Goal: Task Accomplishment & Management: Use online tool/utility

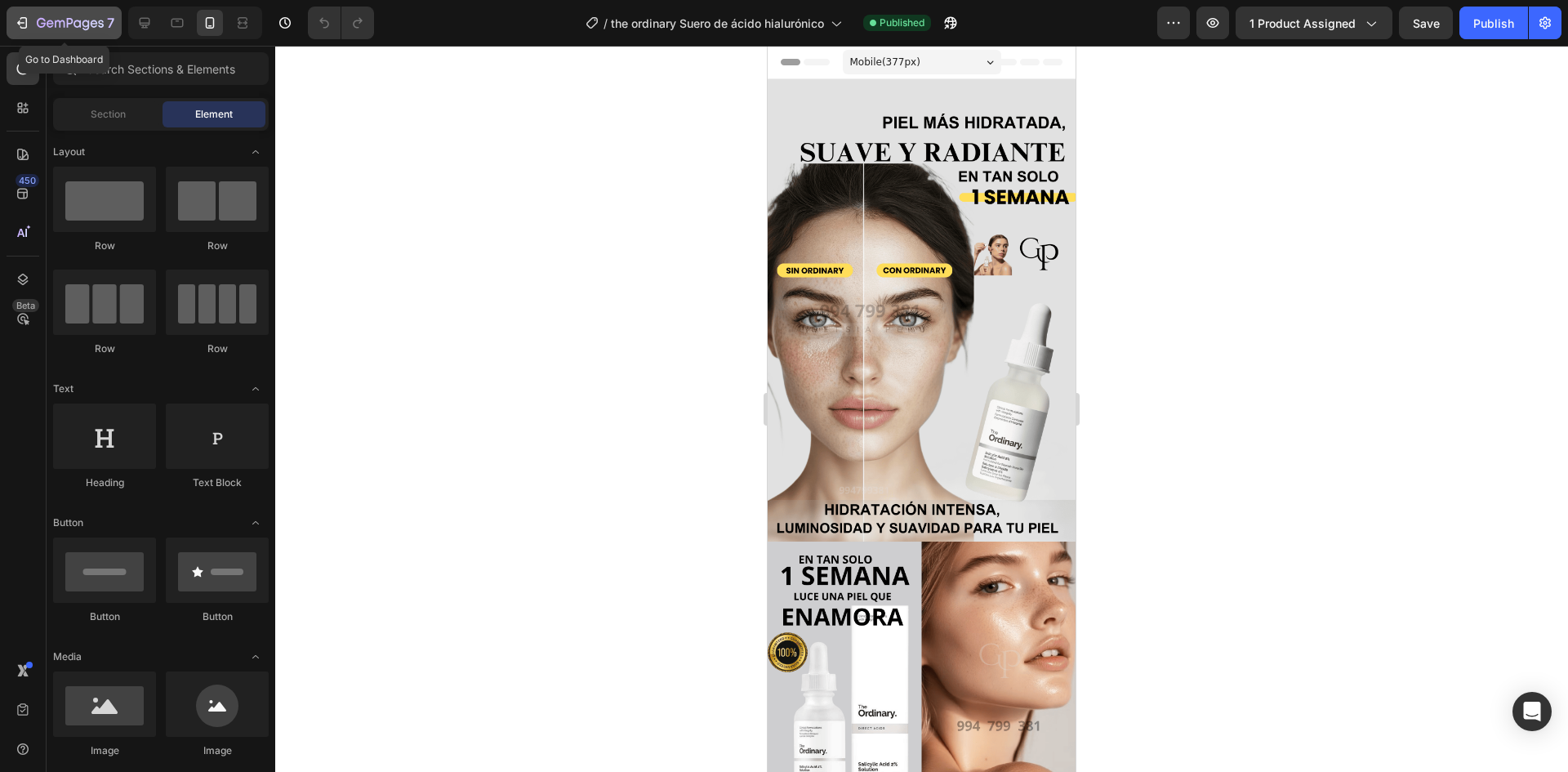
click at [33, 24] on div "7" at bounding box center [64, 23] width 100 height 20
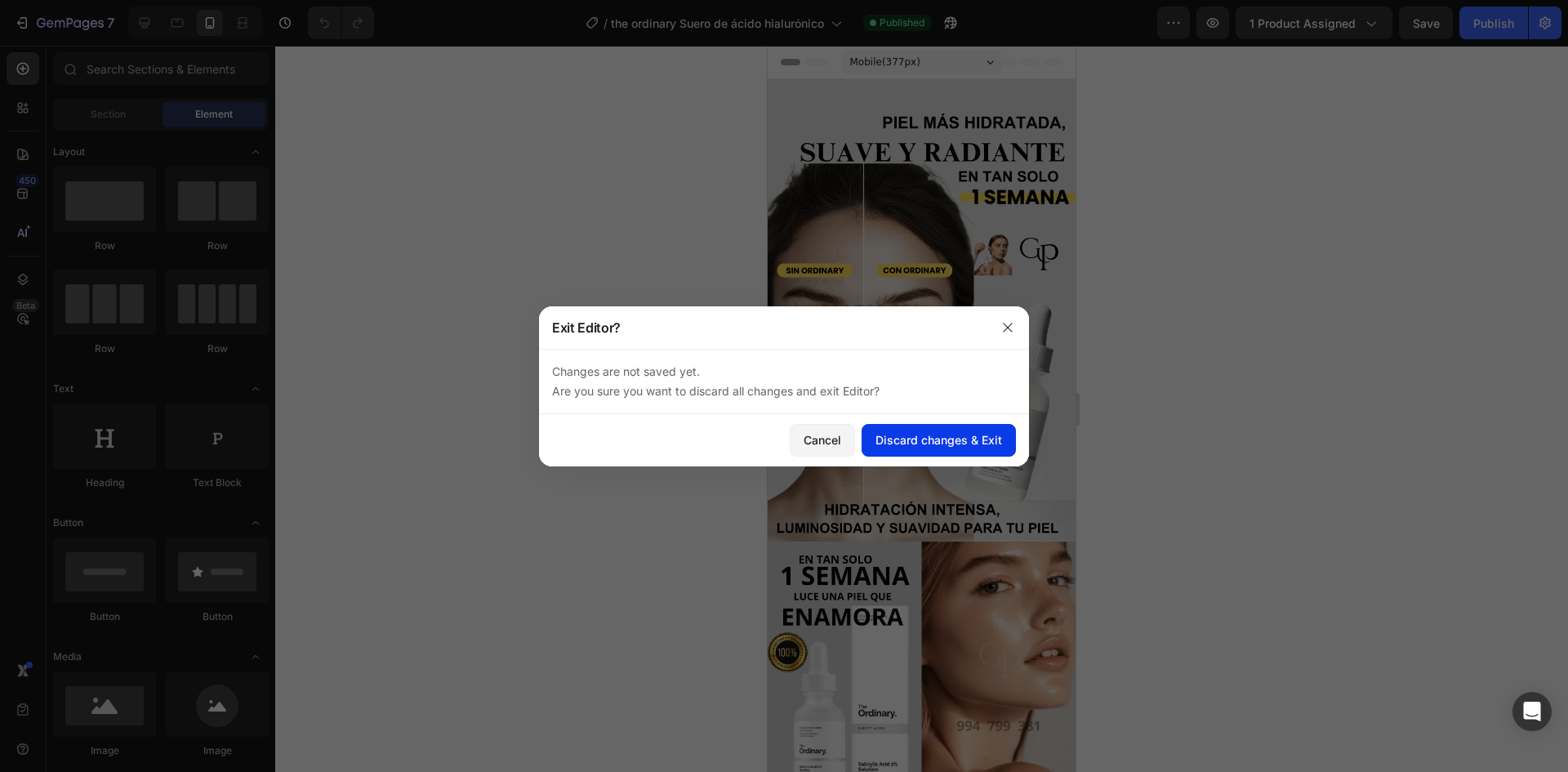
click at [966, 442] on div "Discard changes & Exit" at bounding box center [938, 439] width 126 height 17
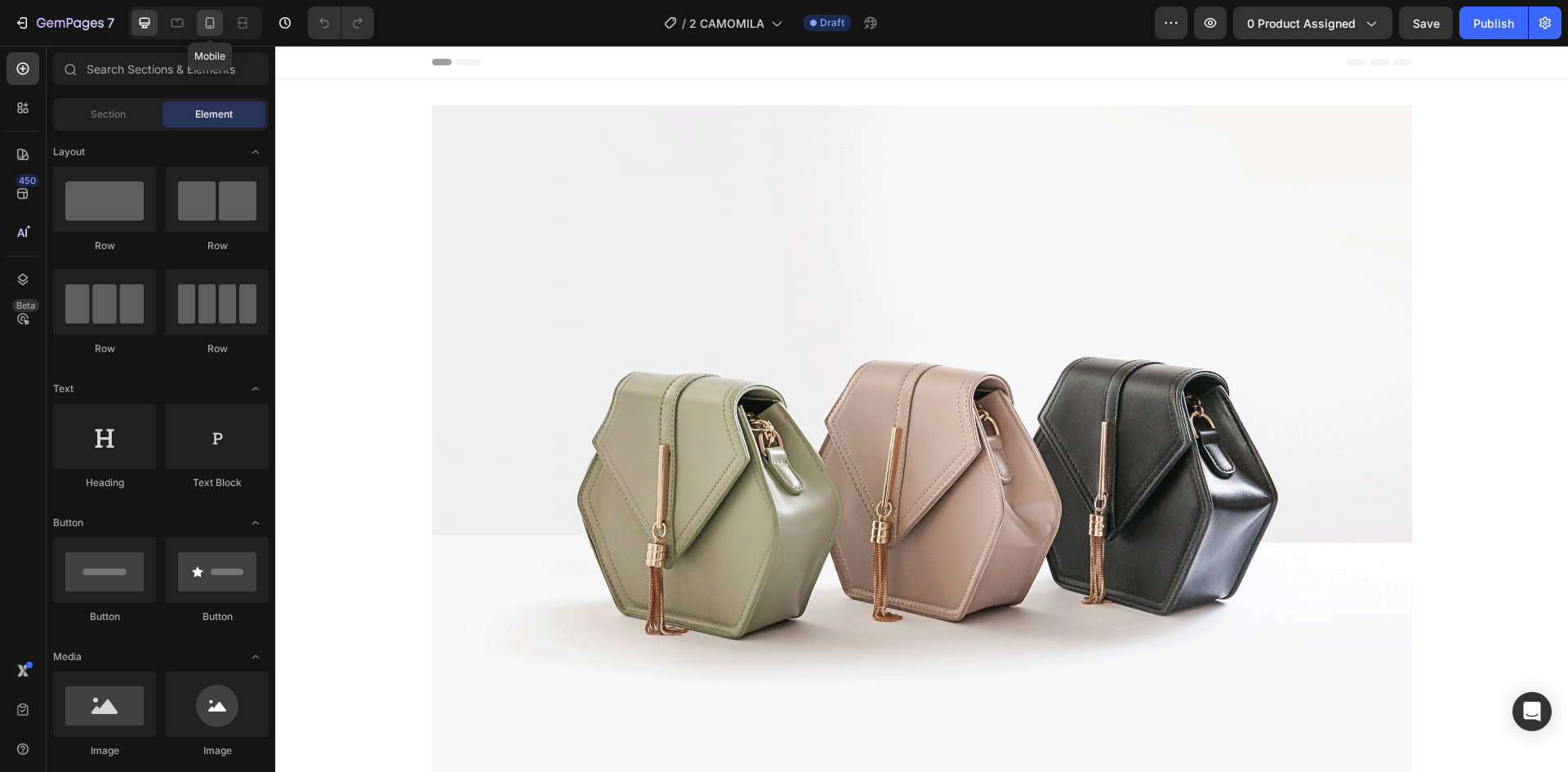
click at [214, 23] on icon at bounding box center [210, 23] width 9 height 12
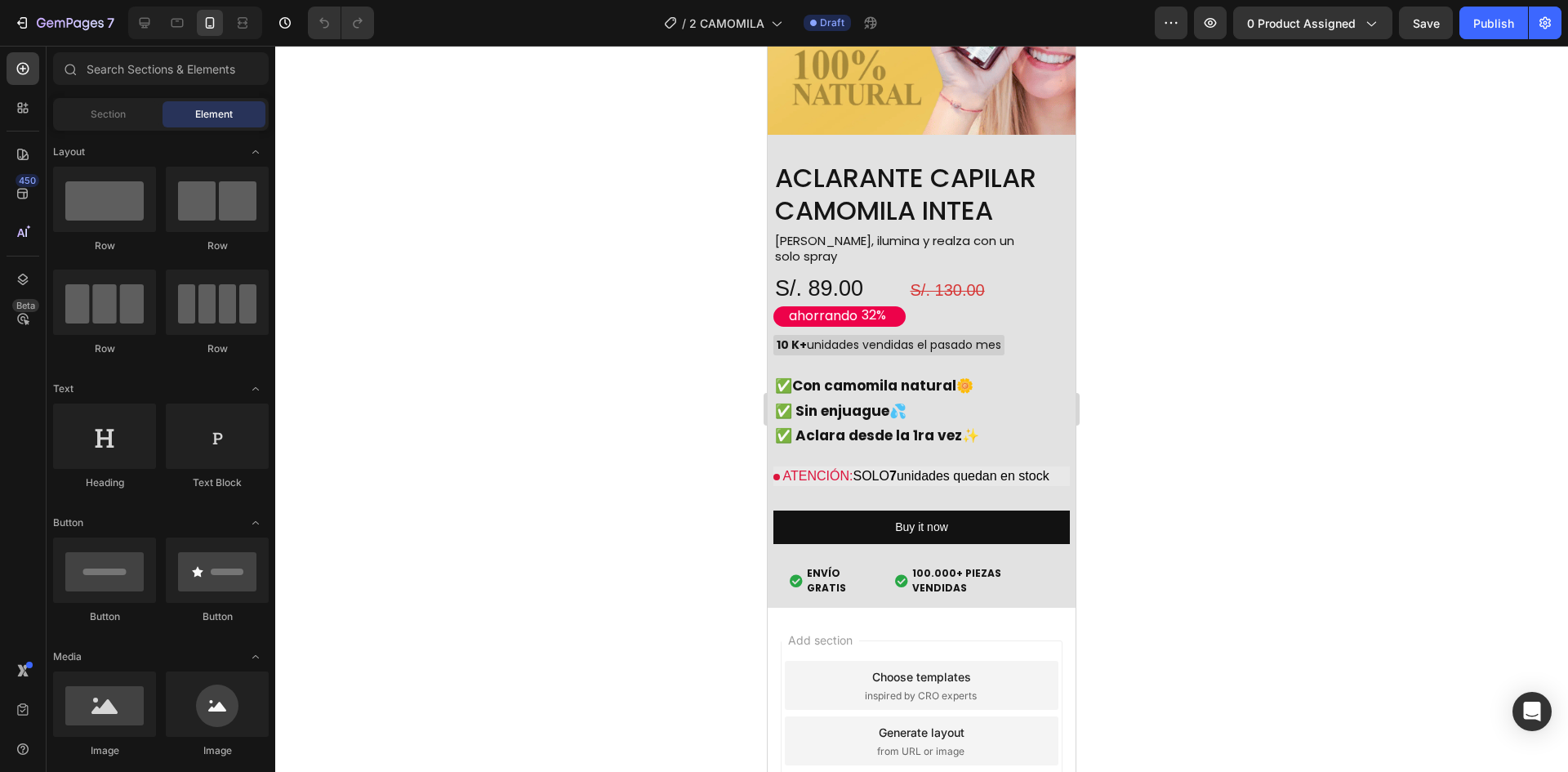
scroll to position [4193, 0]
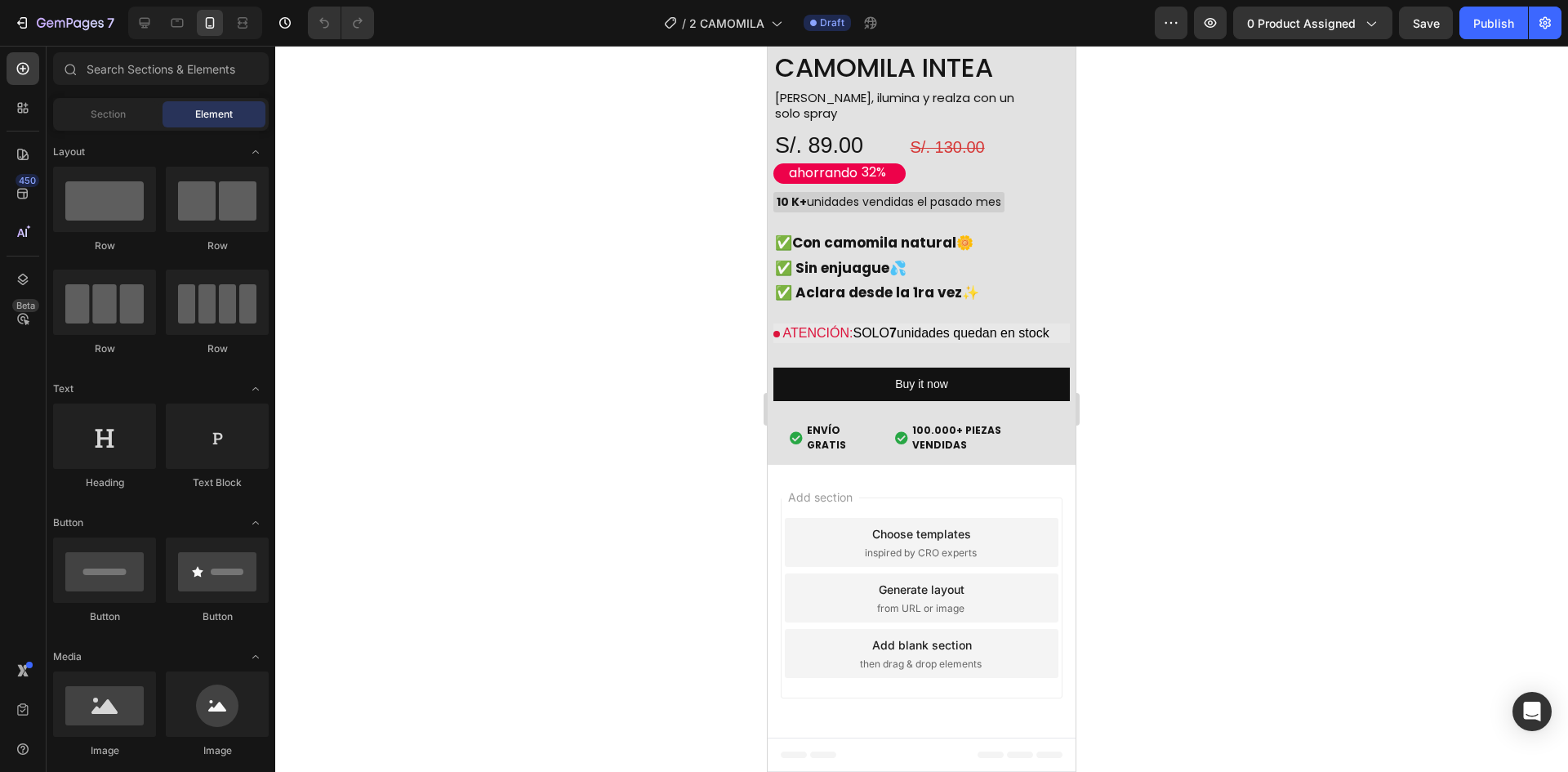
drag, startPoint x: 1071, startPoint y: 84, endPoint x: 1896, endPoint y: 684, distance: 1020.1
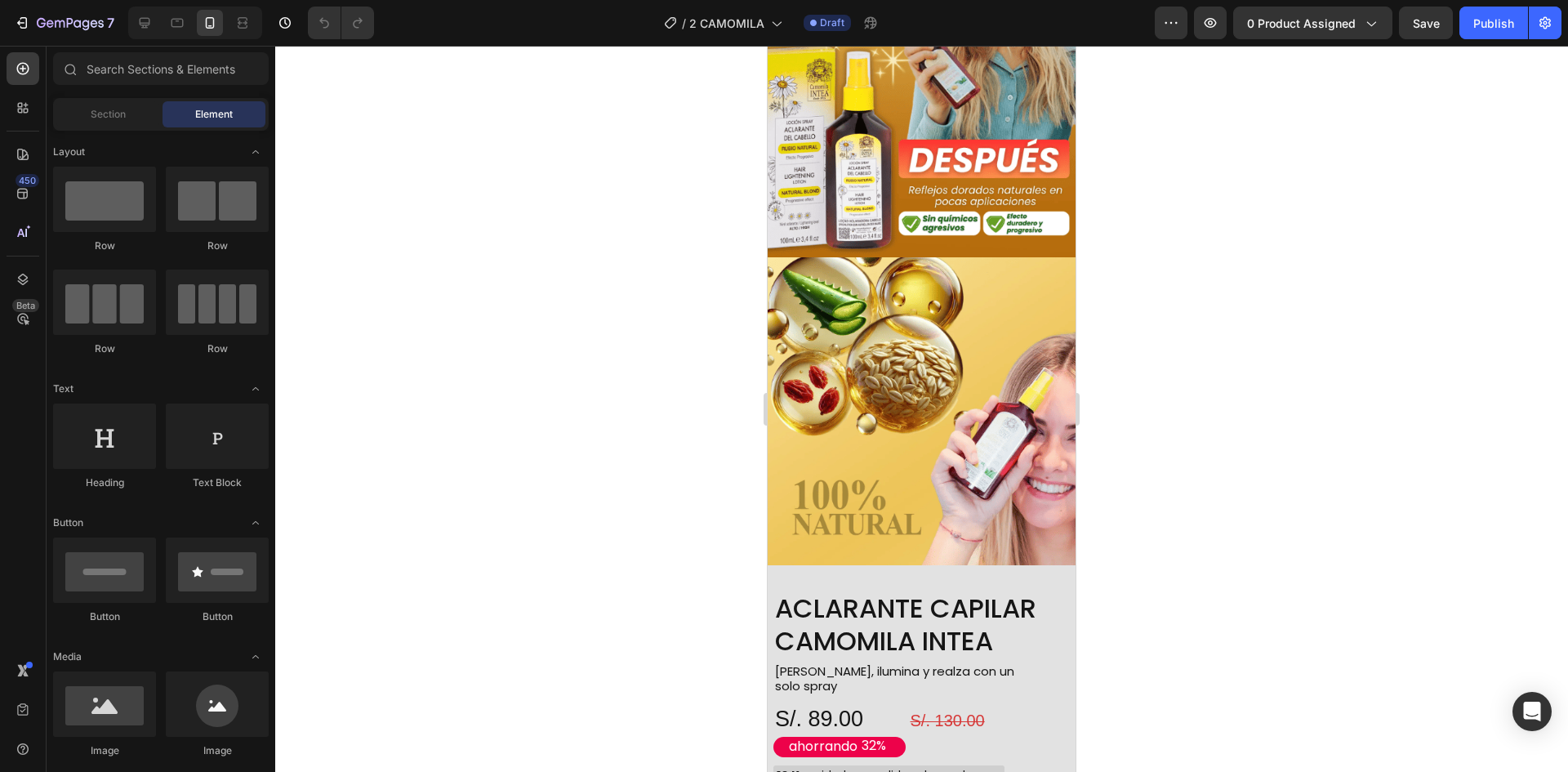
scroll to position [1117, 0]
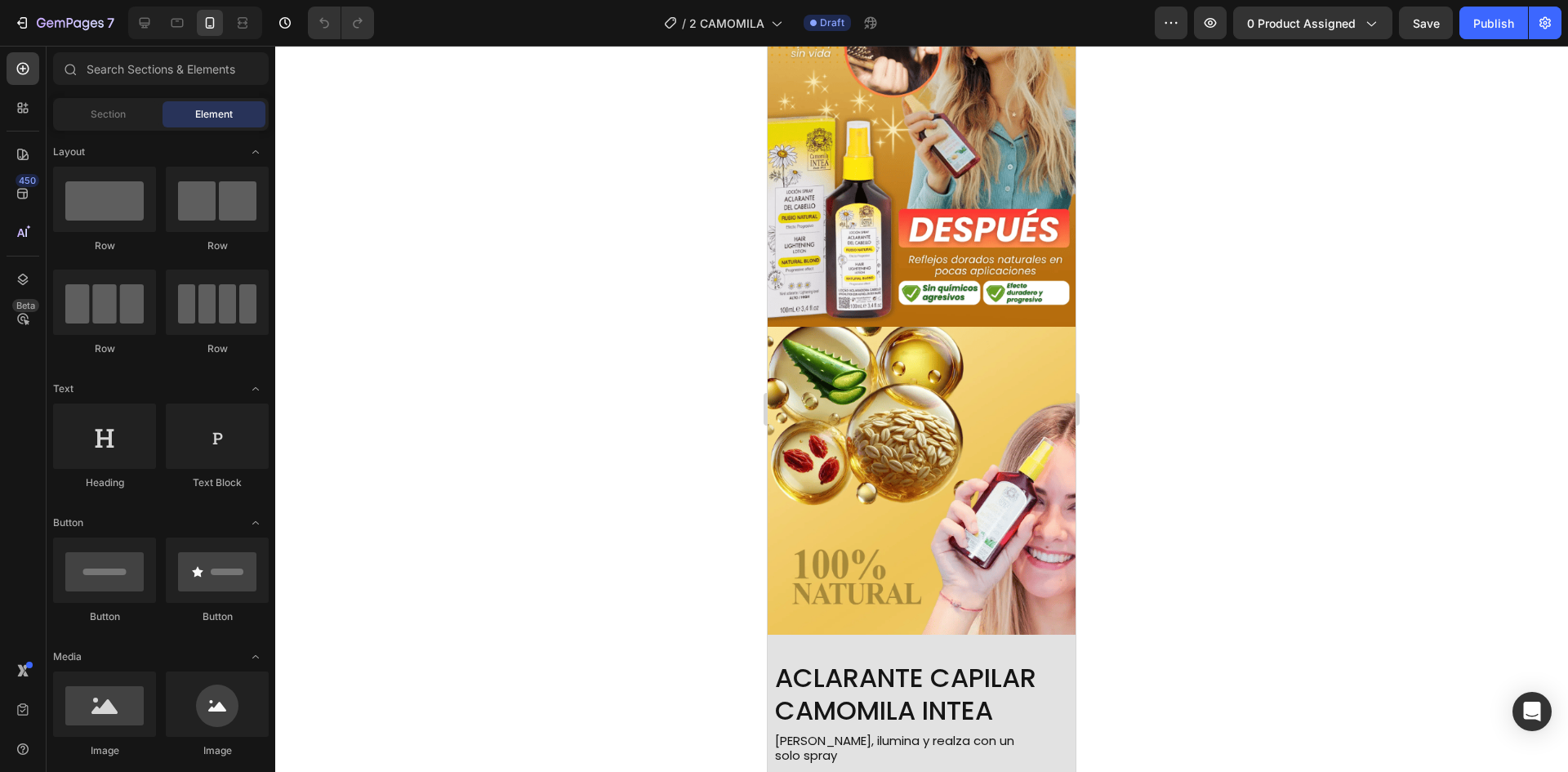
drag, startPoint x: 1069, startPoint y: 454, endPoint x: 1850, endPoint y: 300, distance: 796.0
click at [1044, 355] on img at bounding box center [922, 481] width 308 height 308
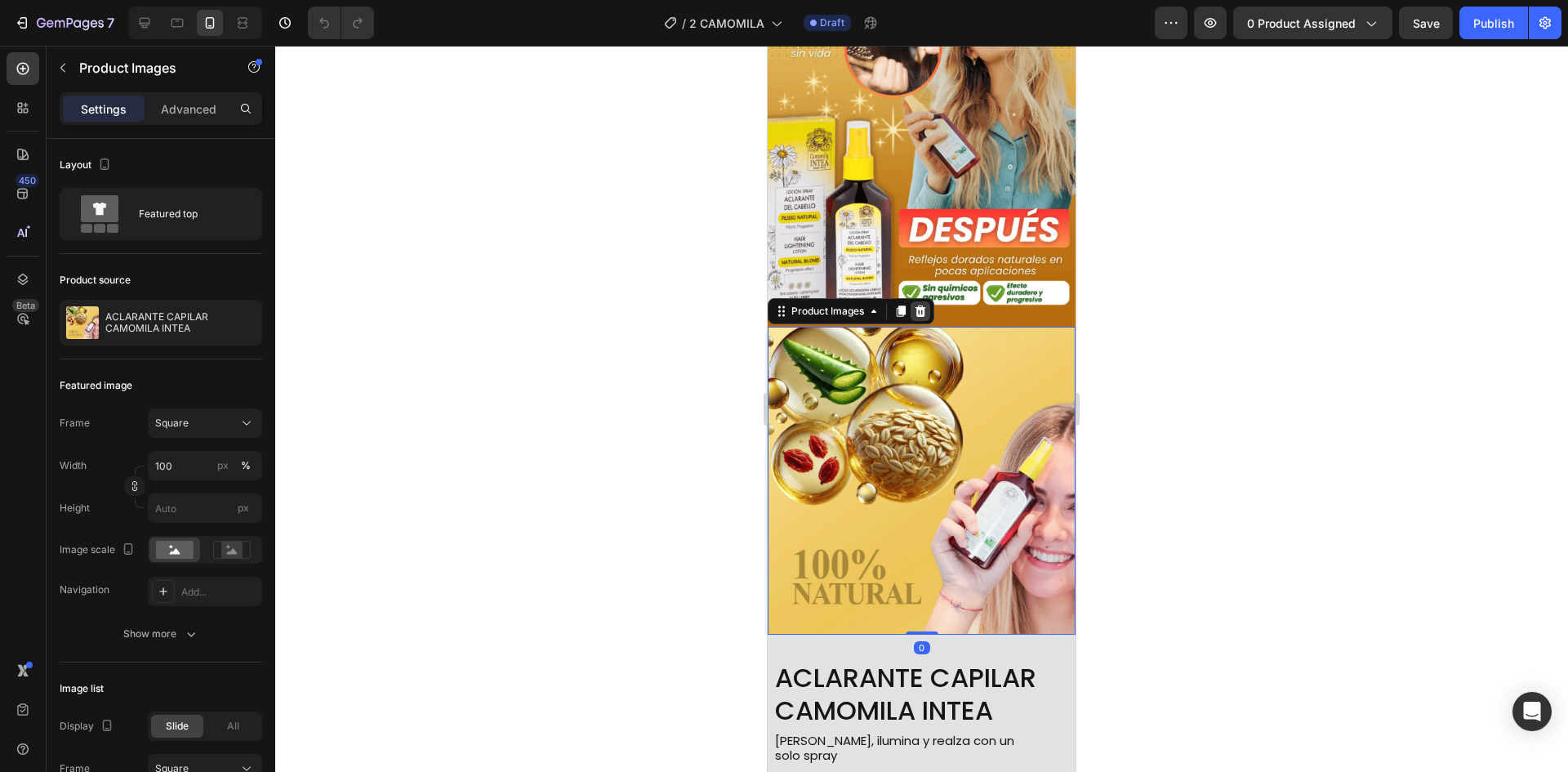
click at [923, 301] on div at bounding box center [921, 311] width 20 height 20
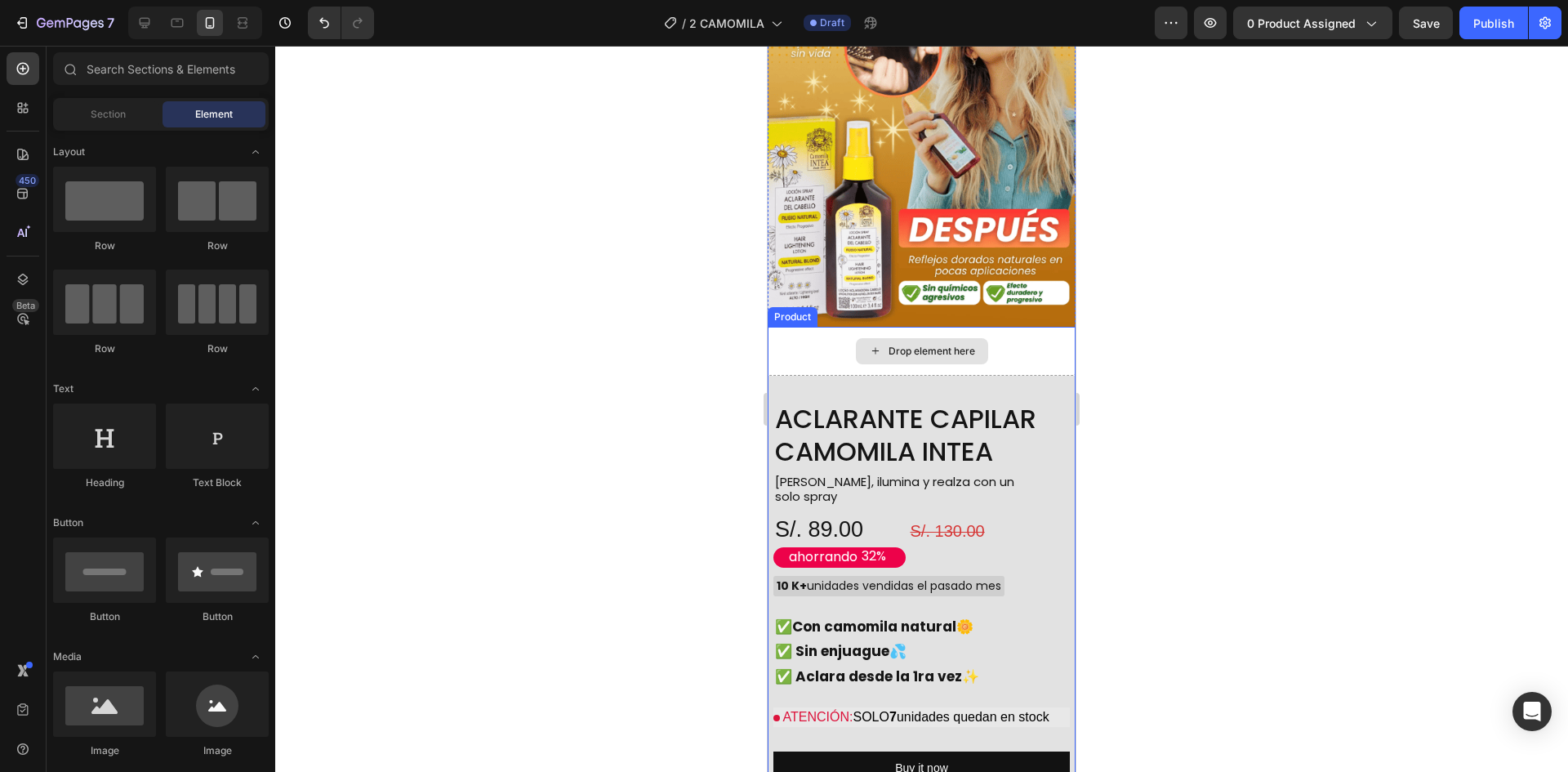
click at [1035, 329] on div "Drop element here" at bounding box center [922, 351] width 308 height 49
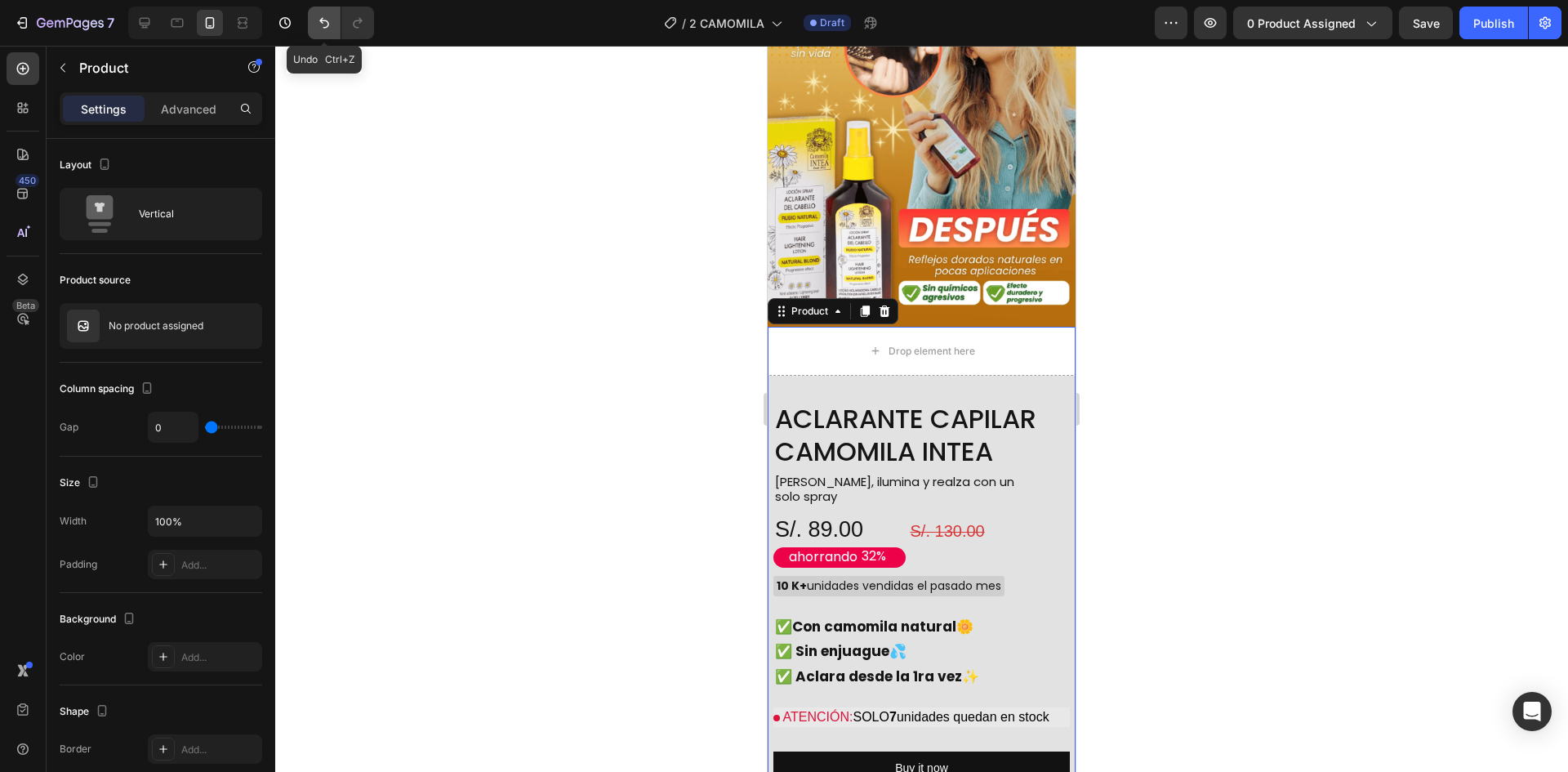
click at [330, 34] on button "Undo/Redo" at bounding box center [324, 23] width 32 height 32
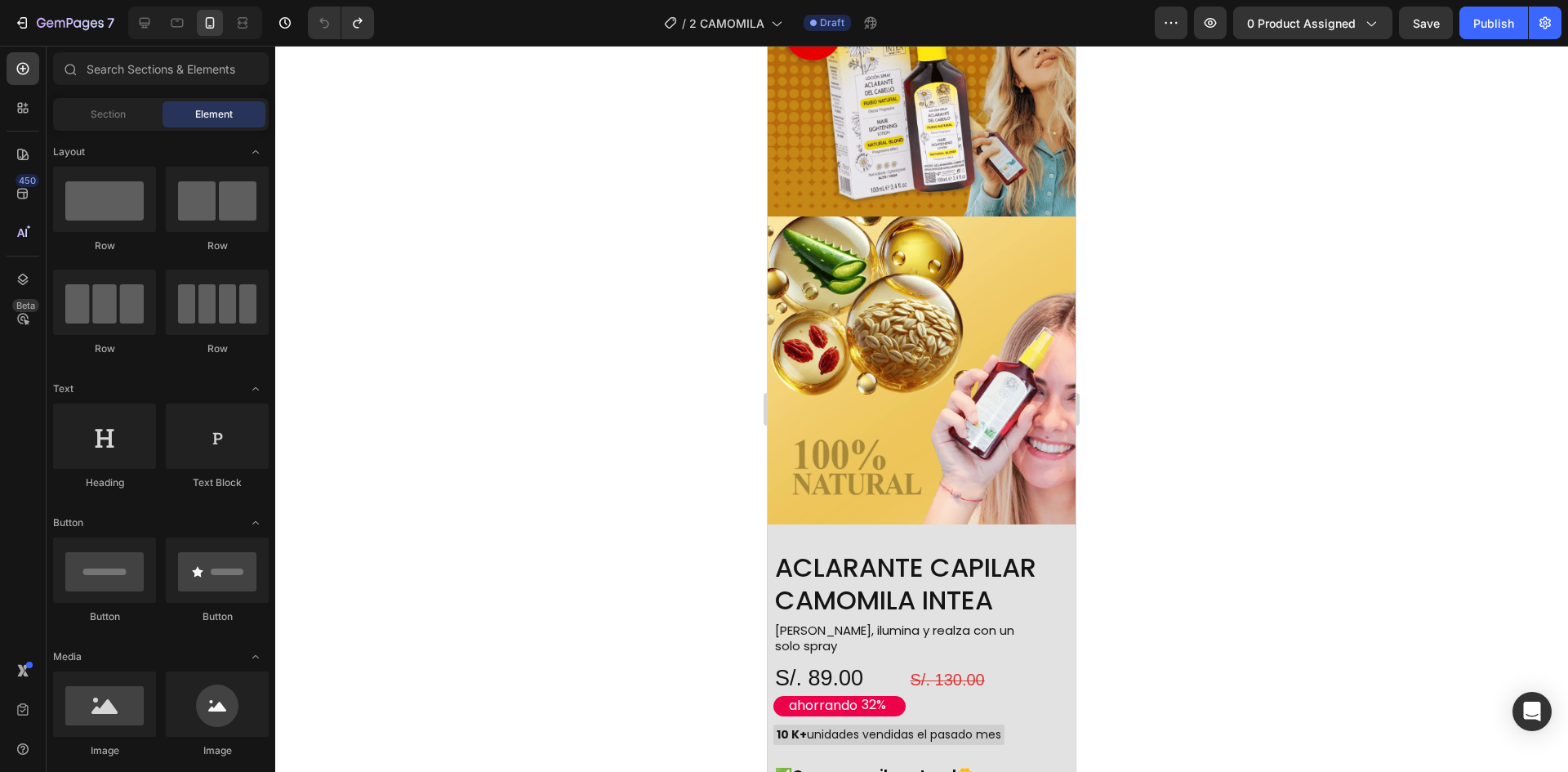
scroll to position [4055, 0]
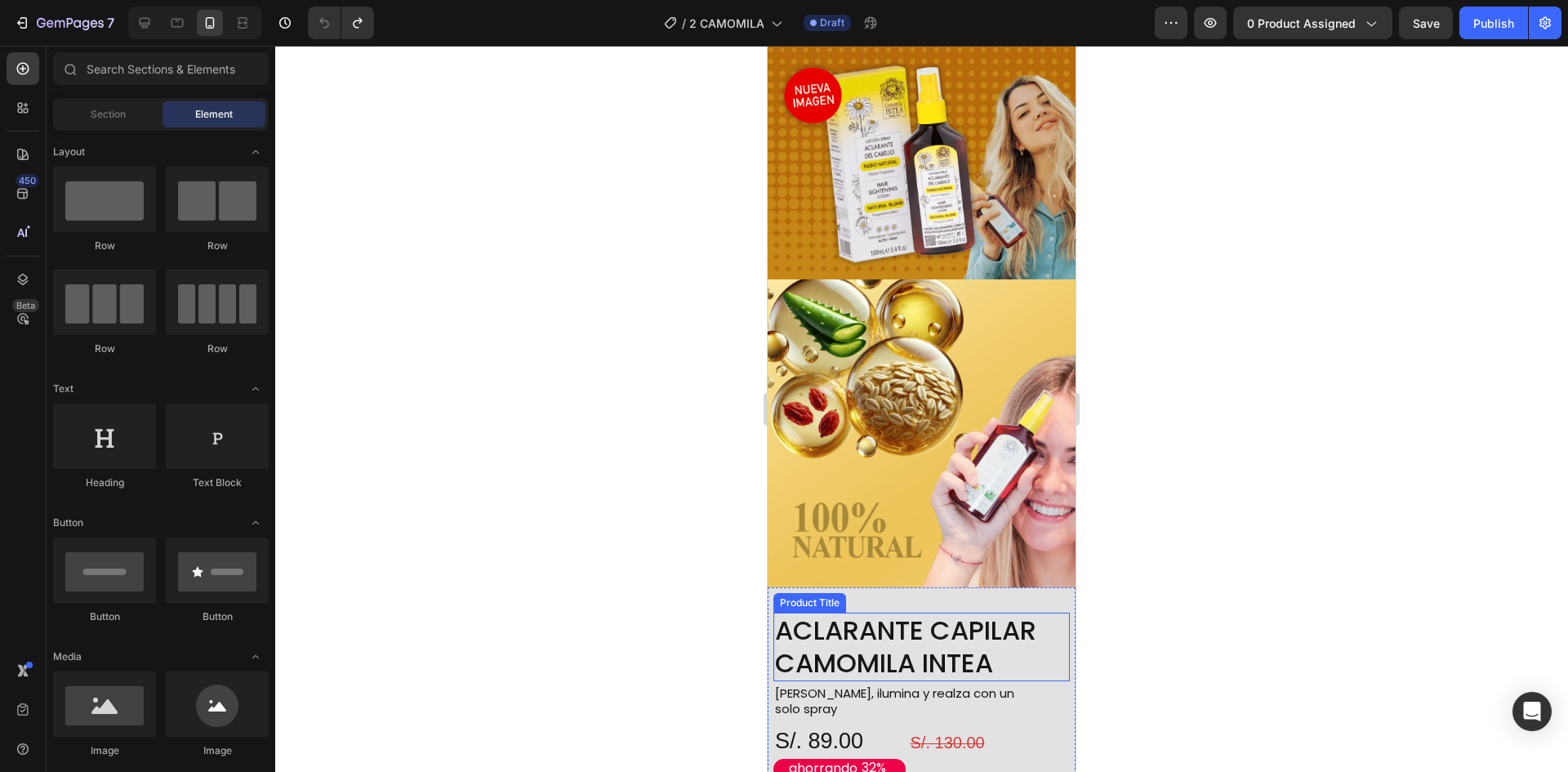
click at [1013, 428] on img at bounding box center [922, 434] width 308 height 308
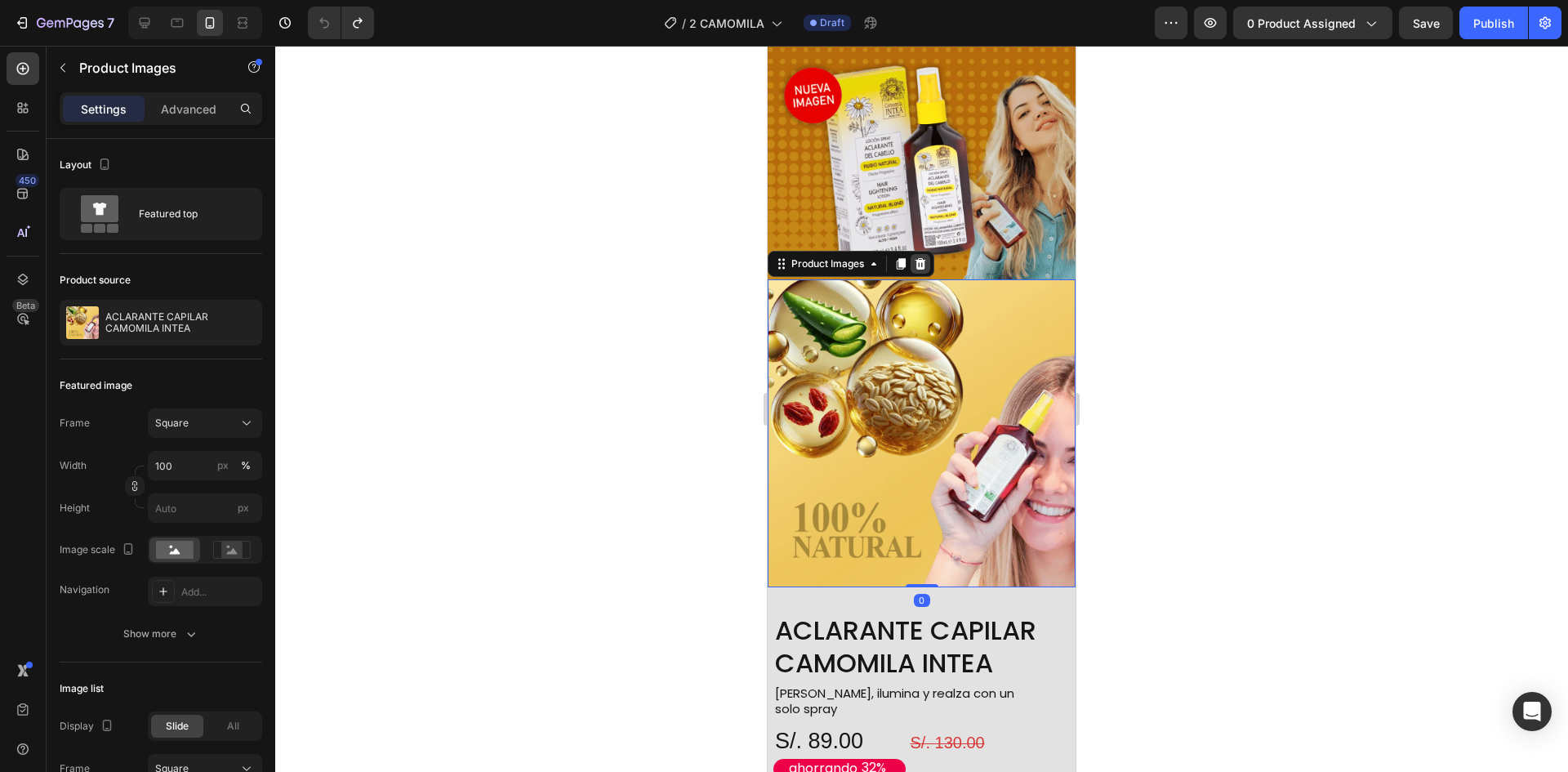
click at [927, 257] on icon at bounding box center [920, 263] width 13 height 13
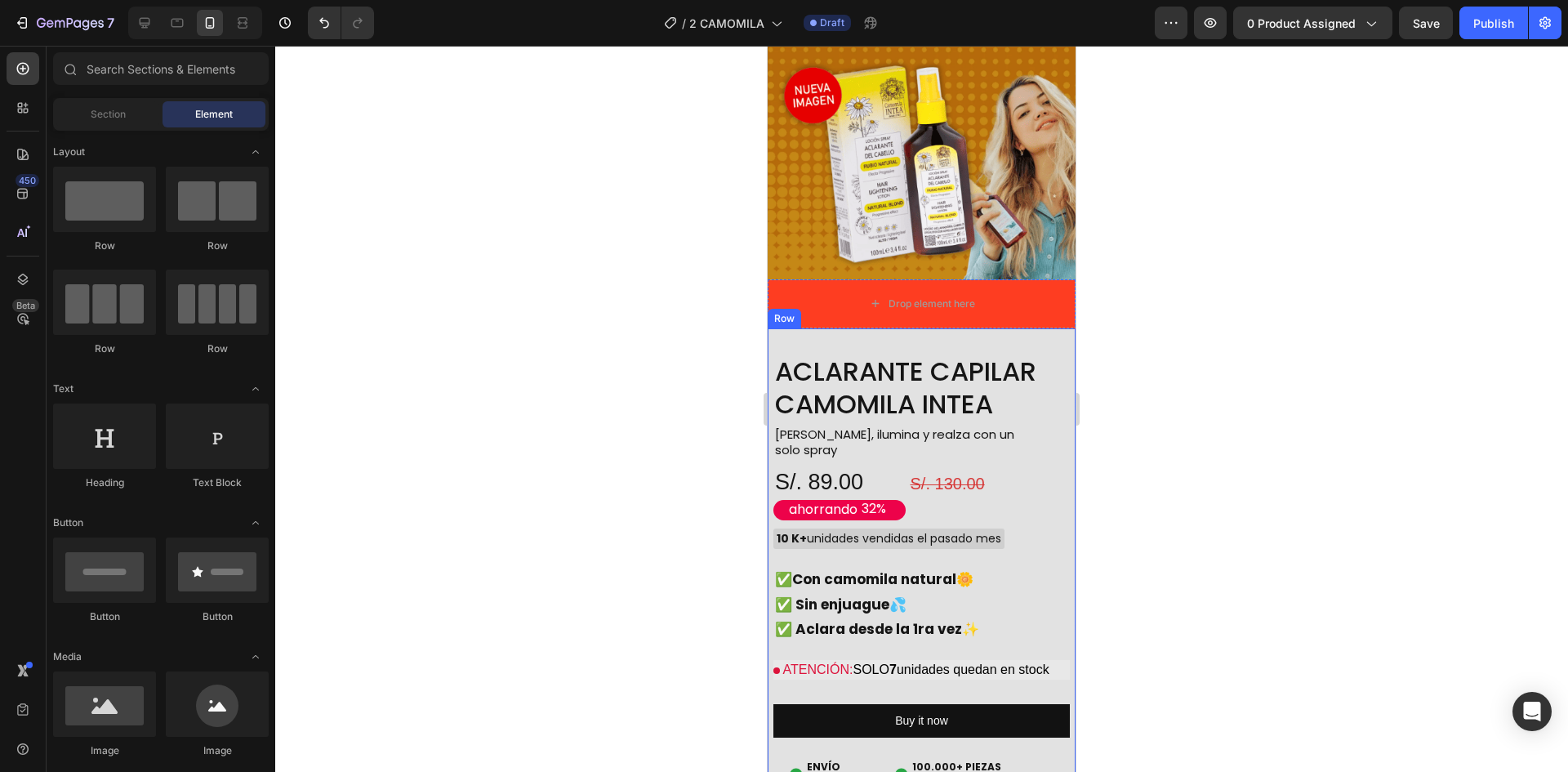
click at [1036, 309] on div "Drop element here" at bounding box center [922, 304] width 308 height 49
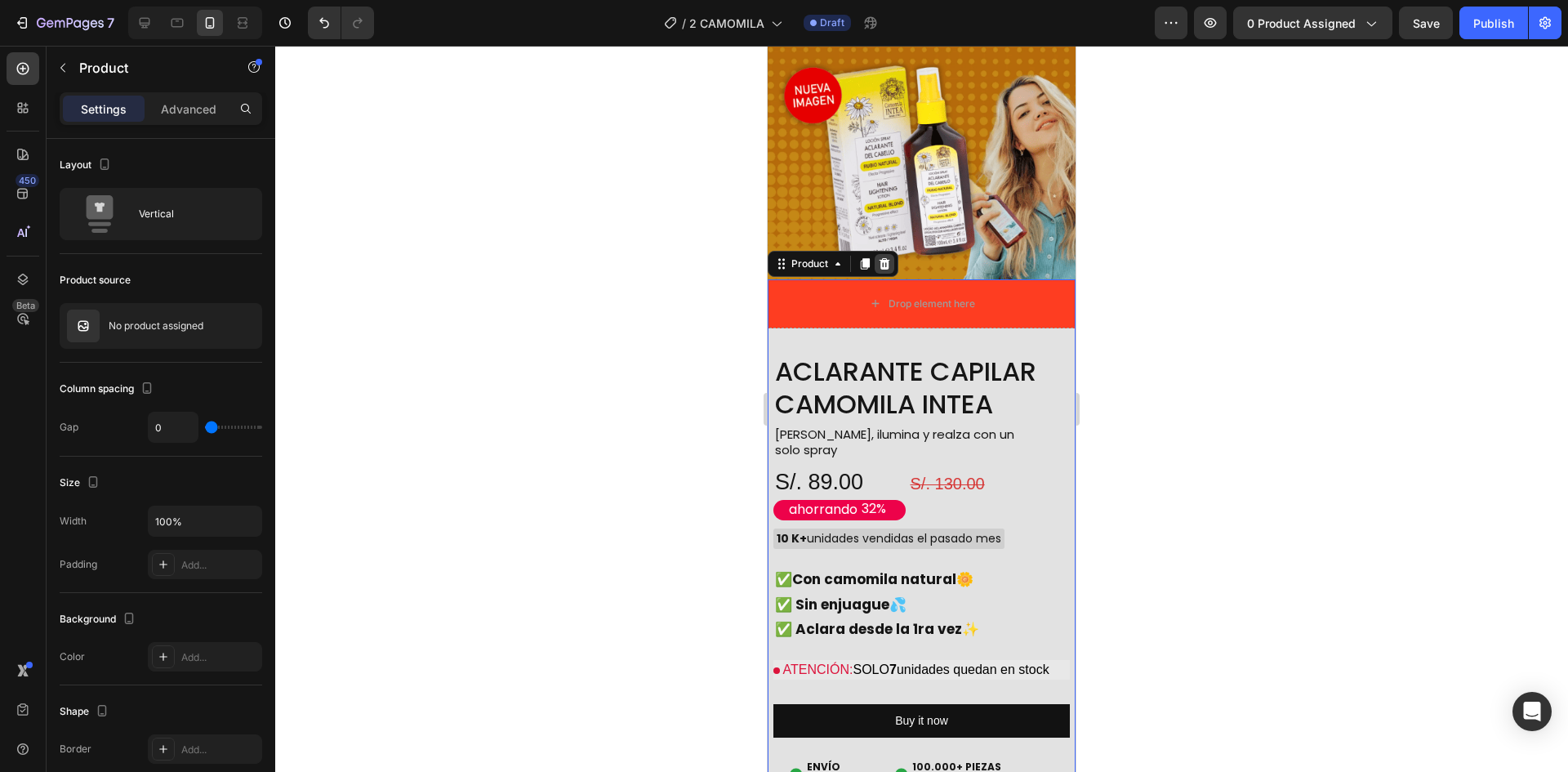
click at [883, 254] on div at bounding box center [885, 264] width 20 height 20
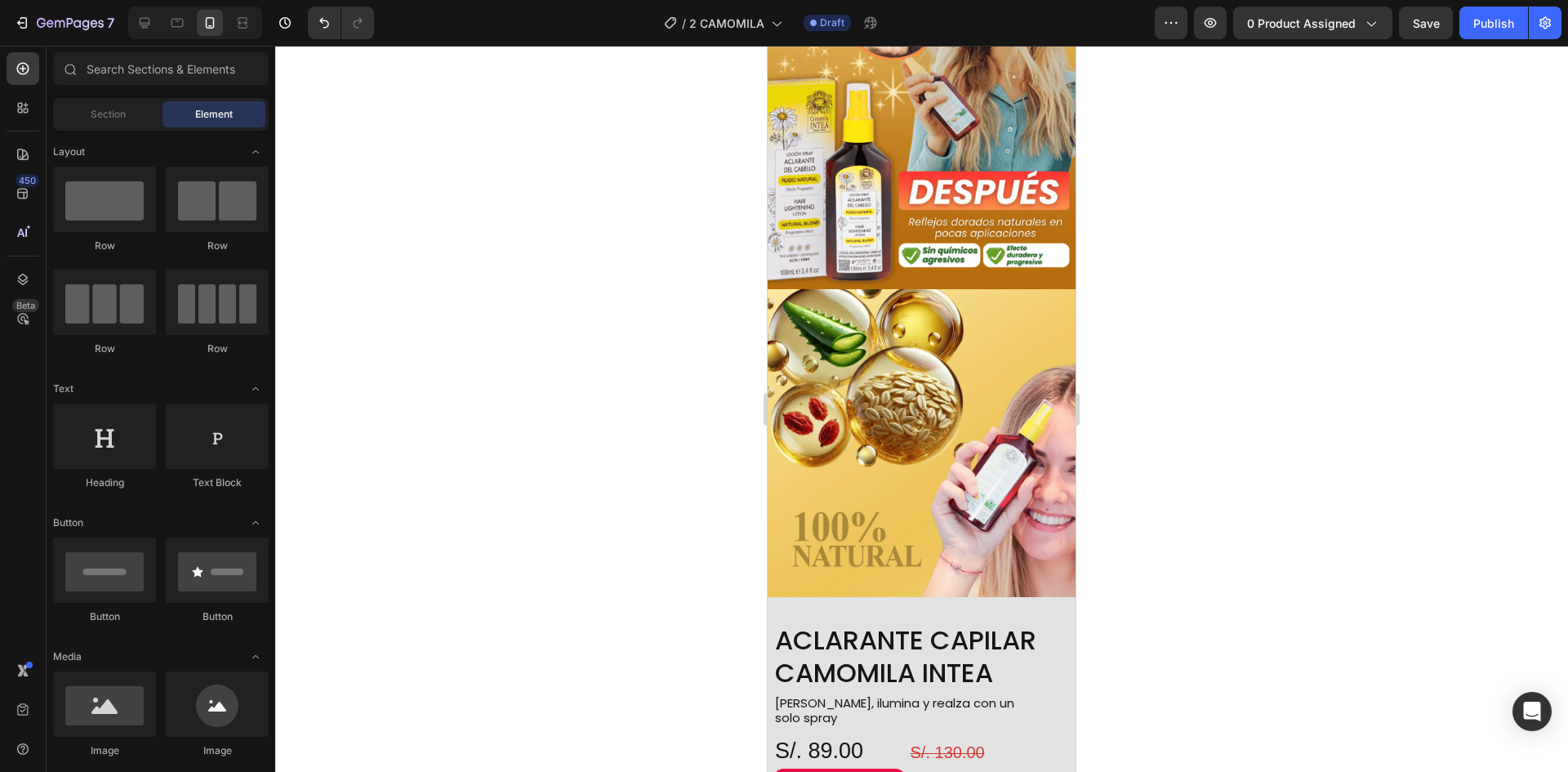
scroll to position [1107, 0]
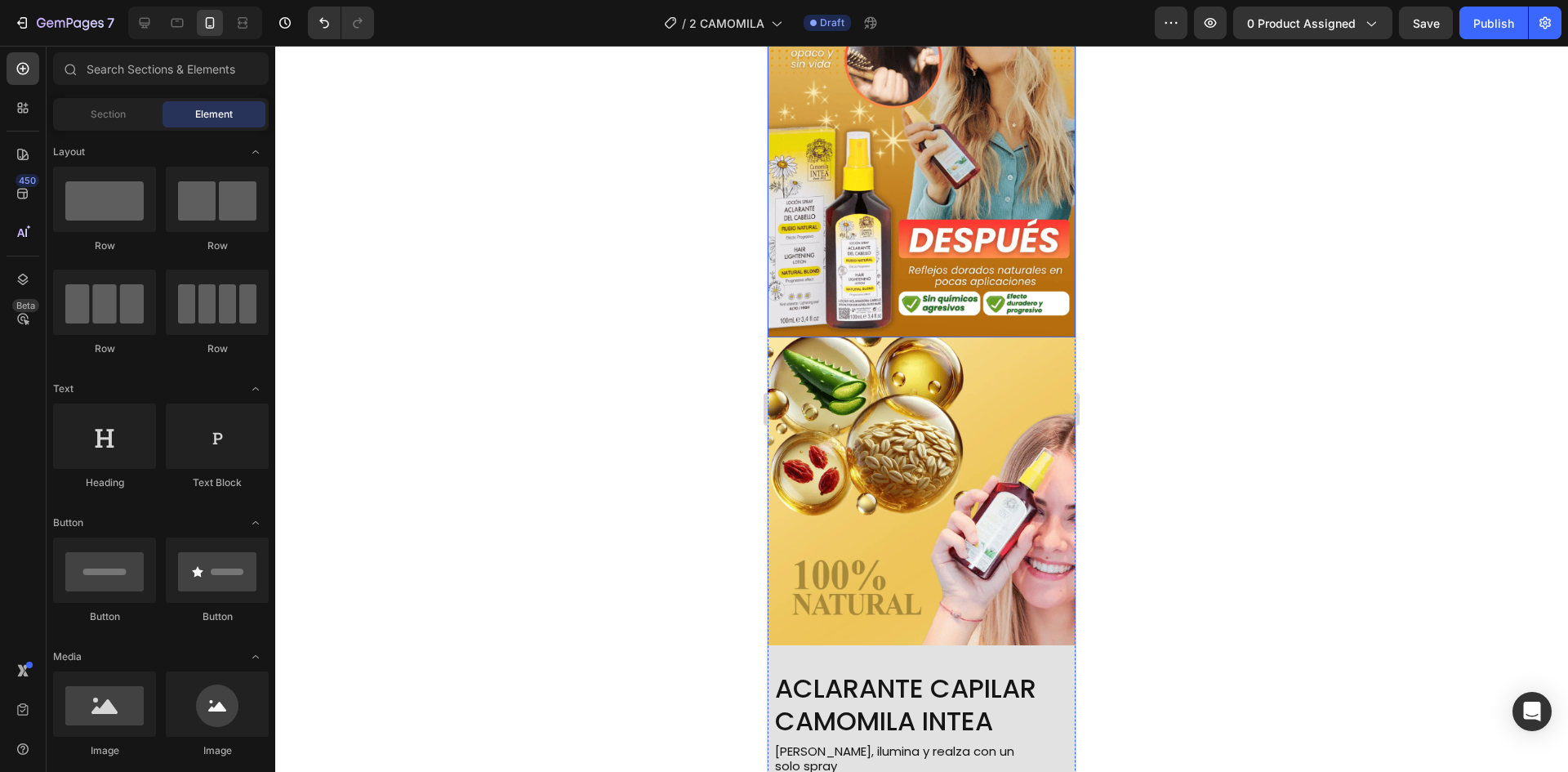
click at [995, 198] on img at bounding box center [922, 107] width 308 height 461
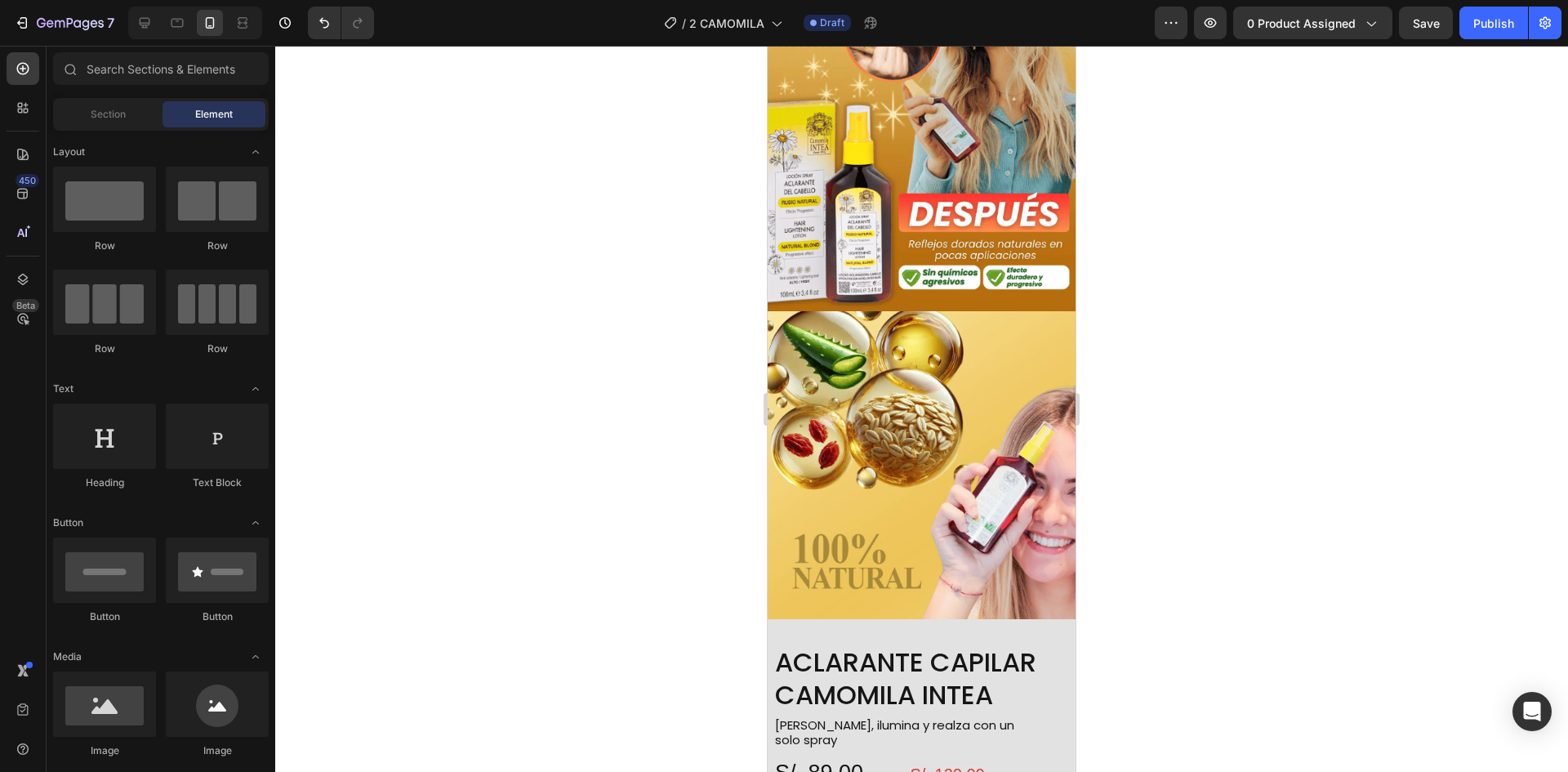
scroll to position [1000, 0]
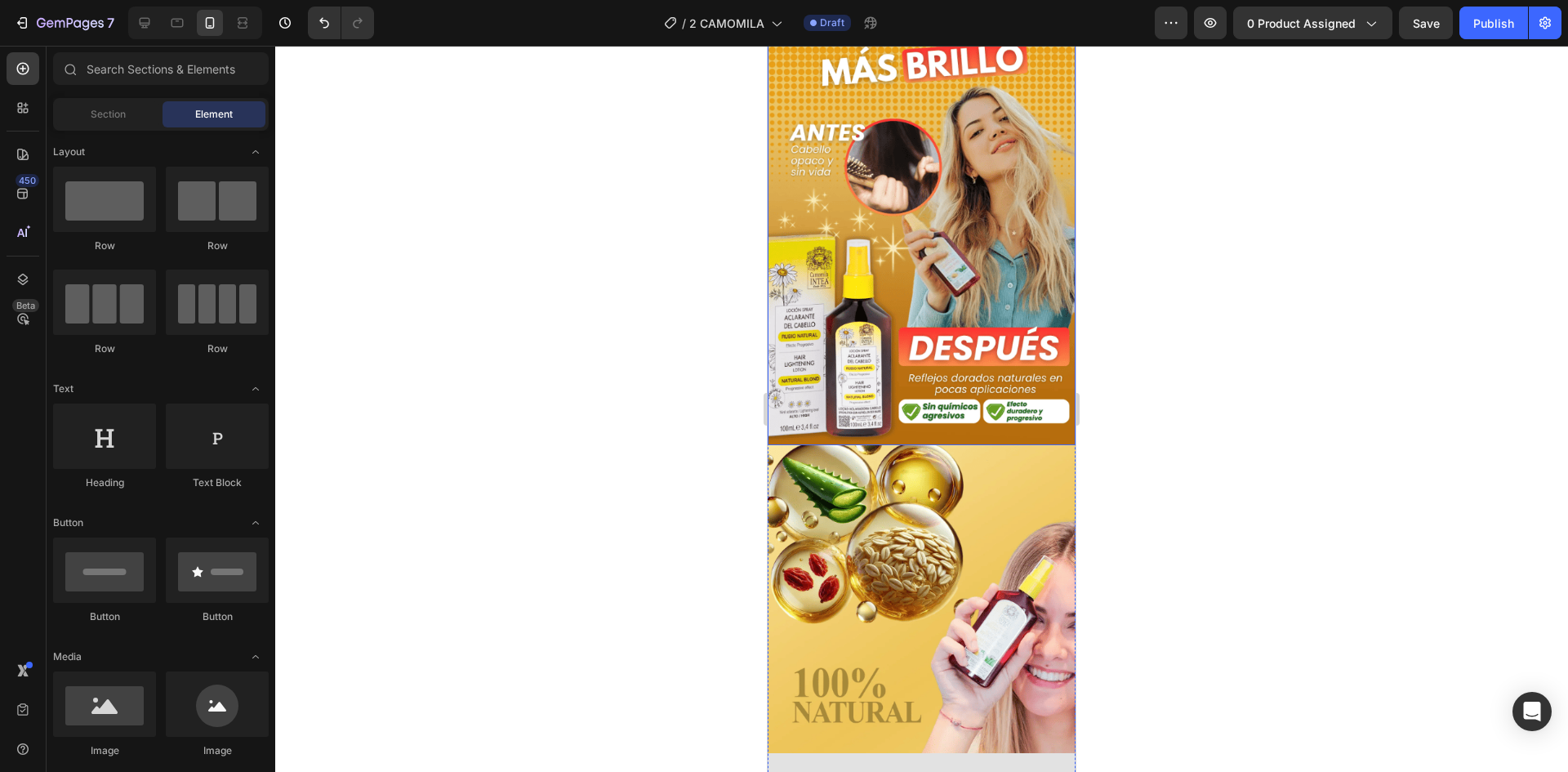
click at [1027, 252] on img at bounding box center [922, 215] width 308 height 461
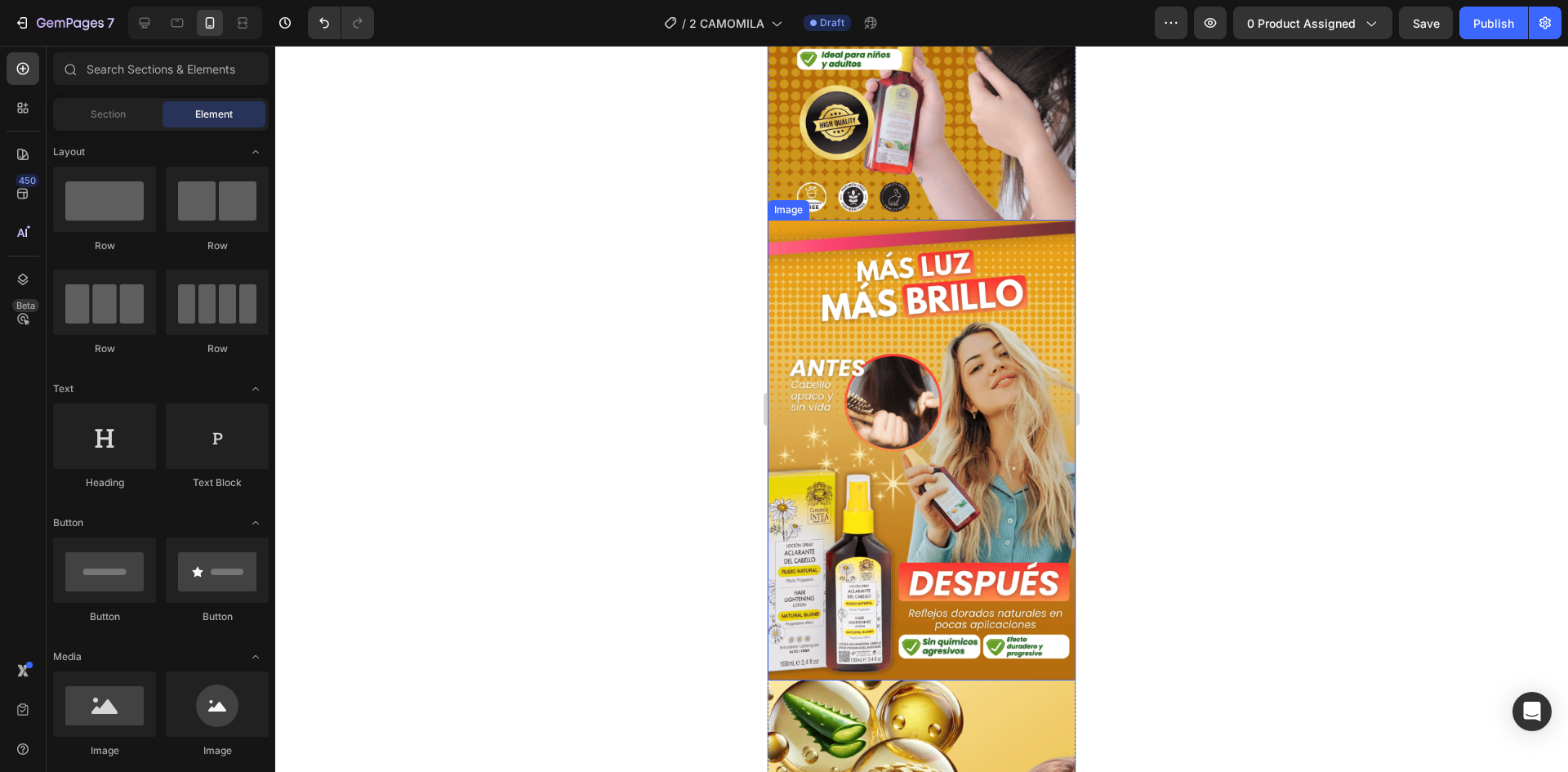
click at [992, 268] on img at bounding box center [922, 450] width 308 height 461
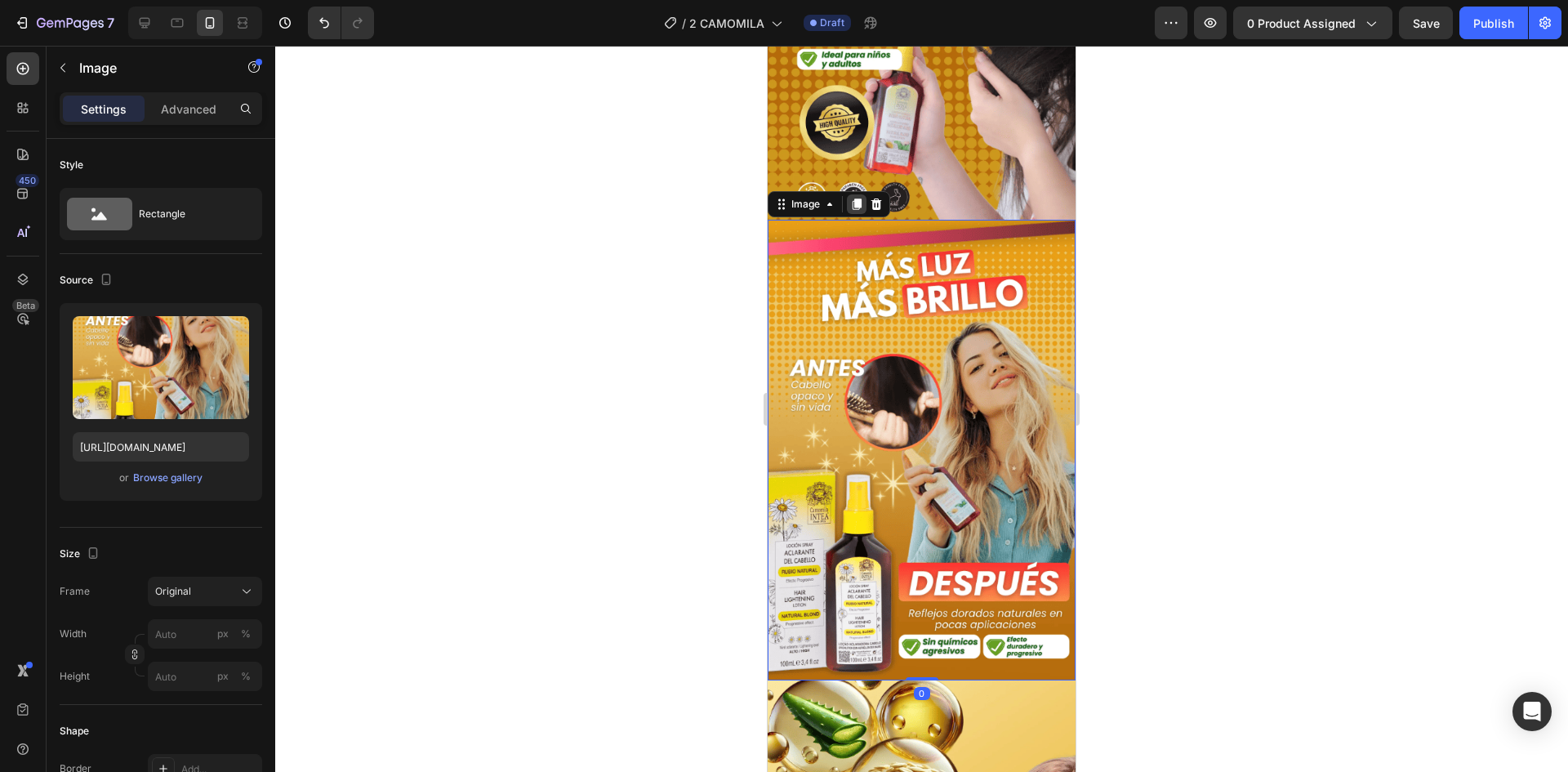
click at [859, 198] on icon at bounding box center [857, 204] width 9 height 12
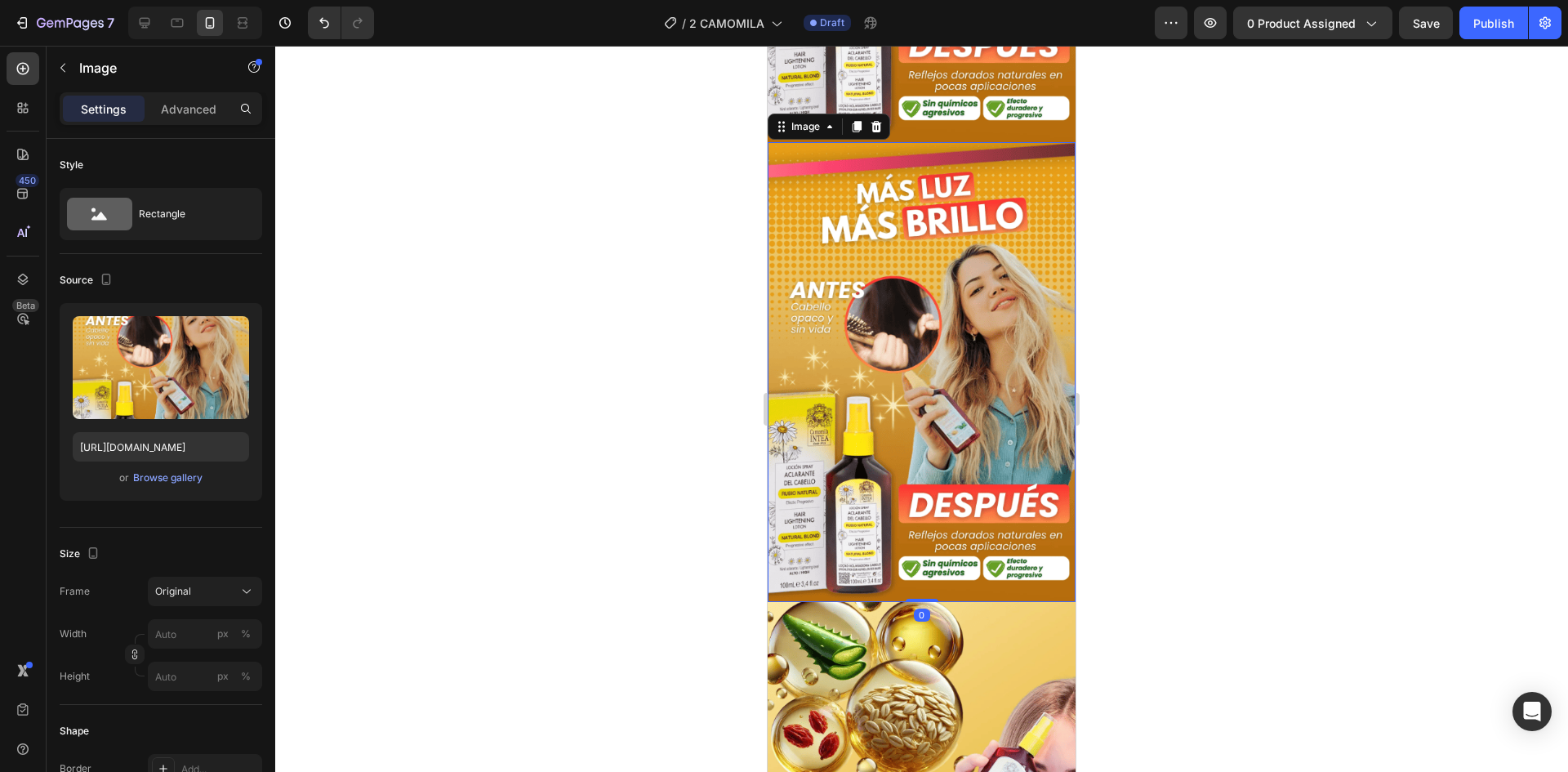
scroll to position [1305, 0]
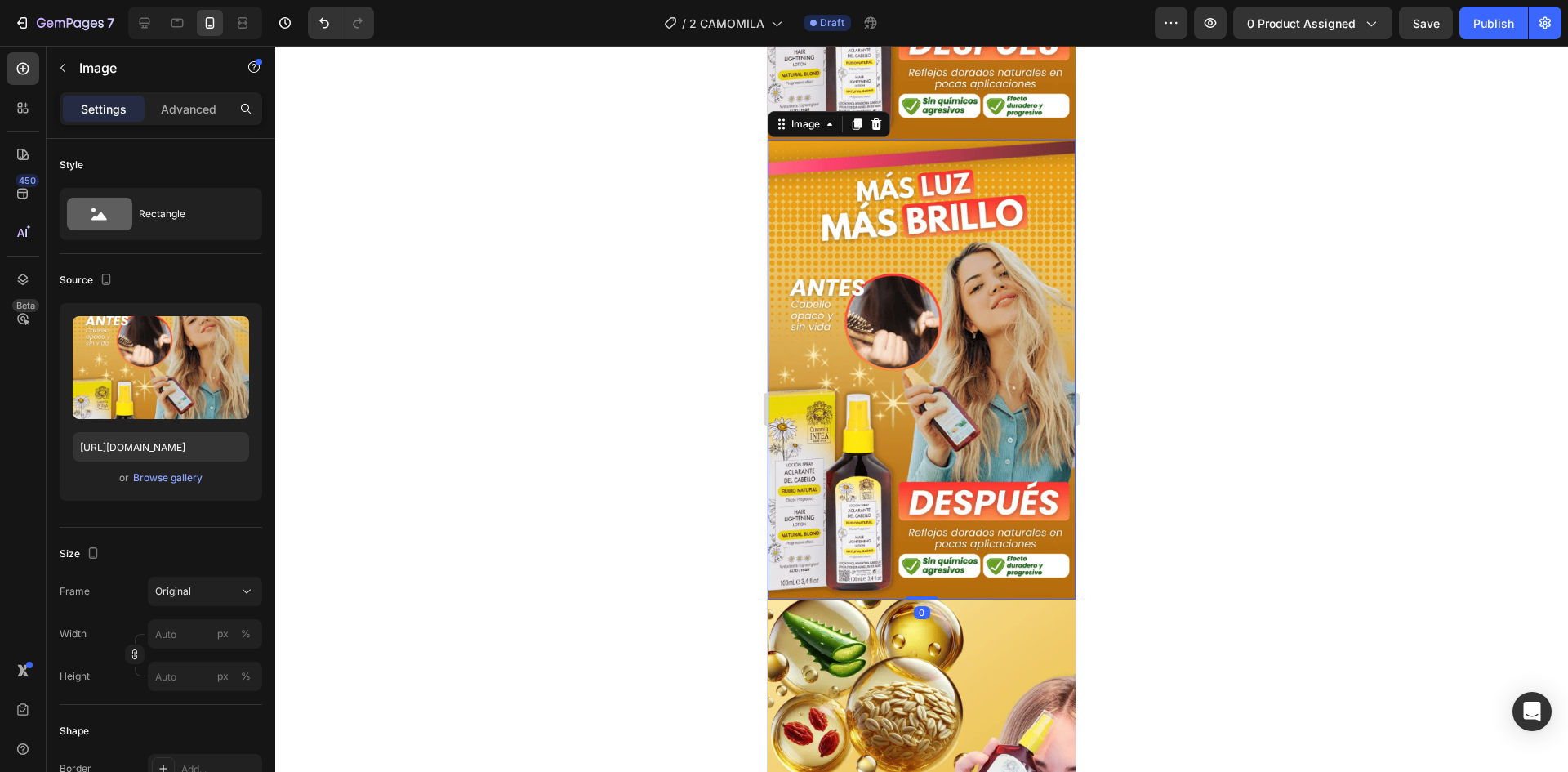
click at [859, 189] on img at bounding box center [922, 370] width 308 height 461
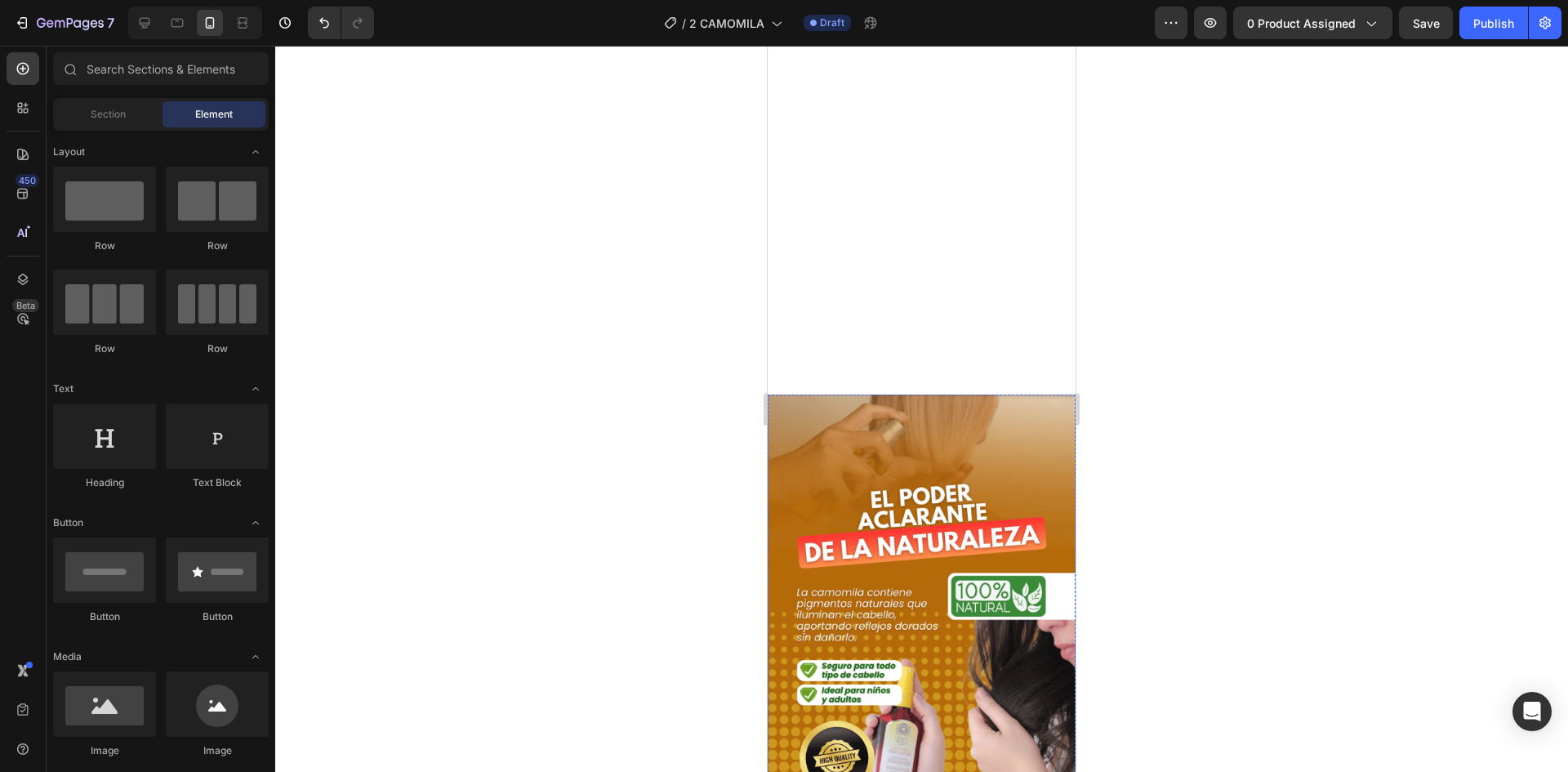
scroll to position [0, 0]
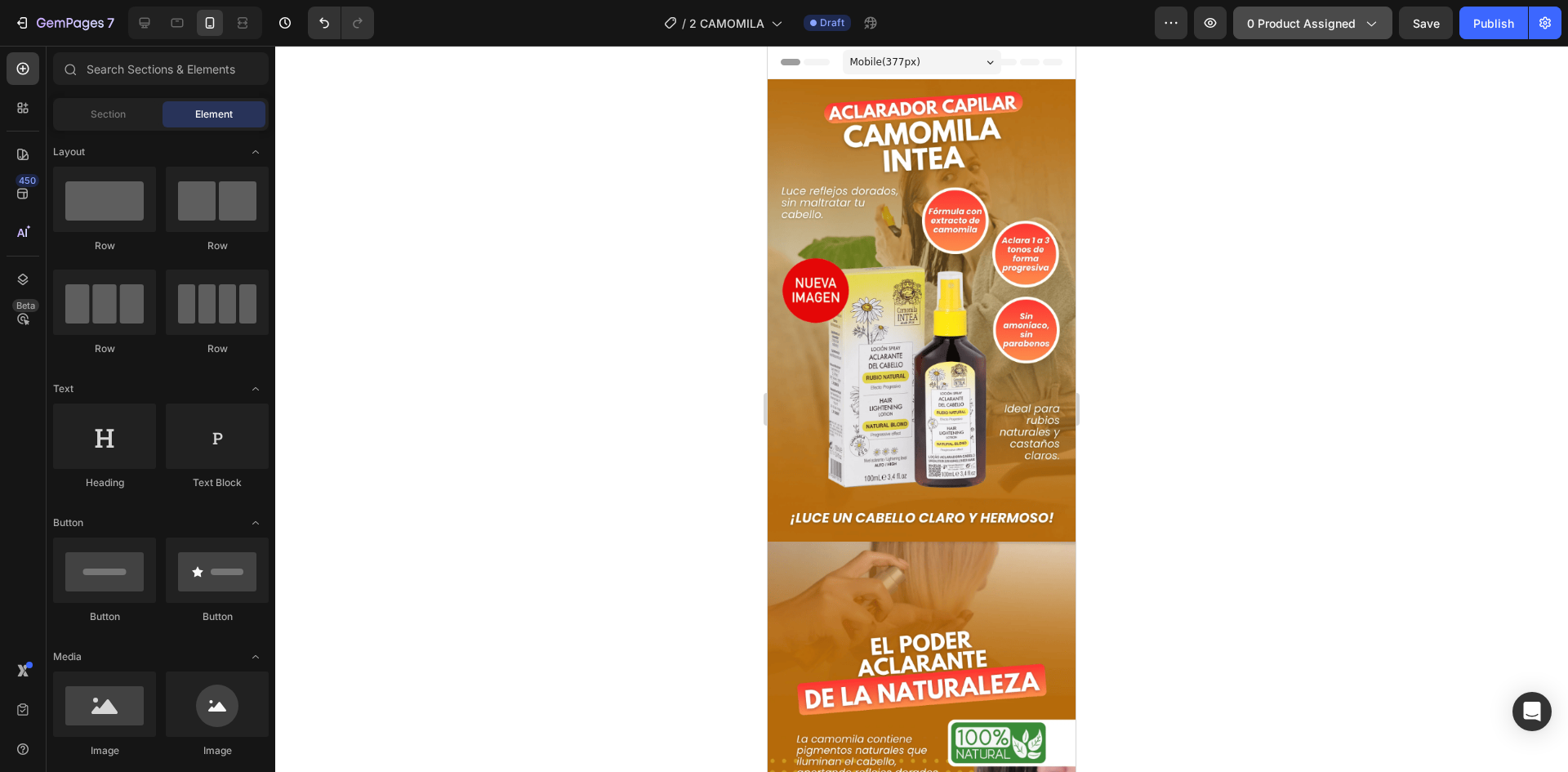
click at [1328, 35] on button "0 product assigned" at bounding box center [1313, 23] width 159 height 32
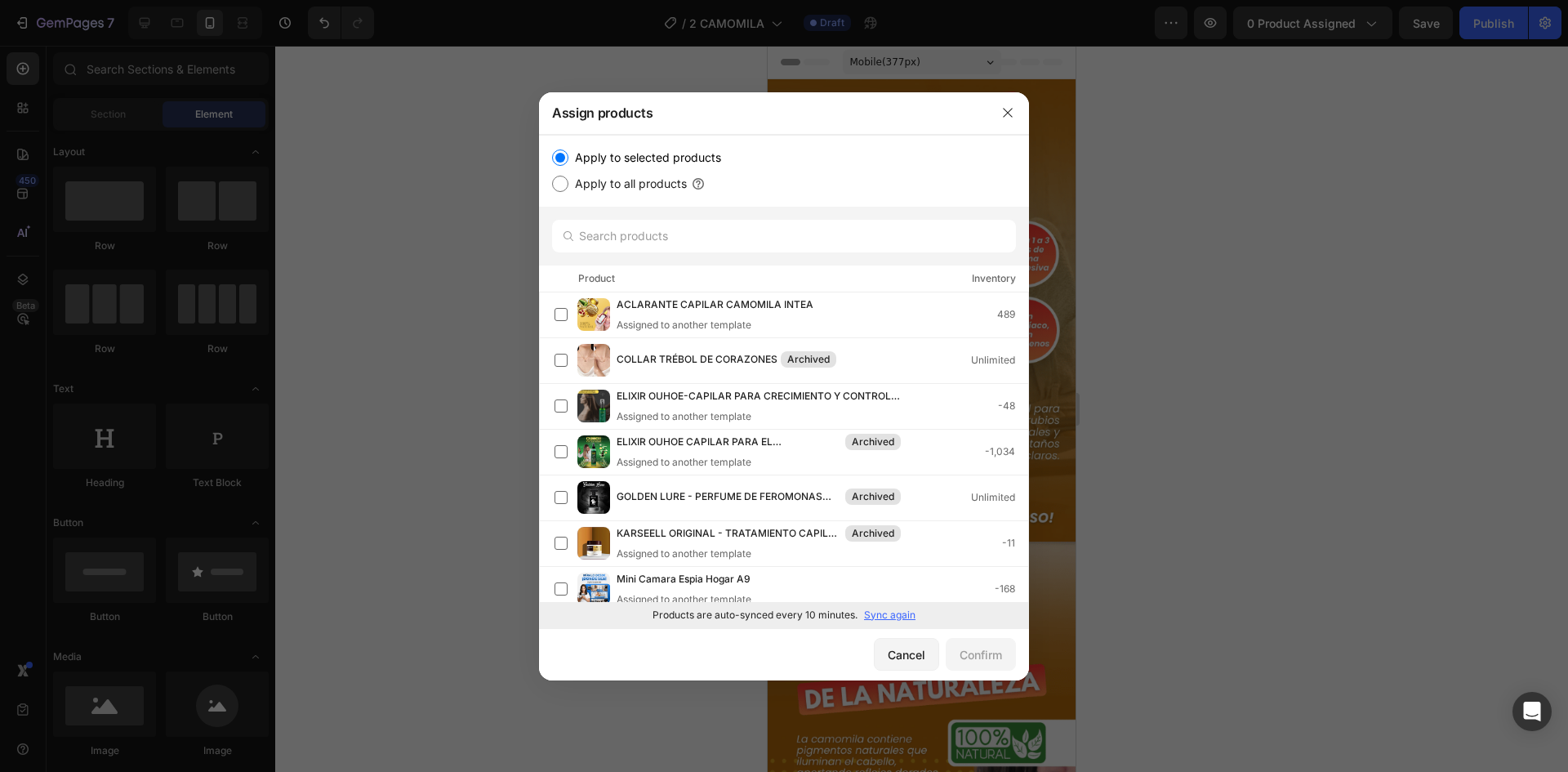
click at [885, 619] on p "Sync again" at bounding box center [889, 615] width 51 height 15
drag, startPoint x: 1020, startPoint y: 335, endPoint x: 1029, endPoint y: 452, distance: 117.3
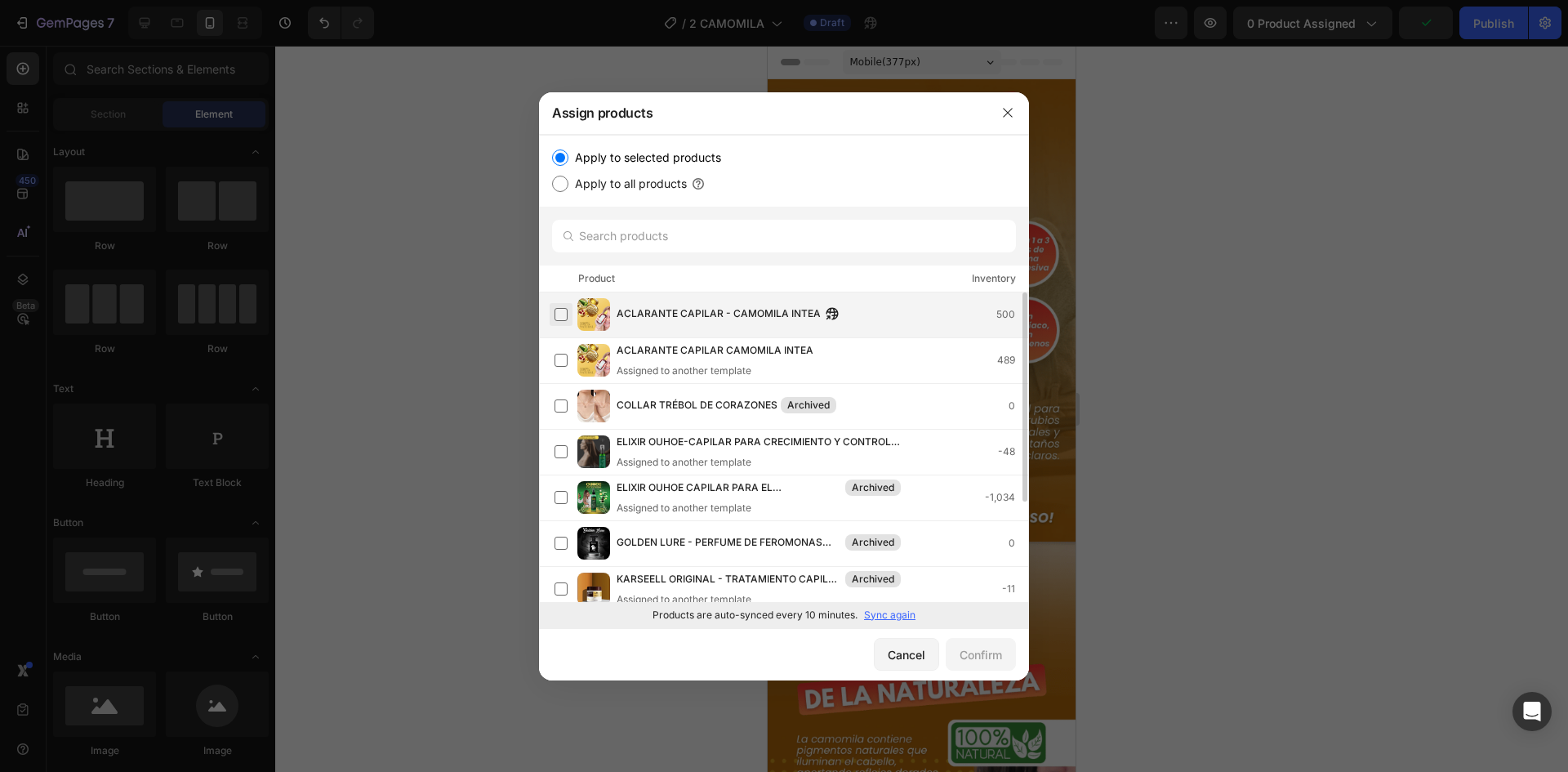
click at [568, 308] on label at bounding box center [561, 314] width 13 height 13
click at [986, 649] on div "Confirm" at bounding box center [981, 654] width 42 height 17
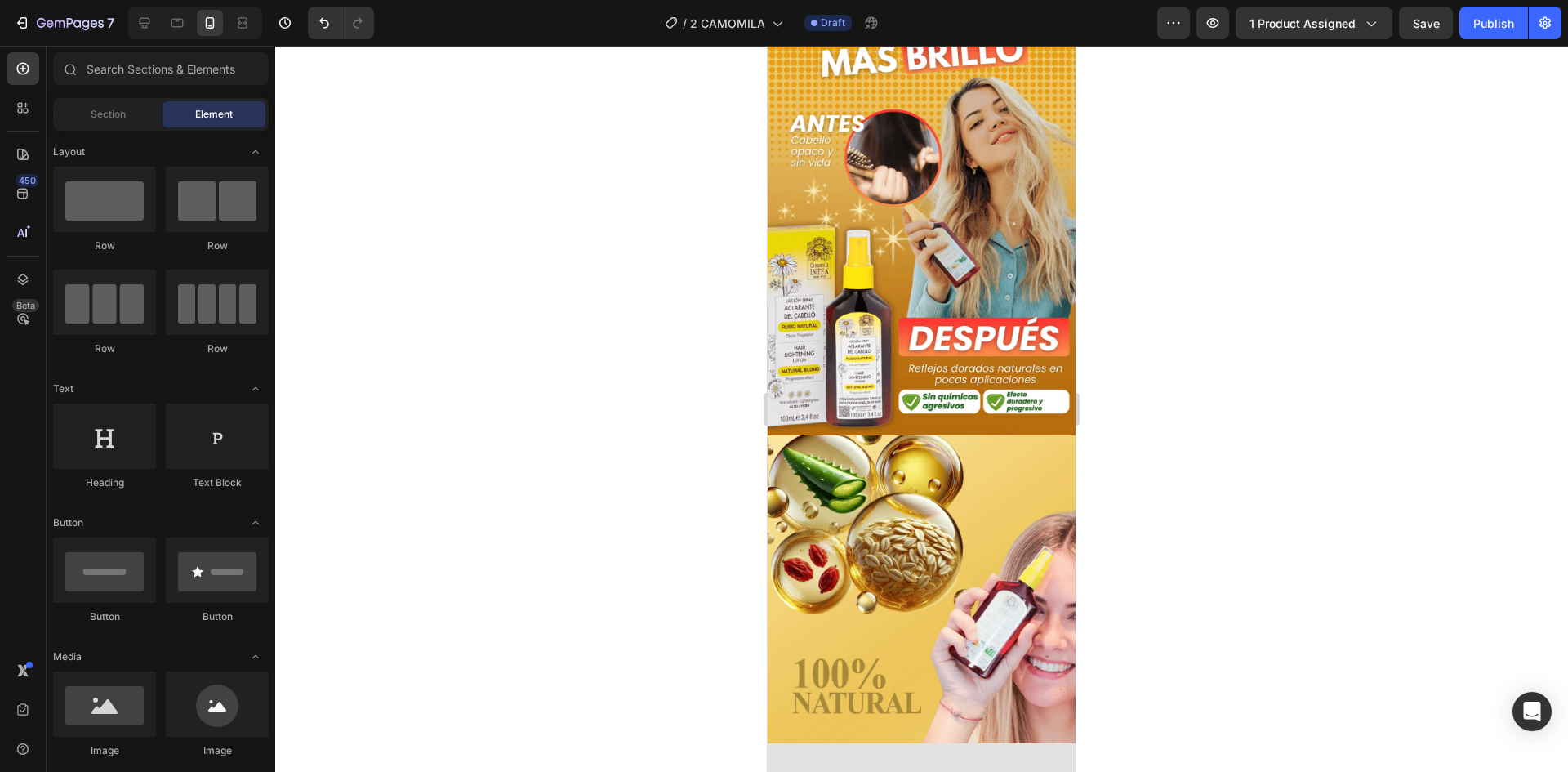
scroll to position [1346, 0]
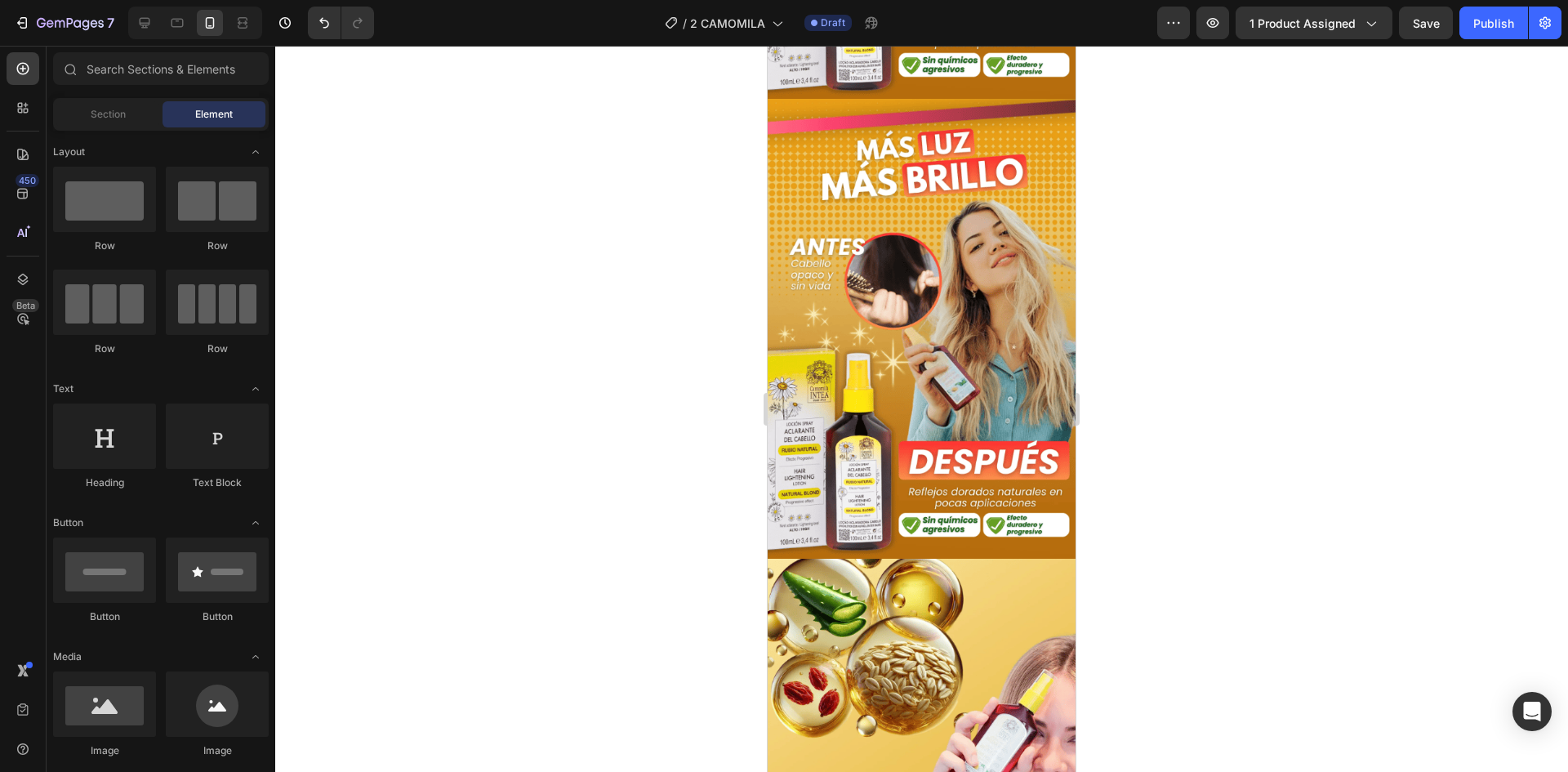
drag, startPoint x: 1069, startPoint y: 97, endPoint x: 1846, endPoint y: 337, distance: 813.2
click at [1004, 288] on img at bounding box center [922, 330] width 308 height 461
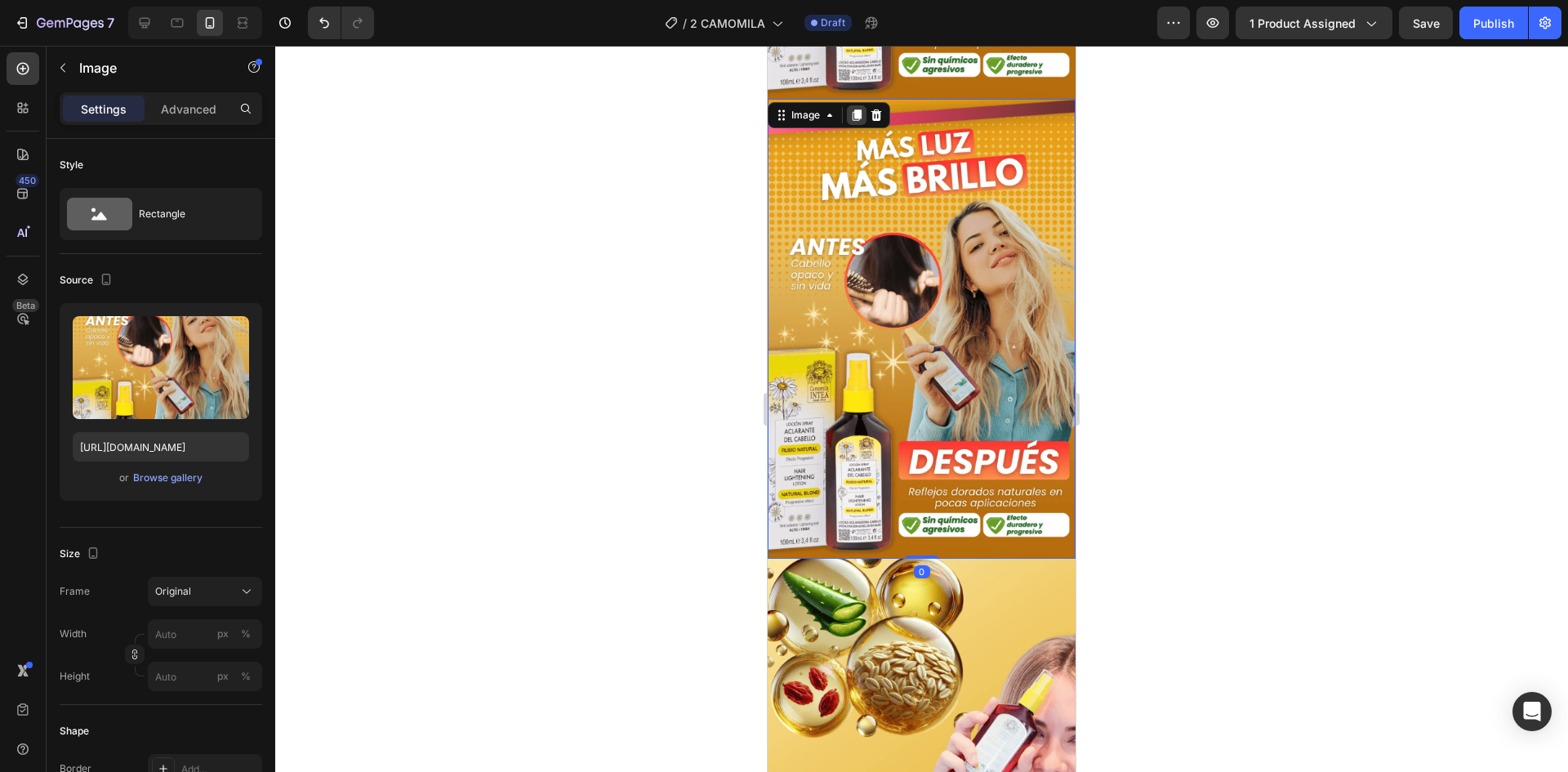
click at [856, 110] on icon at bounding box center [857, 116] width 9 height 12
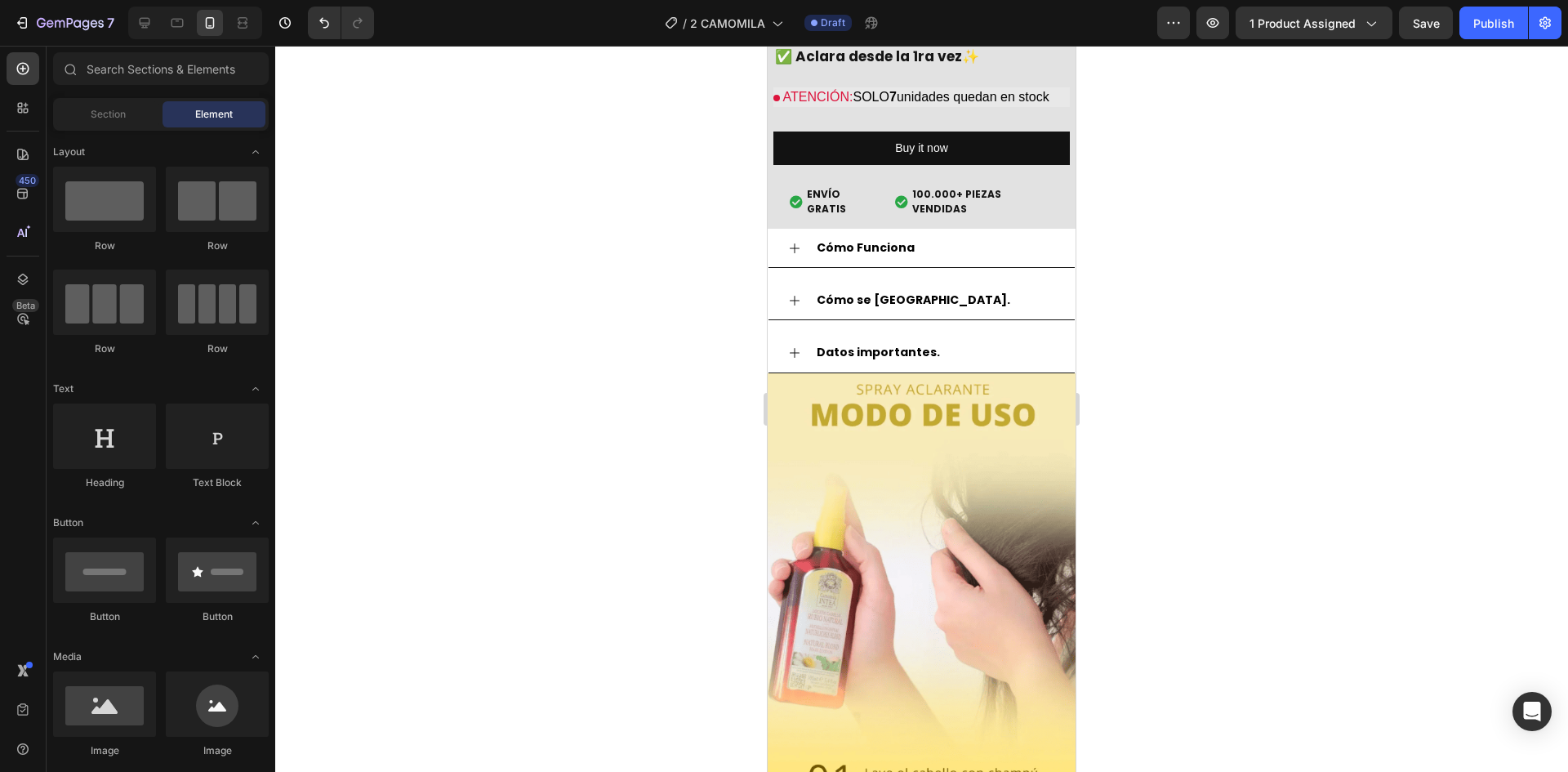
scroll to position [3053, 0]
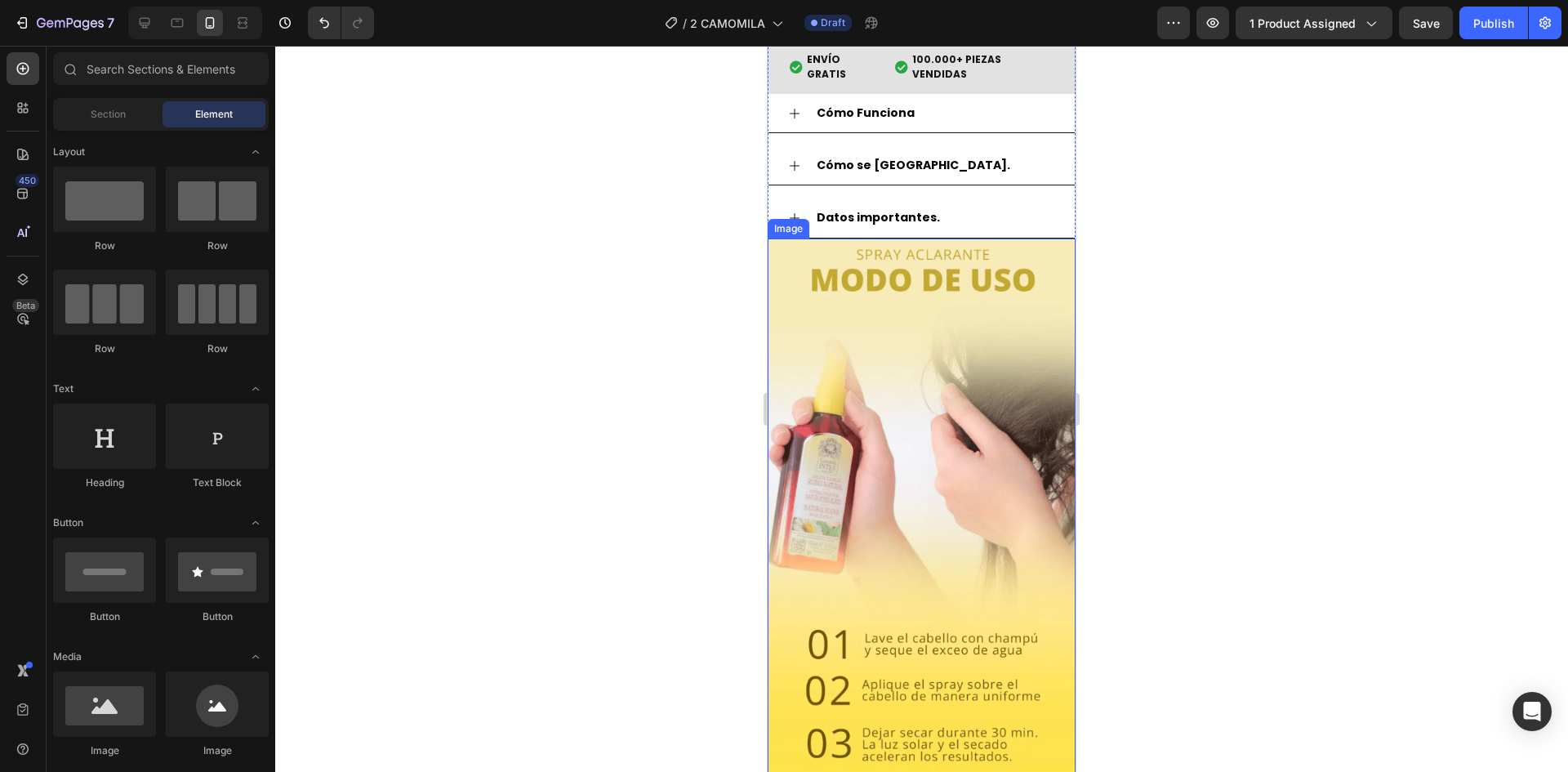
click at [1004, 451] on img at bounding box center [922, 511] width 308 height 546
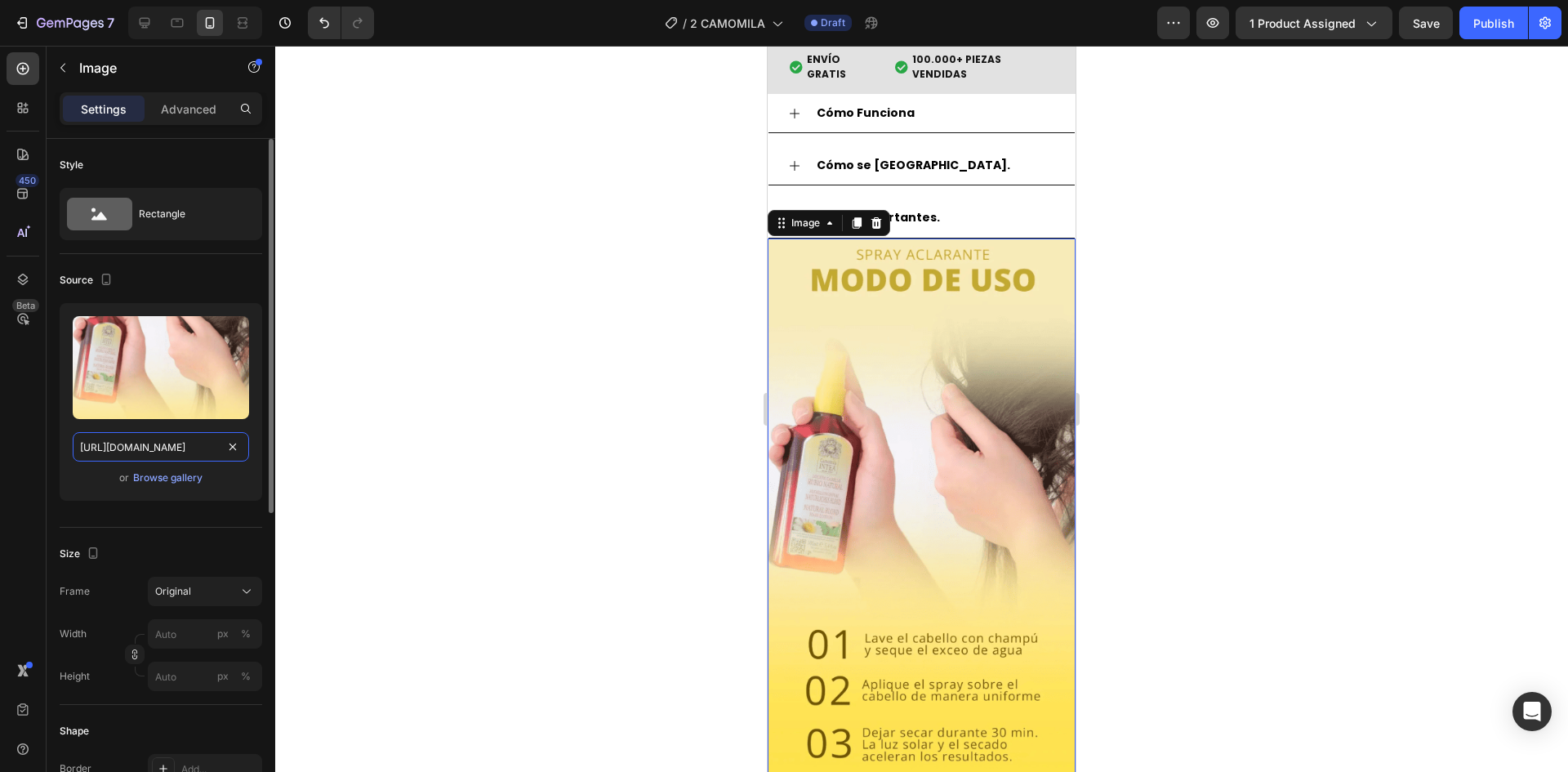
click at [144, 436] on input "https://i.ibb.co/bjmTF566/Captura-de-pantalla-2025-08-24-152750.png" at bounding box center [161, 447] width 177 height 29
click at [127, 442] on input "https://i.ibb.co/bjmTF566/Captura-de-pantalla-2025-08-24-152750.png" at bounding box center [161, 447] width 177 height 29
click at [882, 210] on div "Image" at bounding box center [829, 223] width 123 height 26
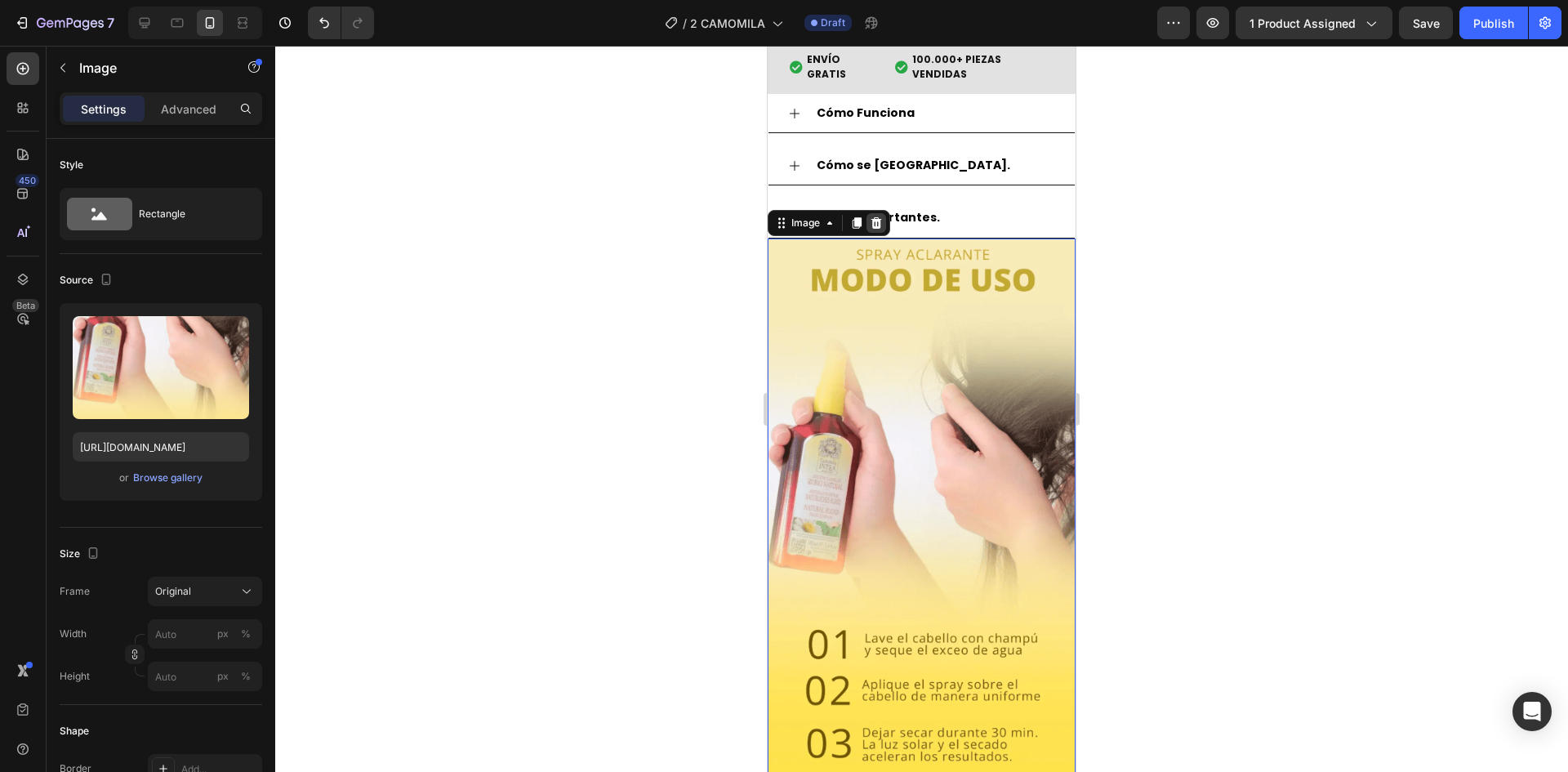
click at [882, 213] on div at bounding box center [877, 223] width 20 height 20
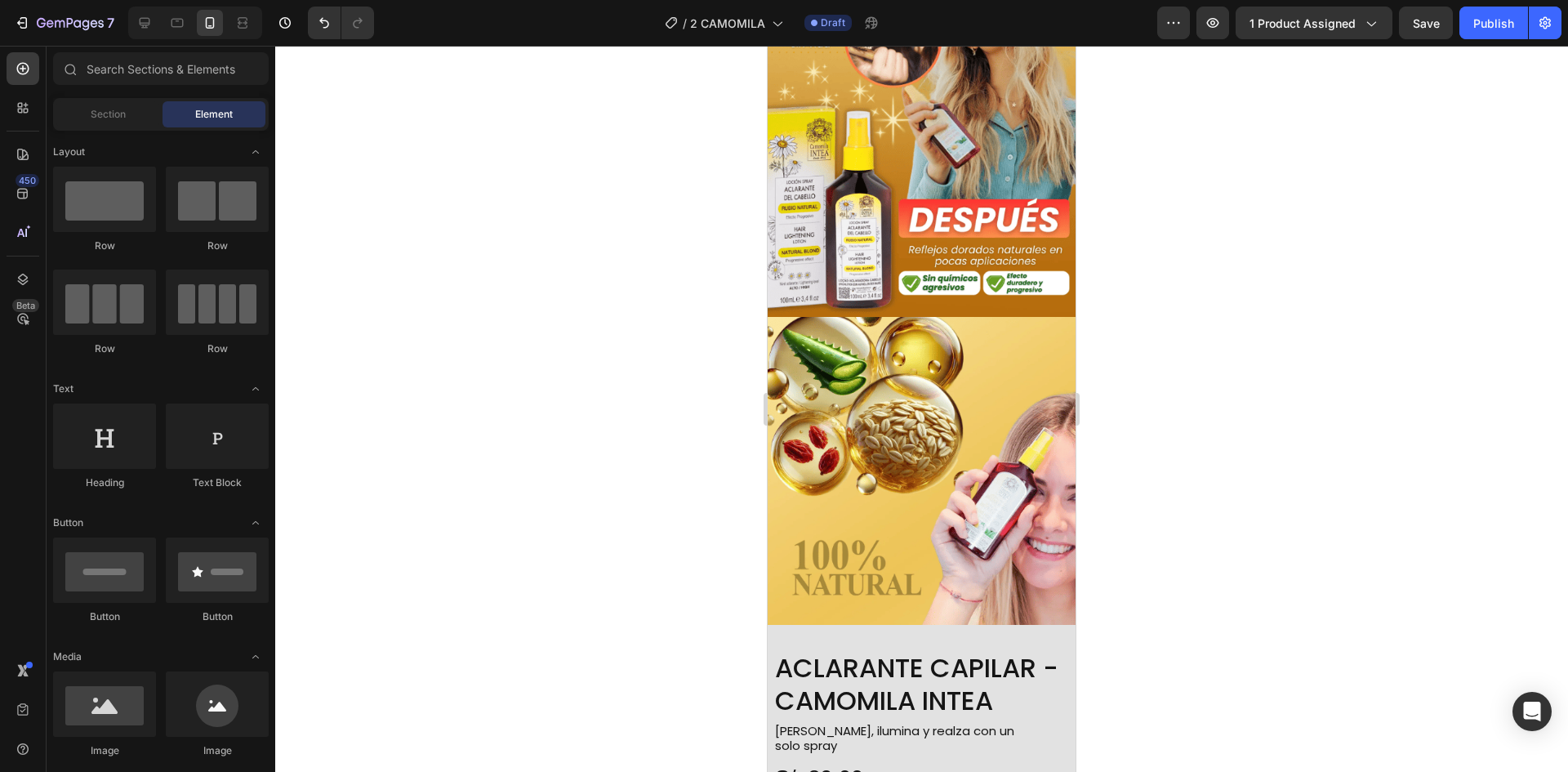
scroll to position [1904, 0]
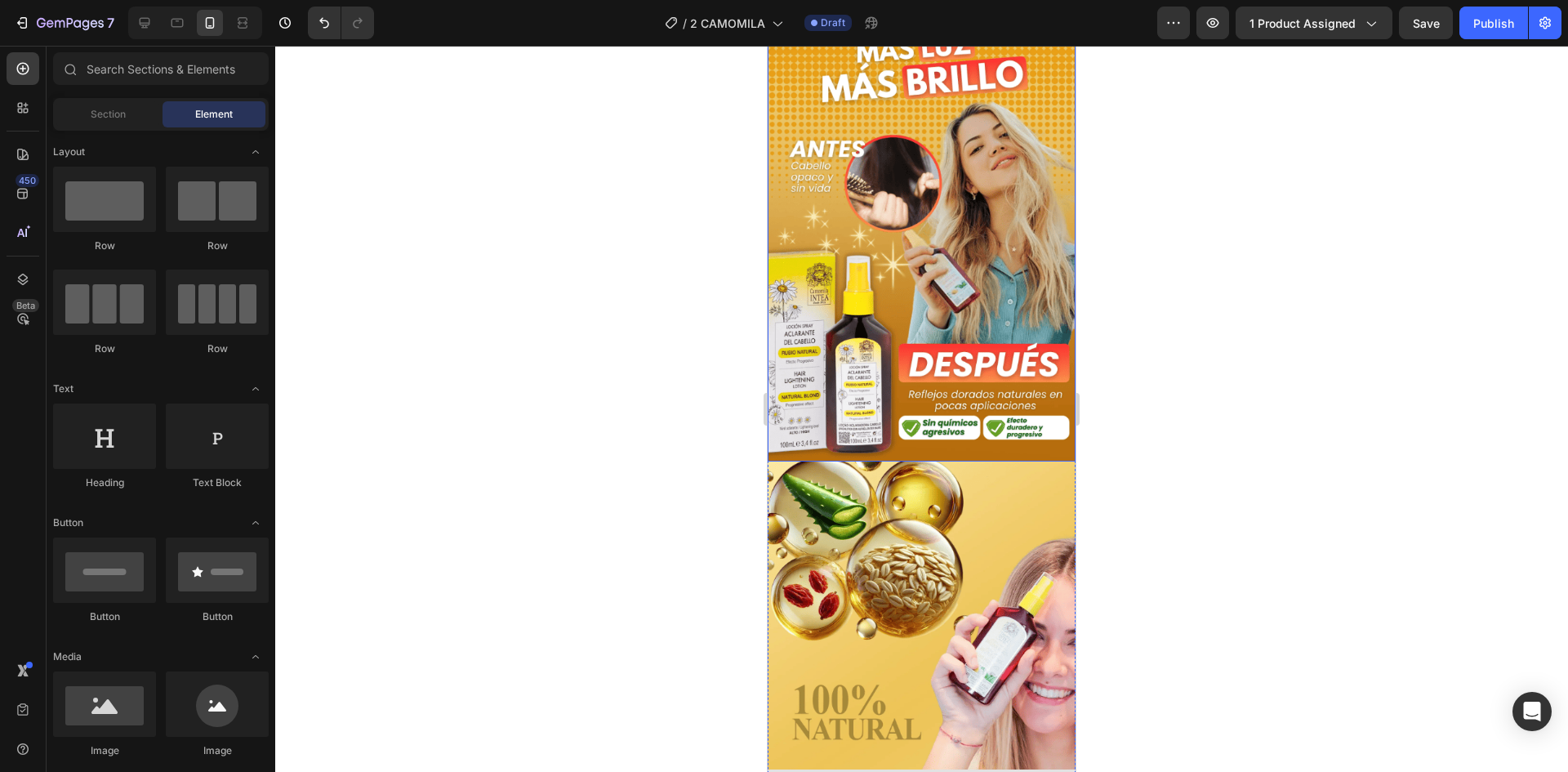
click at [963, 238] on img at bounding box center [922, 232] width 308 height 461
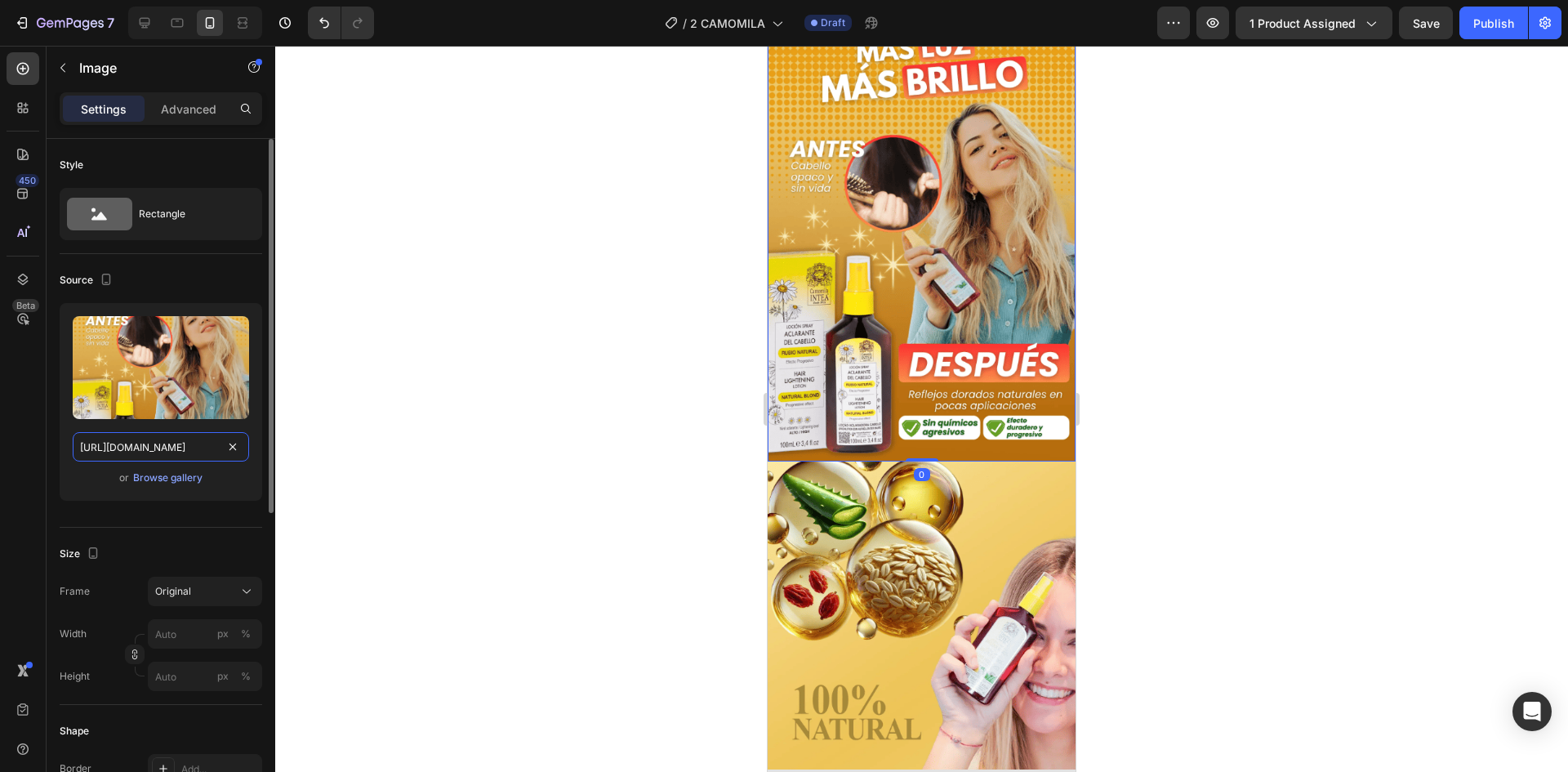
click at [174, 455] on input "https://i.ibb.co/R4gCyVQR/Captura-de-pantalla-2025-08-24-144304-1.png" at bounding box center [161, 447] width 177 height 29
paste input "bjmTF566/Captura-de-pantalla-2025-08-24-152750"
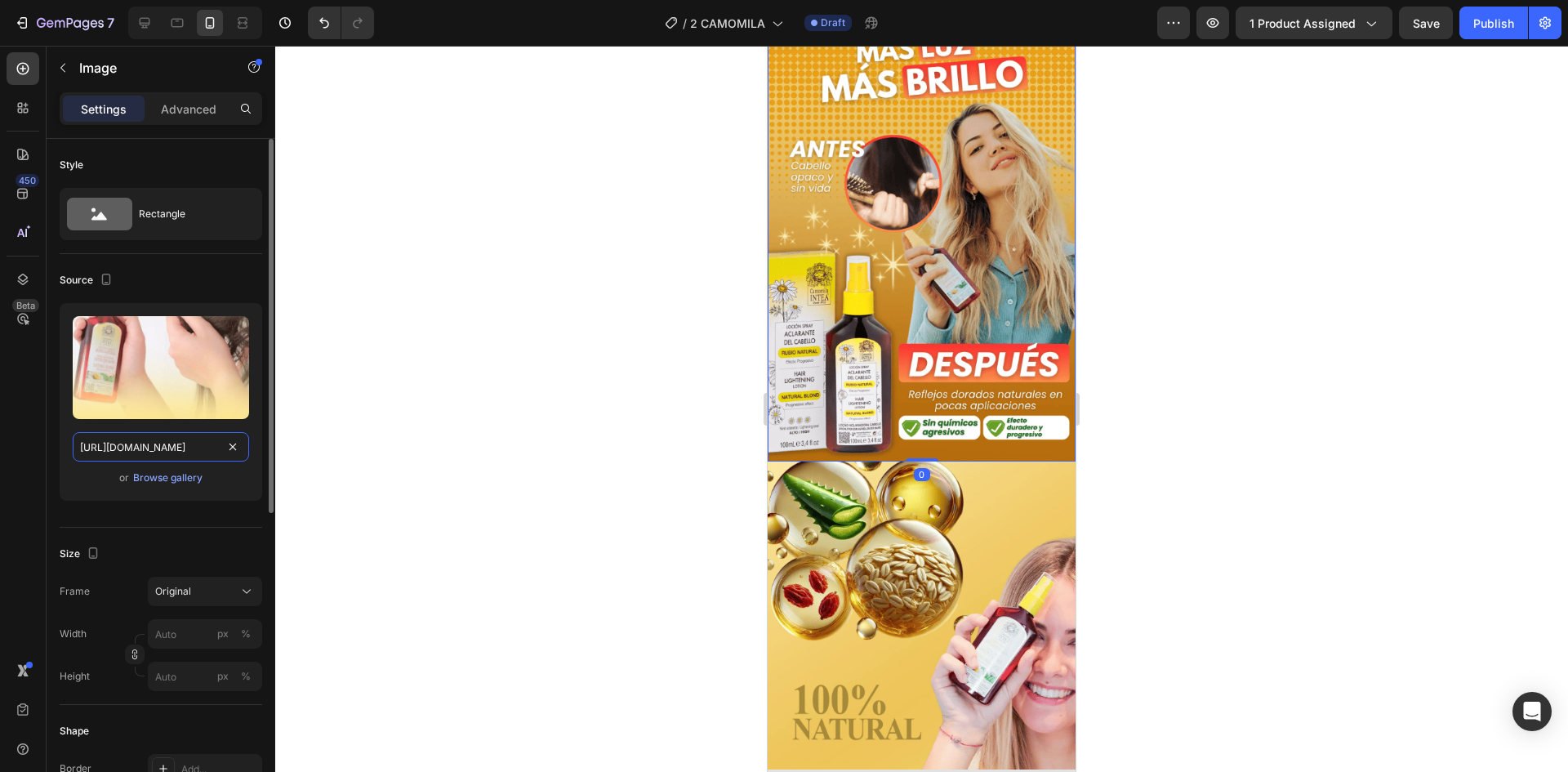
scroll to position [0, 198]
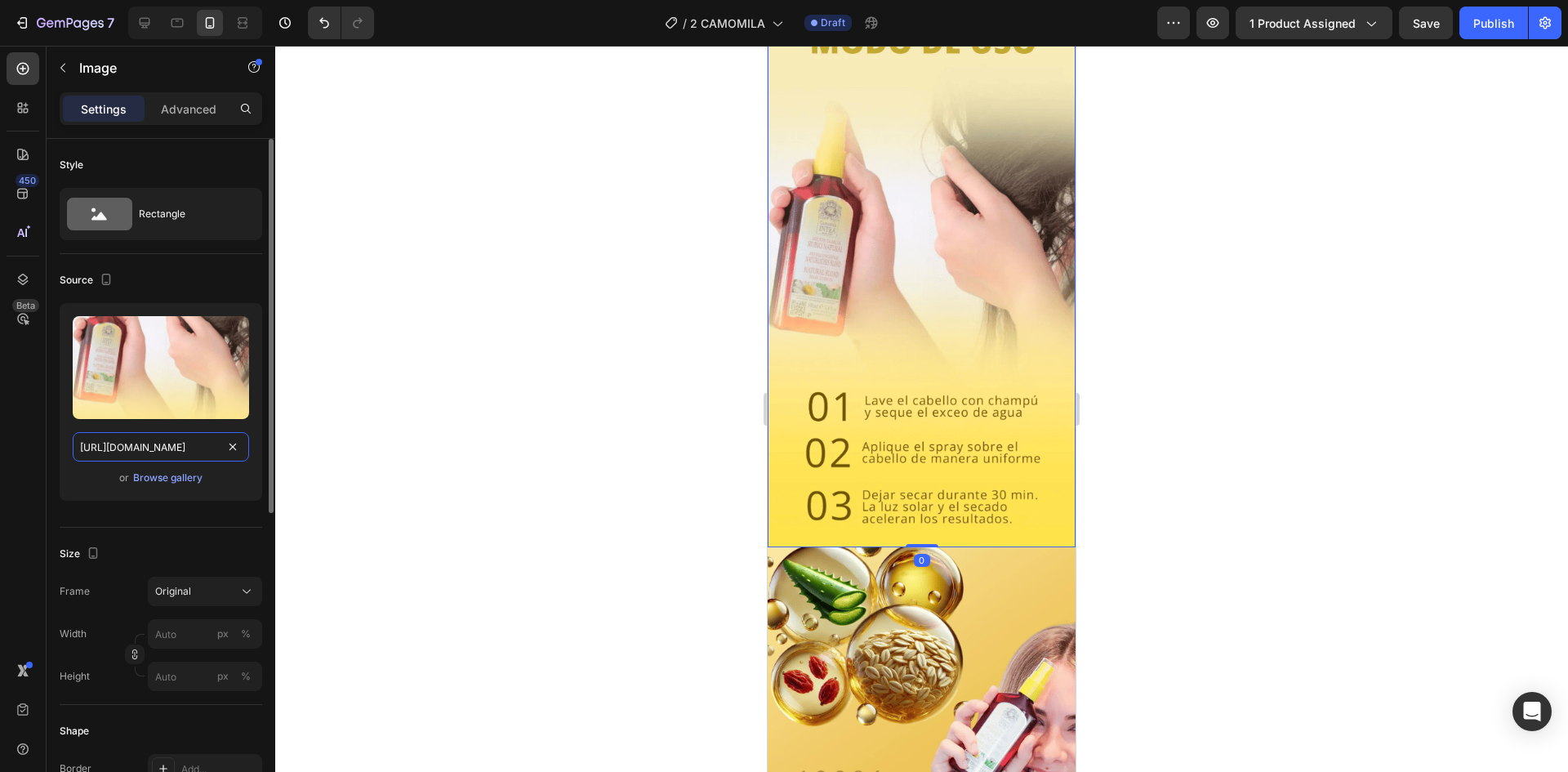
type input "https://i.ibb.co/bjmTF566/Captura-de-pantalla-2025-08-24-152750.png"
click at [238, 474] on div "or Browse gallery" at bounding box center [161, 478] width 177 height 20
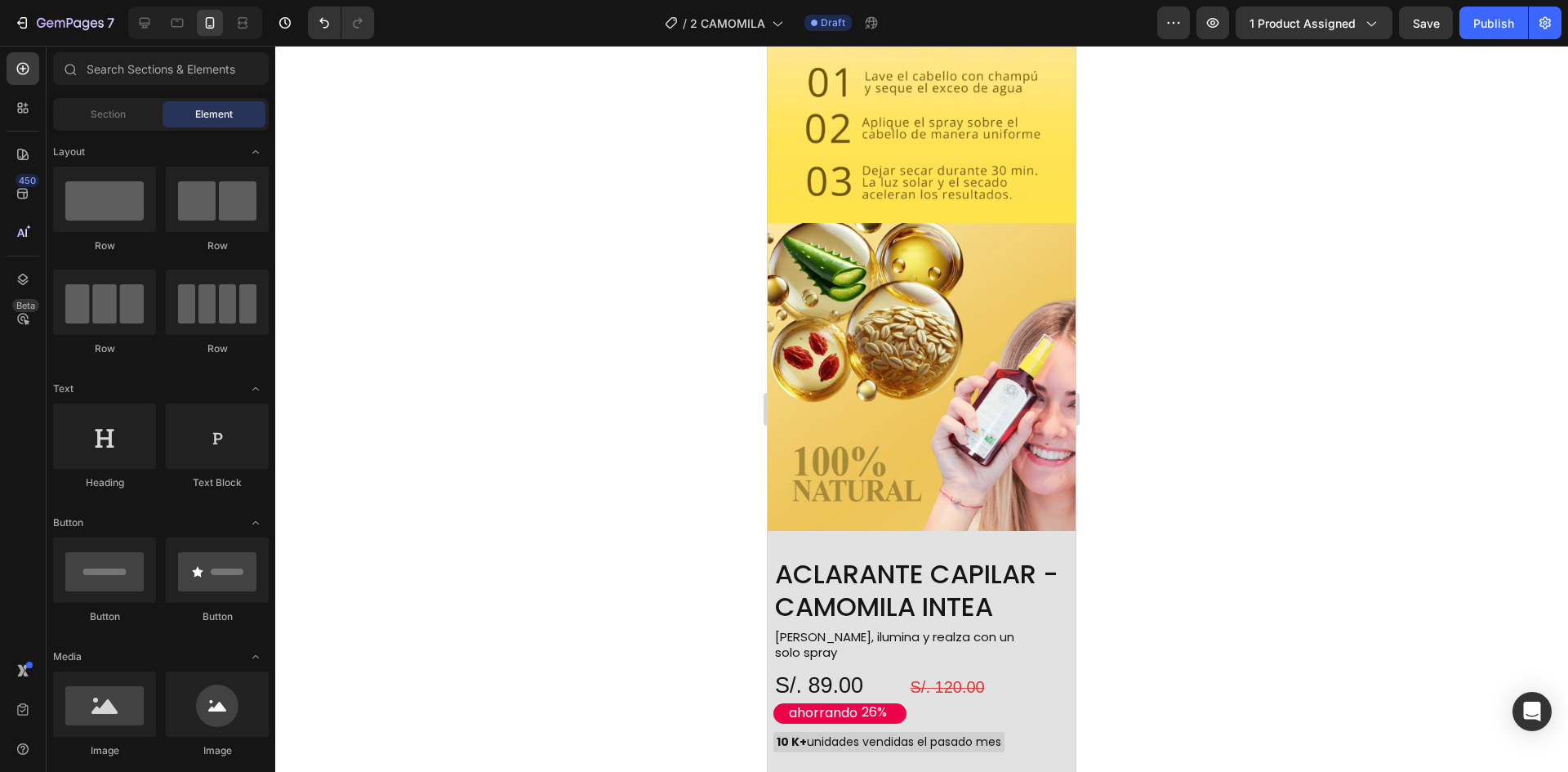
scroll to position [1870, 0]
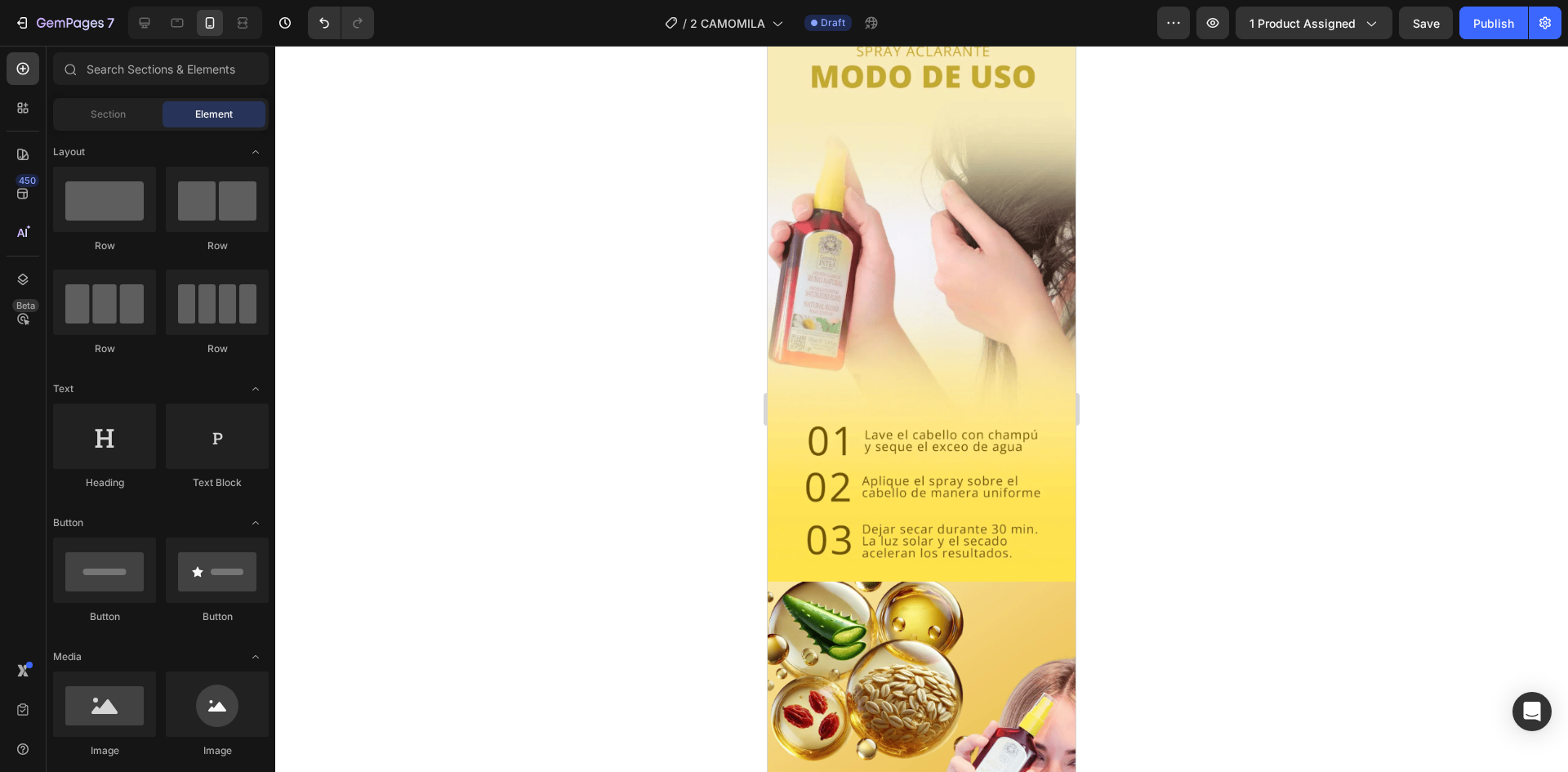
drag, startPoint x: 1069, startPoint y: 381, endPoint x: 1846, endPoint y: 434, distance: 778.8
click at [991, 298] on img at bounding box center [922, 308] width 308 height 546
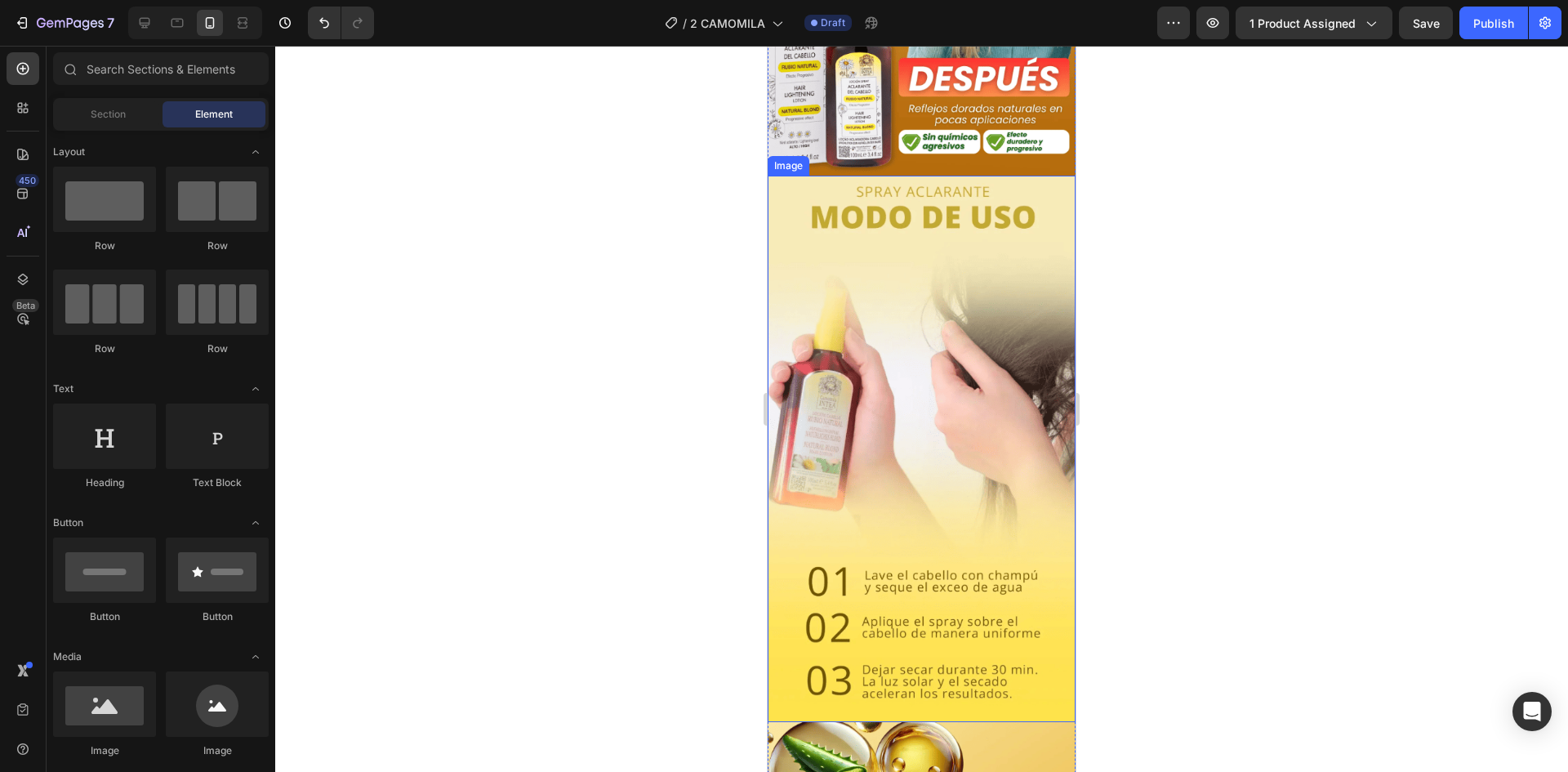
click at [971, 277] on img at bounding box center [922, 448] width 308 height 546
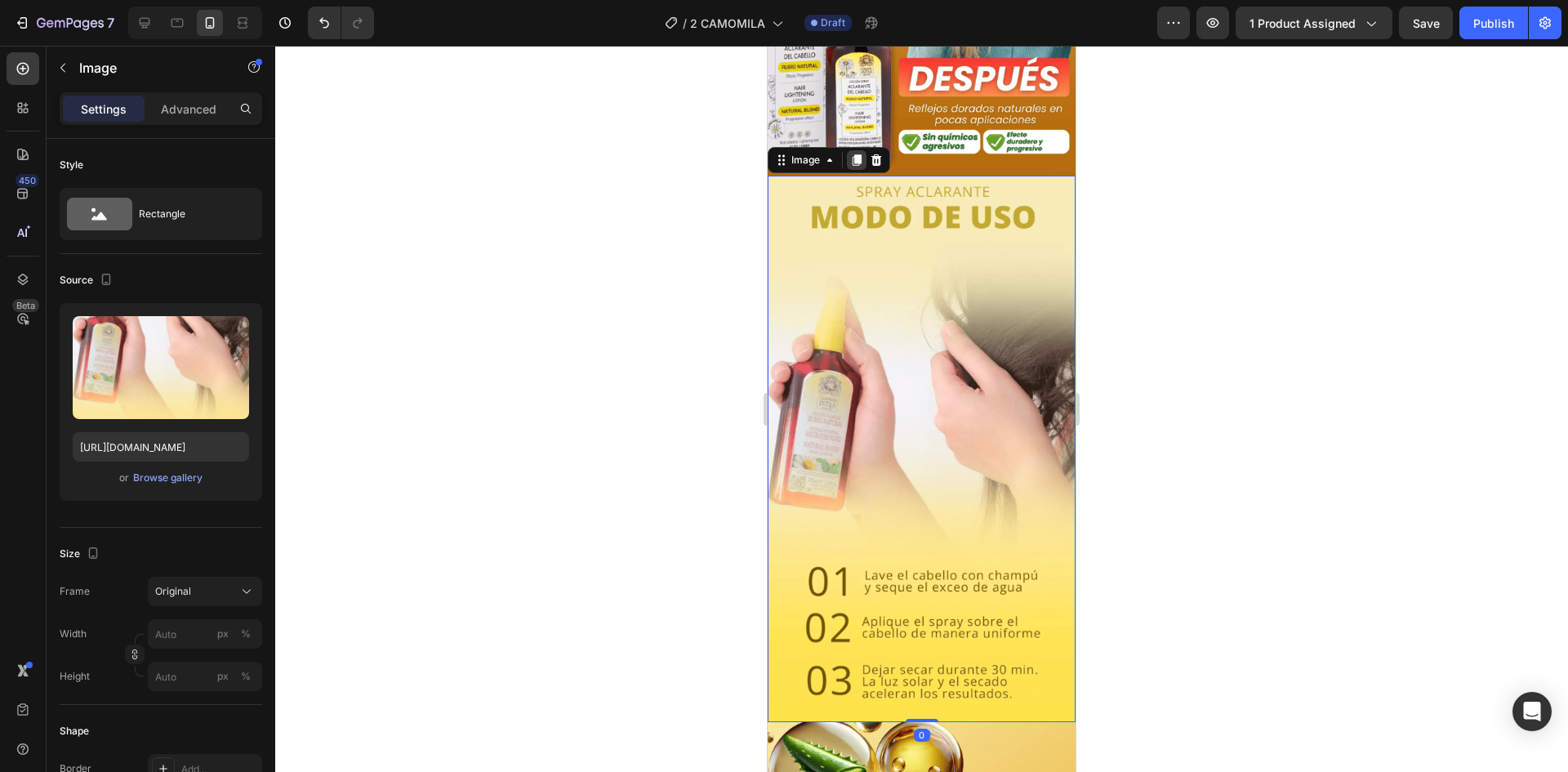
click at [856, 154] on icon at bounding box center [856, 160] width 13 height 13
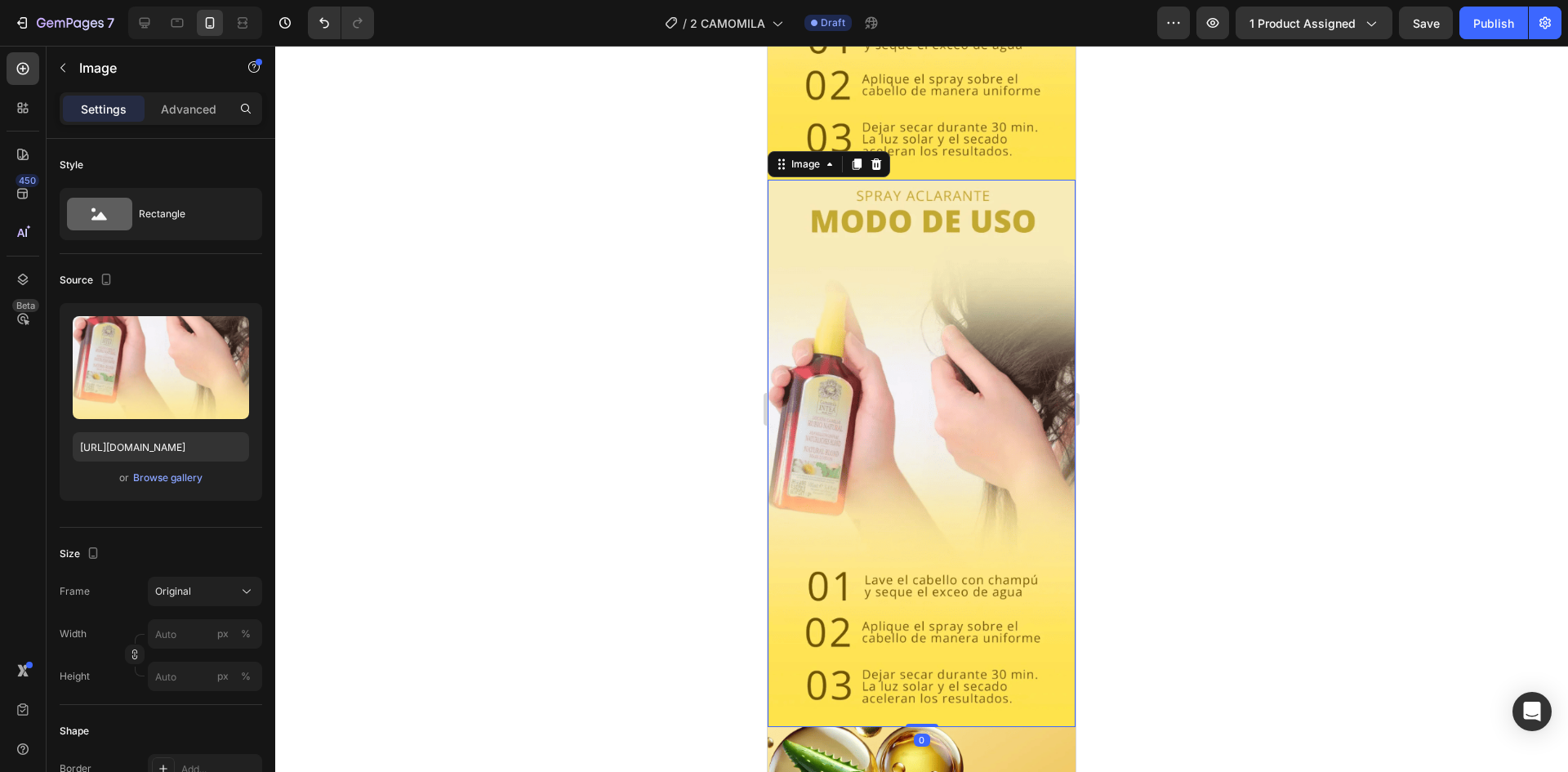
scroll to position [2272, 0]
click at [851, 157] on icon at bounding box center [856, 163] width 13 height 13
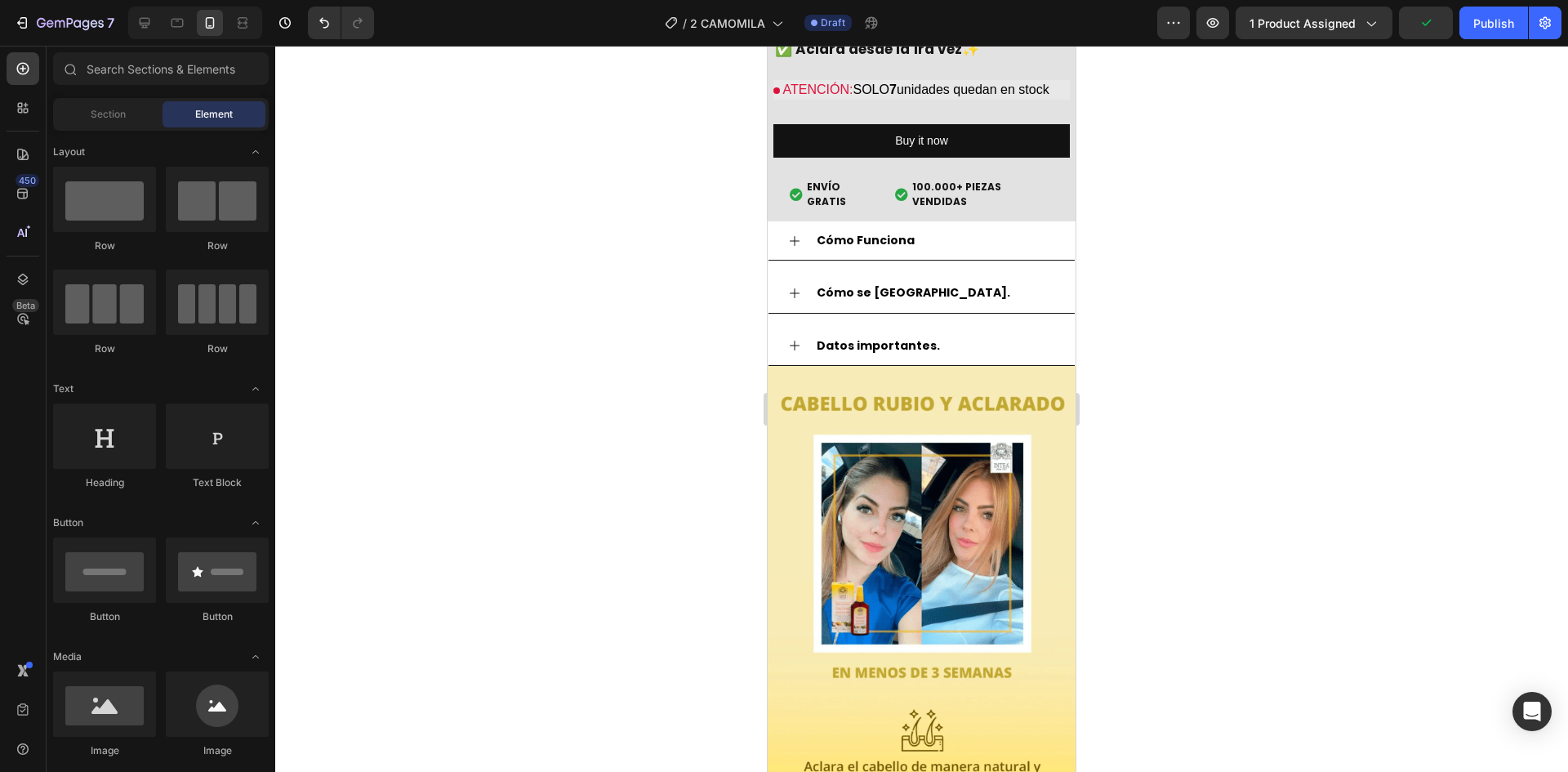
scroll to position [4070, 0]
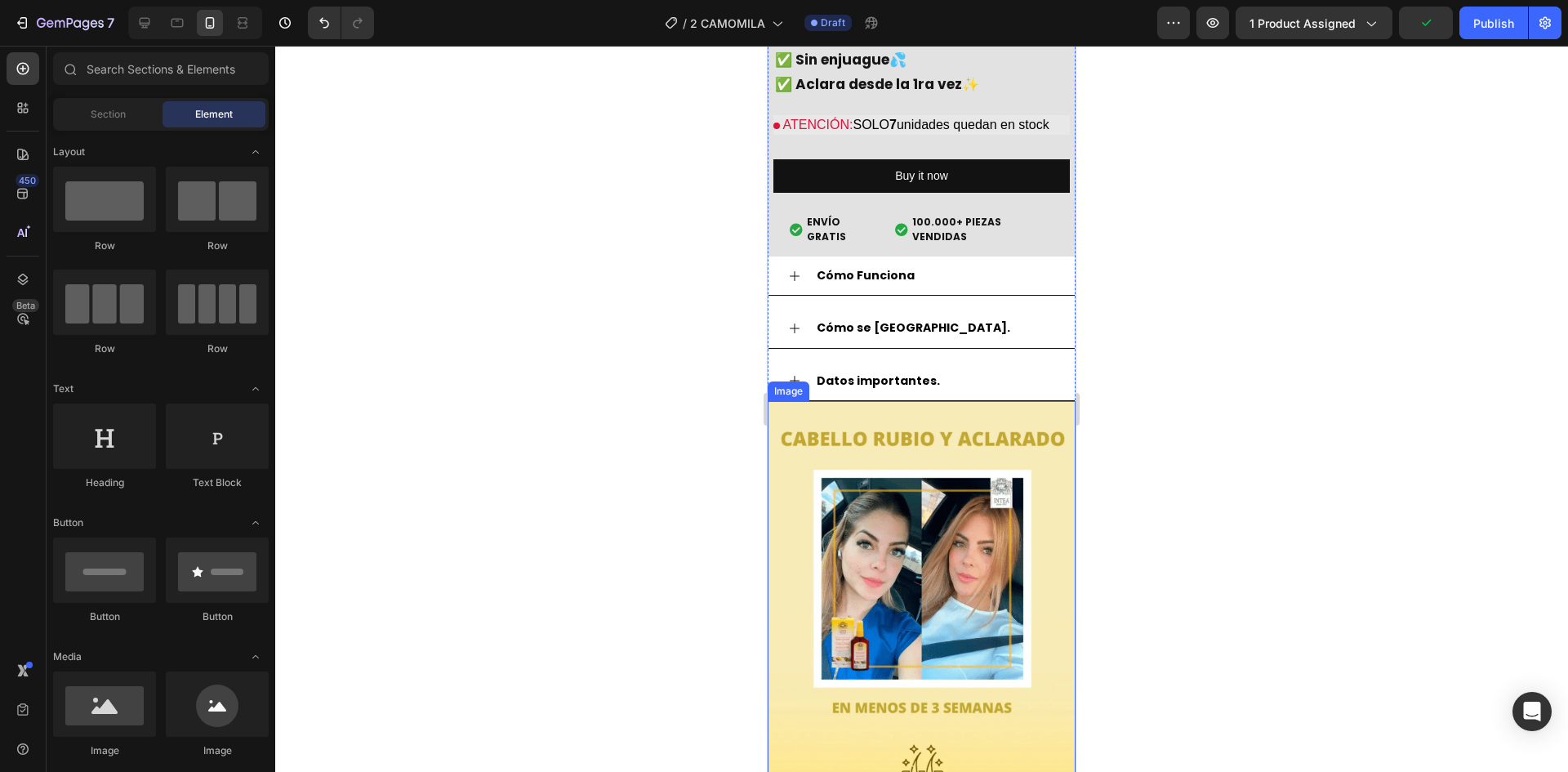
click at [941, 583] on img at bounding box center [922, 676] width 308 height 550
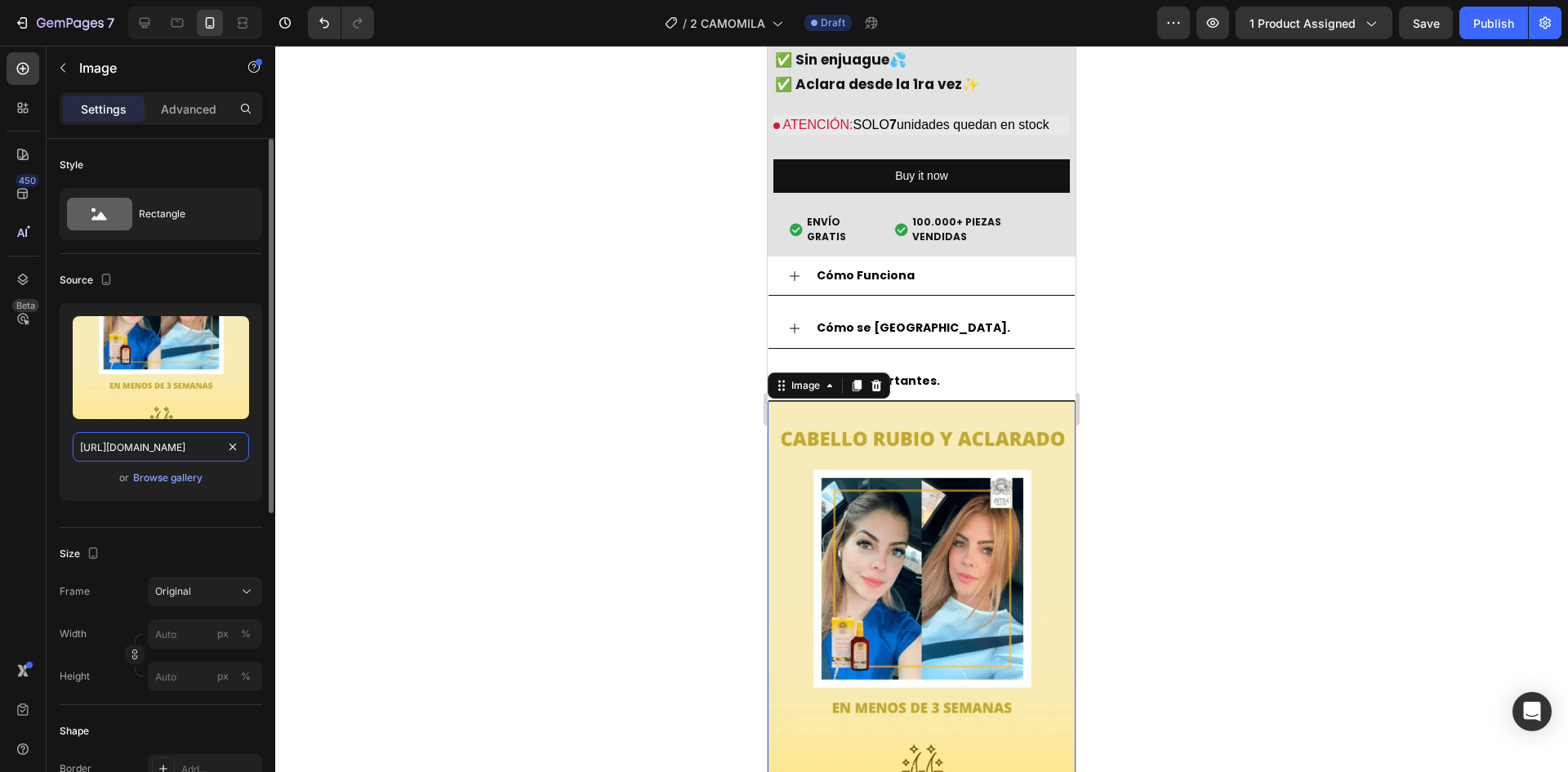
click at [147, 459] on input "https://i.ibb.co/Kjw1zwgw/Captura-de-pantalla-2025-08-24-152628.png" at bounding box center [161, 447] width 177 height 29
click at [146, 459] on input "https://i.ibb.co/Kjw1zwgw/Captura-de-pantalla-2025-08-24-152628.png" at bounding box center [161, 447] width 177 height 29
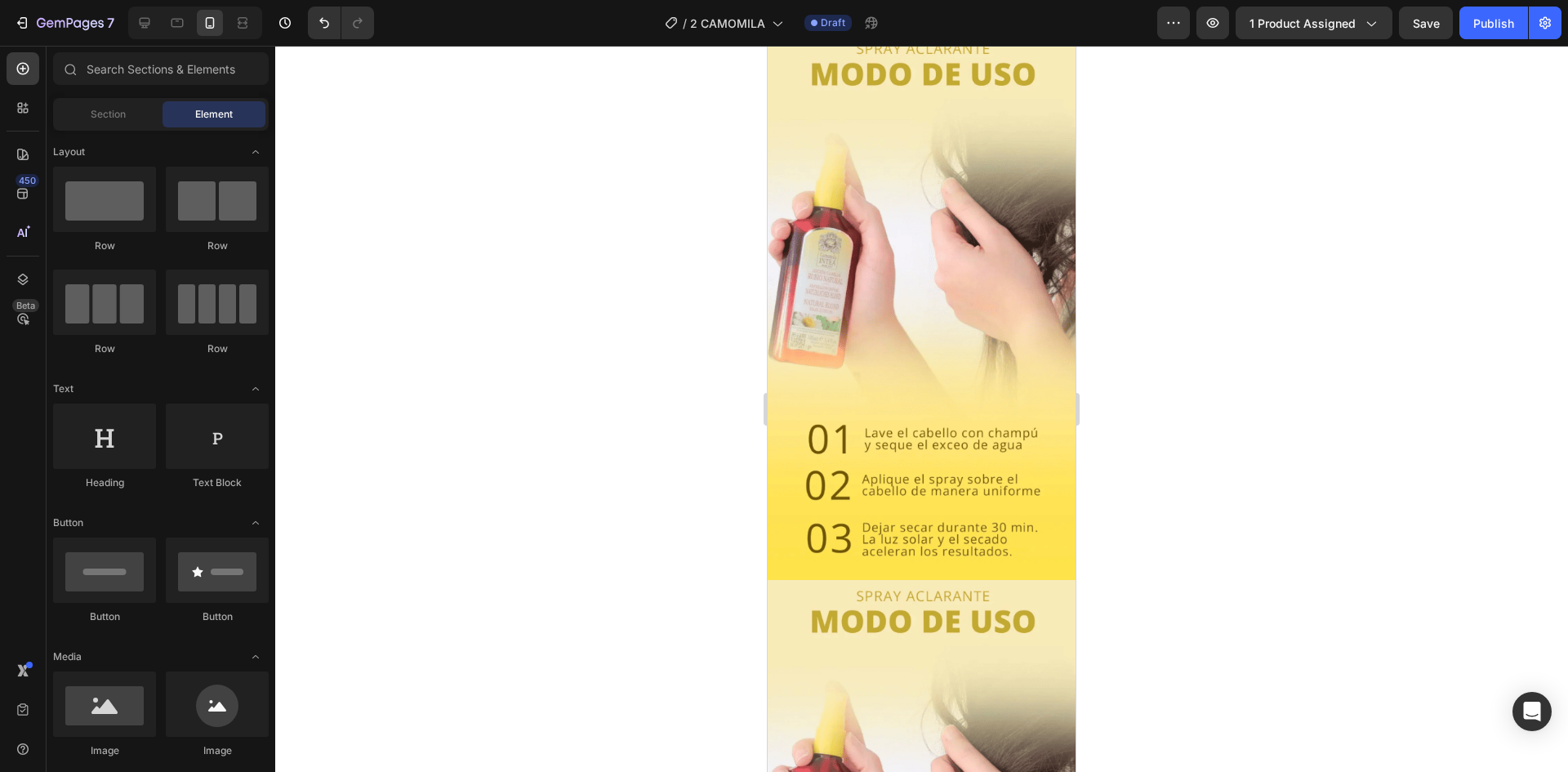
scroll to position [2468, 0]
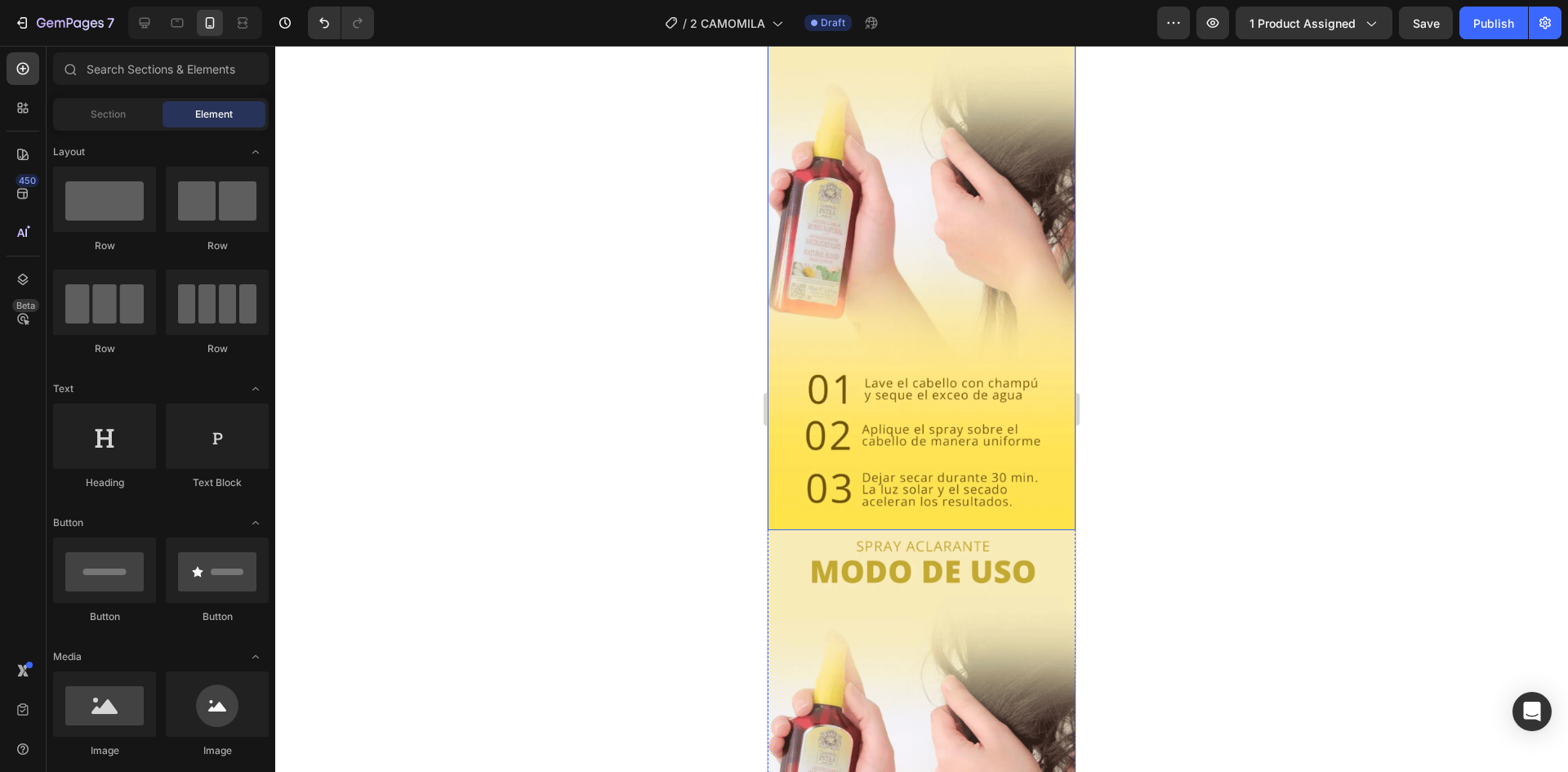
click at [1013, 346] on img at bounding box center [922, 256] width 308 height 546
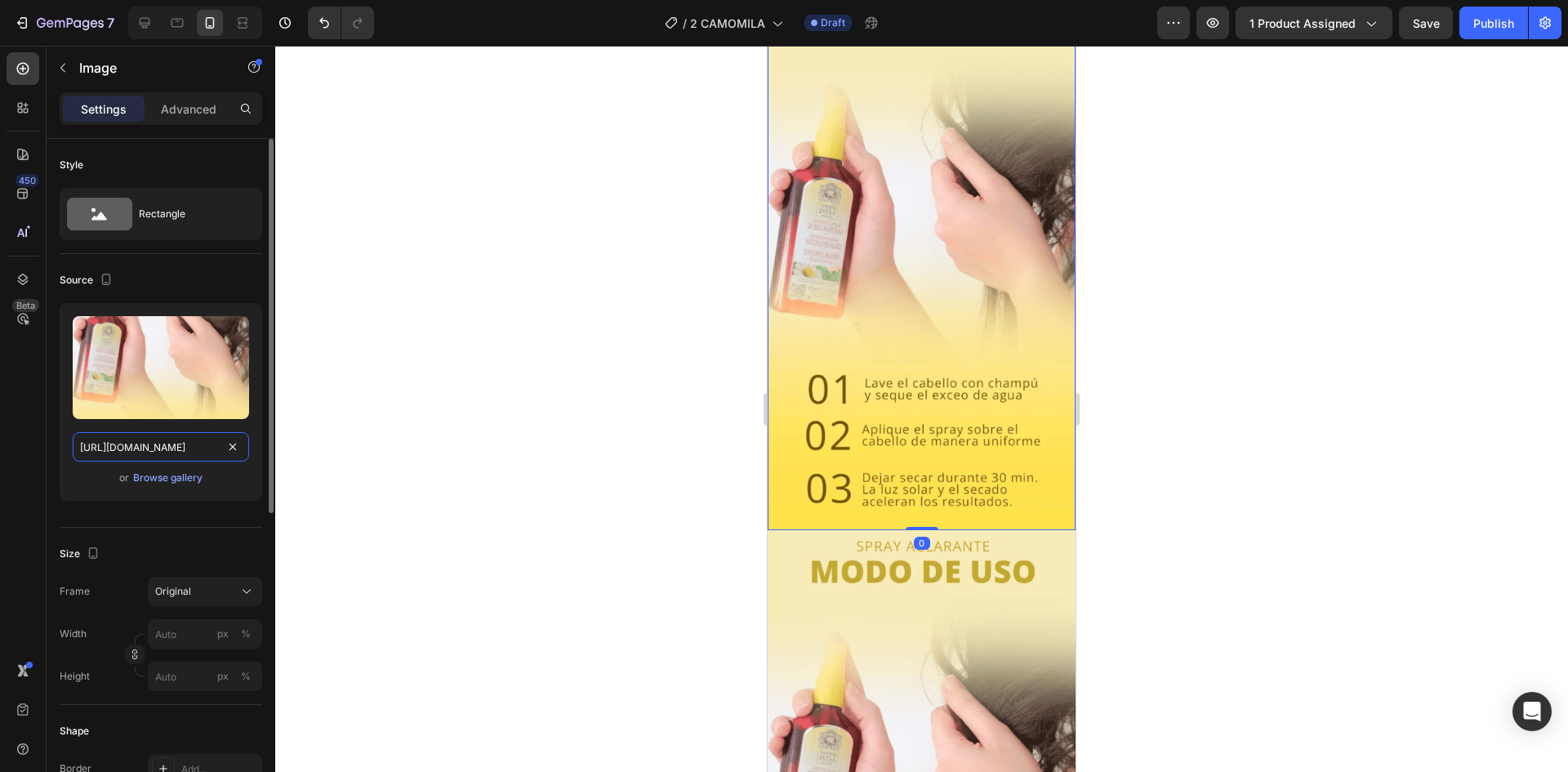
click at [165, 446] on input "https://i.ibb.co/bjmTF566/Captura-de-pantalla-2025-08-24-152750.png" at bounding box center [161, 447] width 177 height 29
paste input "Kjw1zwgw/Captura-de-pantalla-2025-08-24-152628"
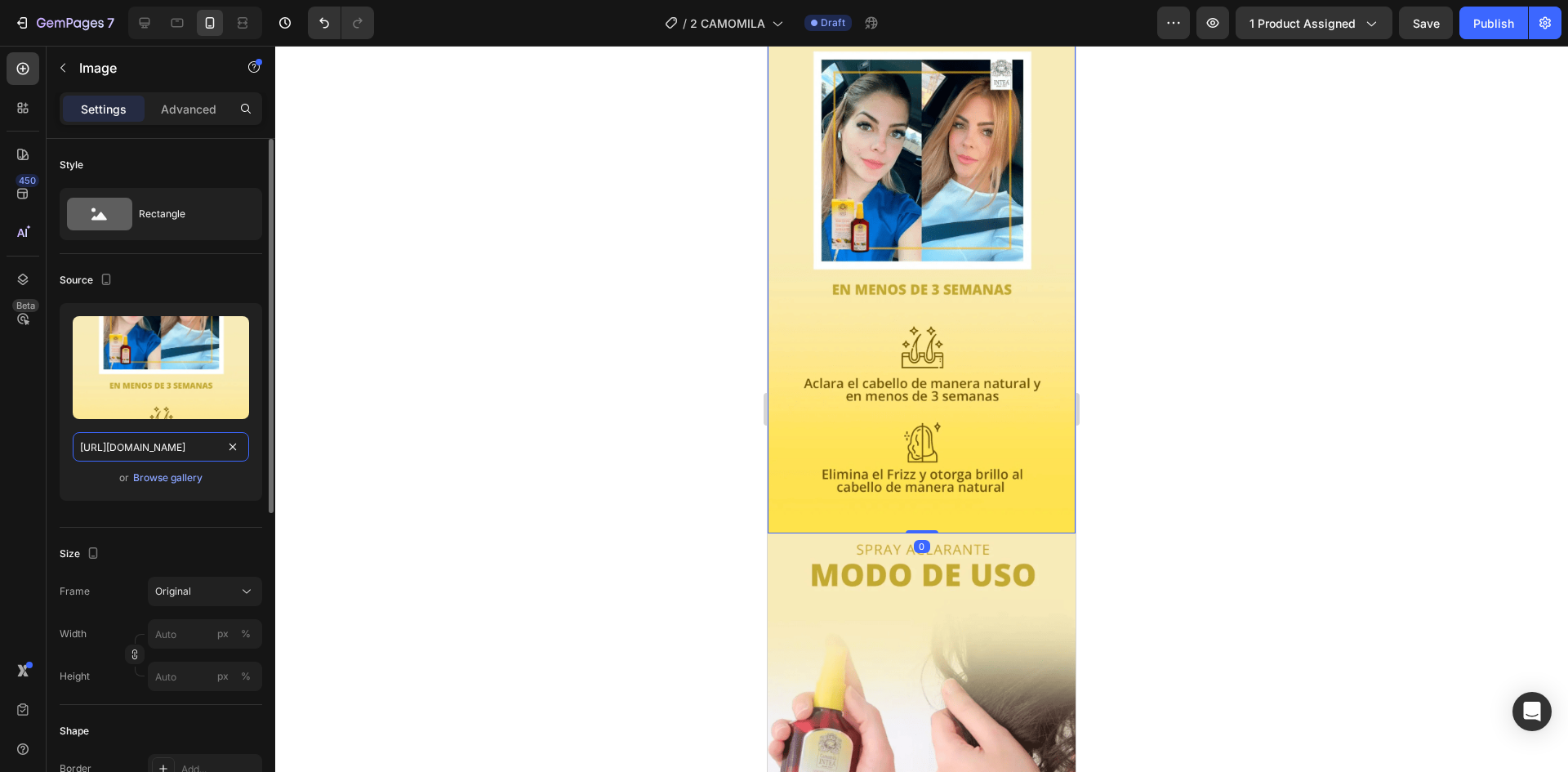
scroll to position [0, 200]
type input "https://i.ibb.co/Kjw1zwgw/Captura-de-pantalla-2025-08-24-152628.png"
click at [251, 473] on div "Upload Image https://i.ibb.co/Kjw1zwgw/Captura-de-pantalla-2025-08-24-152628.pn…" at bounding box center [161, 402] width 203 height 198
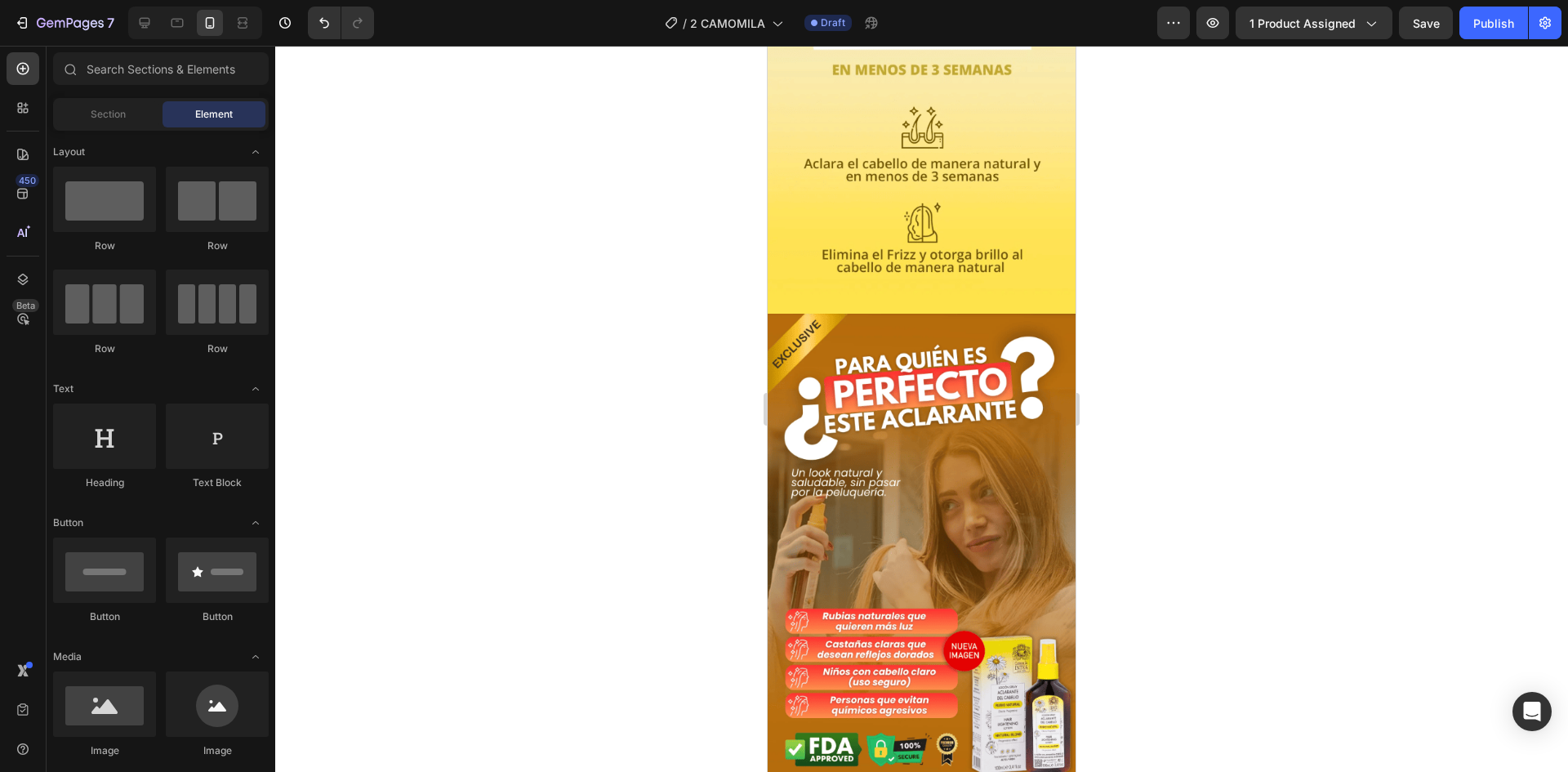
scroll to position [4825, 0]
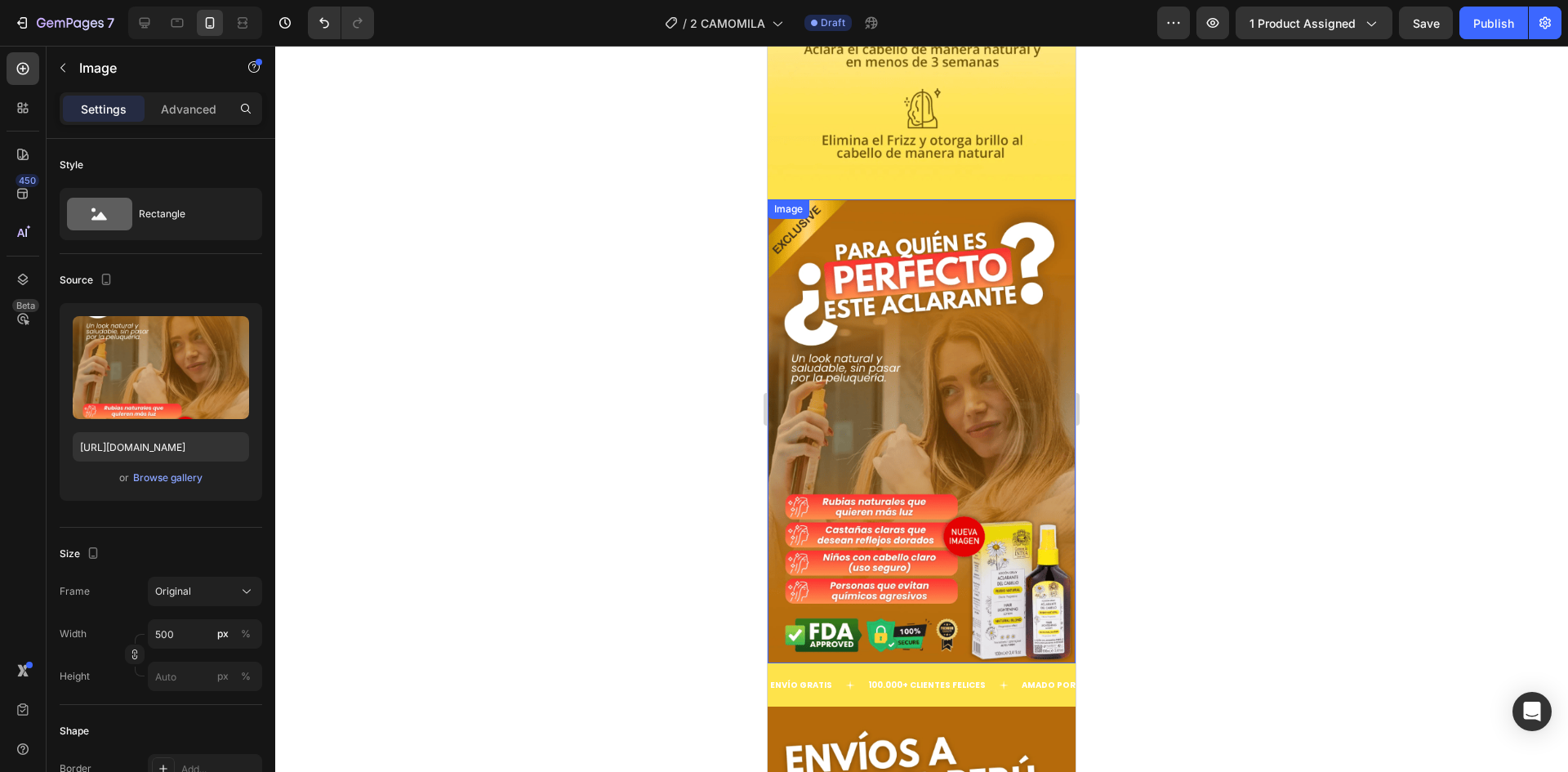
click at [1003, 452] on img at bounding box center [922, 431] width 308 height 464
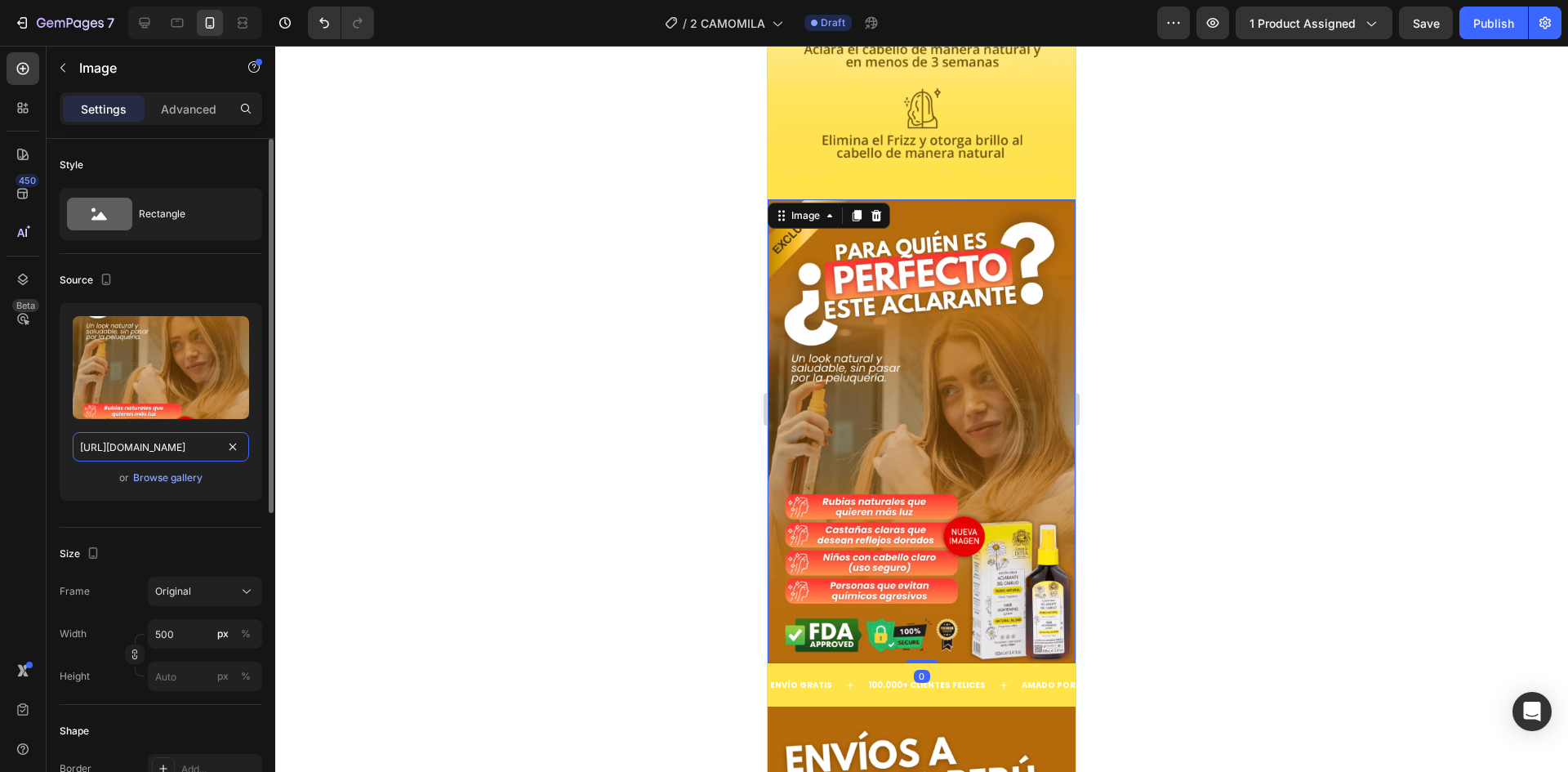
click at [166, 447] on input "https://i.ibb.co/hRc7gMrg/Captura-de-pantalla-2025-08-24-145028.png" at bounding box center [161, 447] width 177 height 29
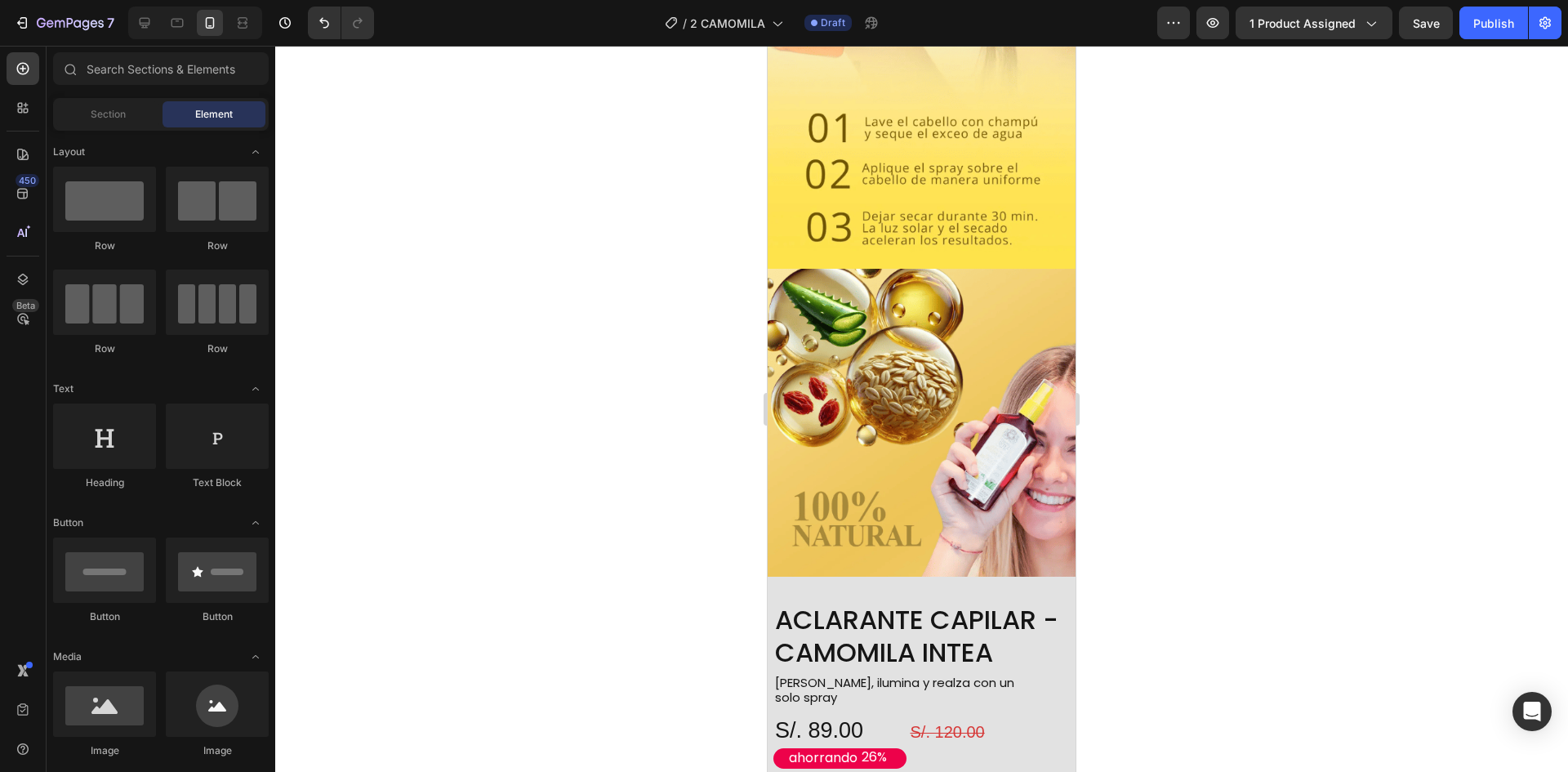
scroll to position [2981, 0]
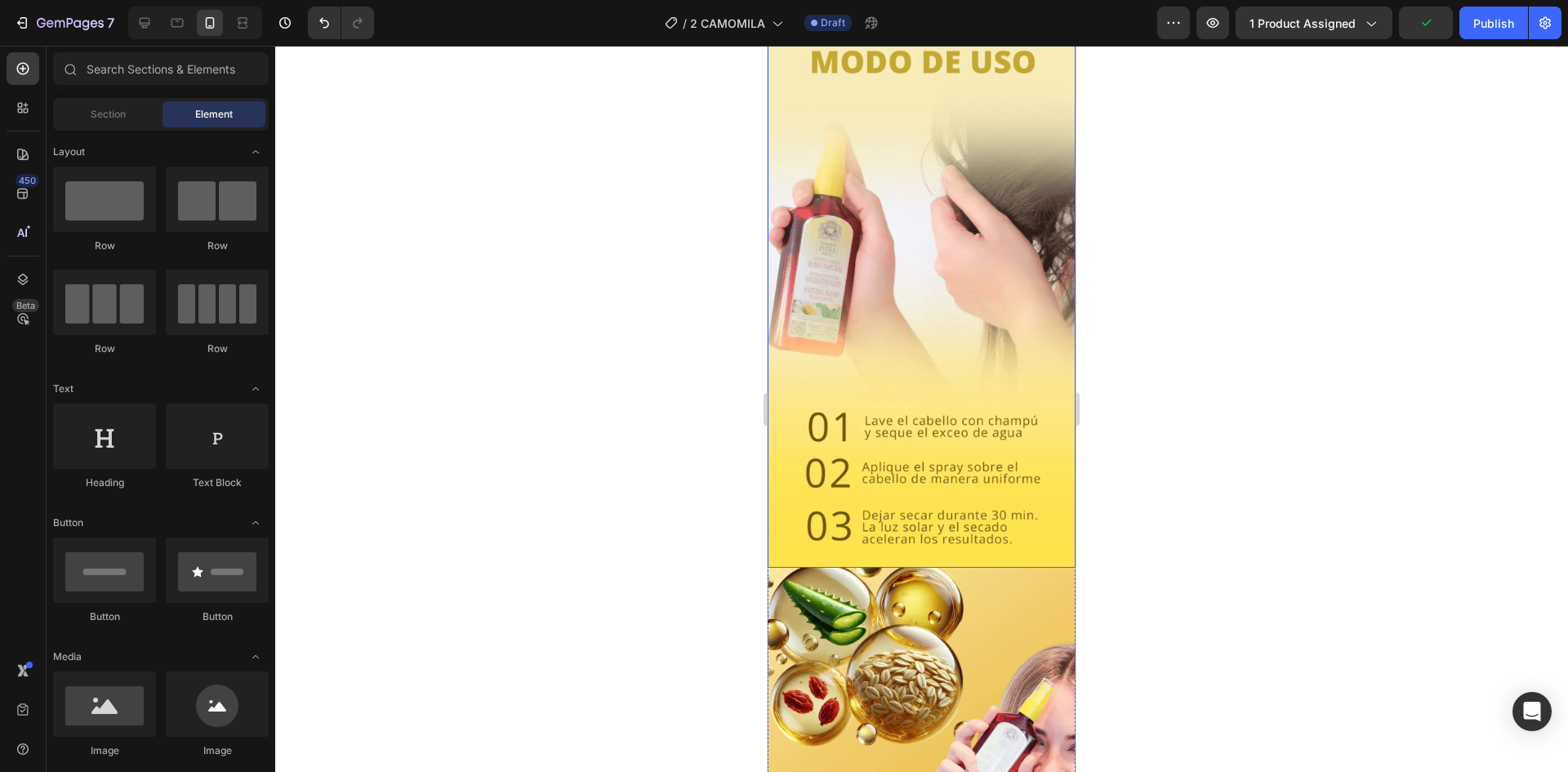
click at [892, 293] on img at bounding box center [922, 293] width 308 height 546
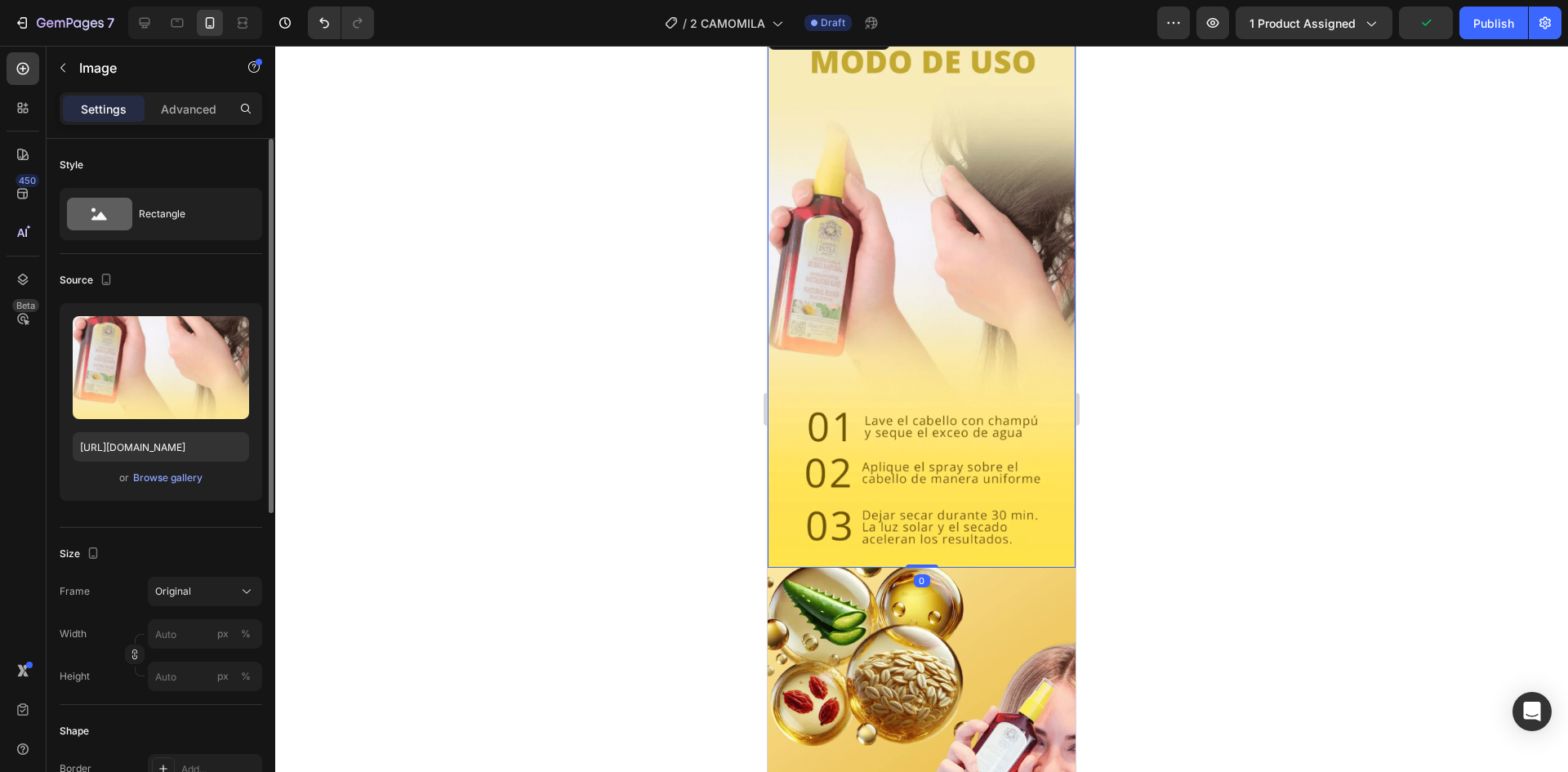
click at [188, 465] on div "Upload Image https://i.ibb.co/bjmTF566/Captura-de-pantalla-2025-08-24-152750.pn…" at bounding box center [161, 402] width 203 height 198
click at [207, 455] on input "https://i.ibb.co/bjmTF566/Captura-de-pantalla-2025-08-24-152750.png" at bounding box center [161, 447] width 177 height 29
paste input "hRc7gMrg/Captura-de-pantalla-2025-08-24-145028"
type input "https://i.ibb.co/hRc7gMrg/Captura-de-pantalla-2025-08-24-145028.png"
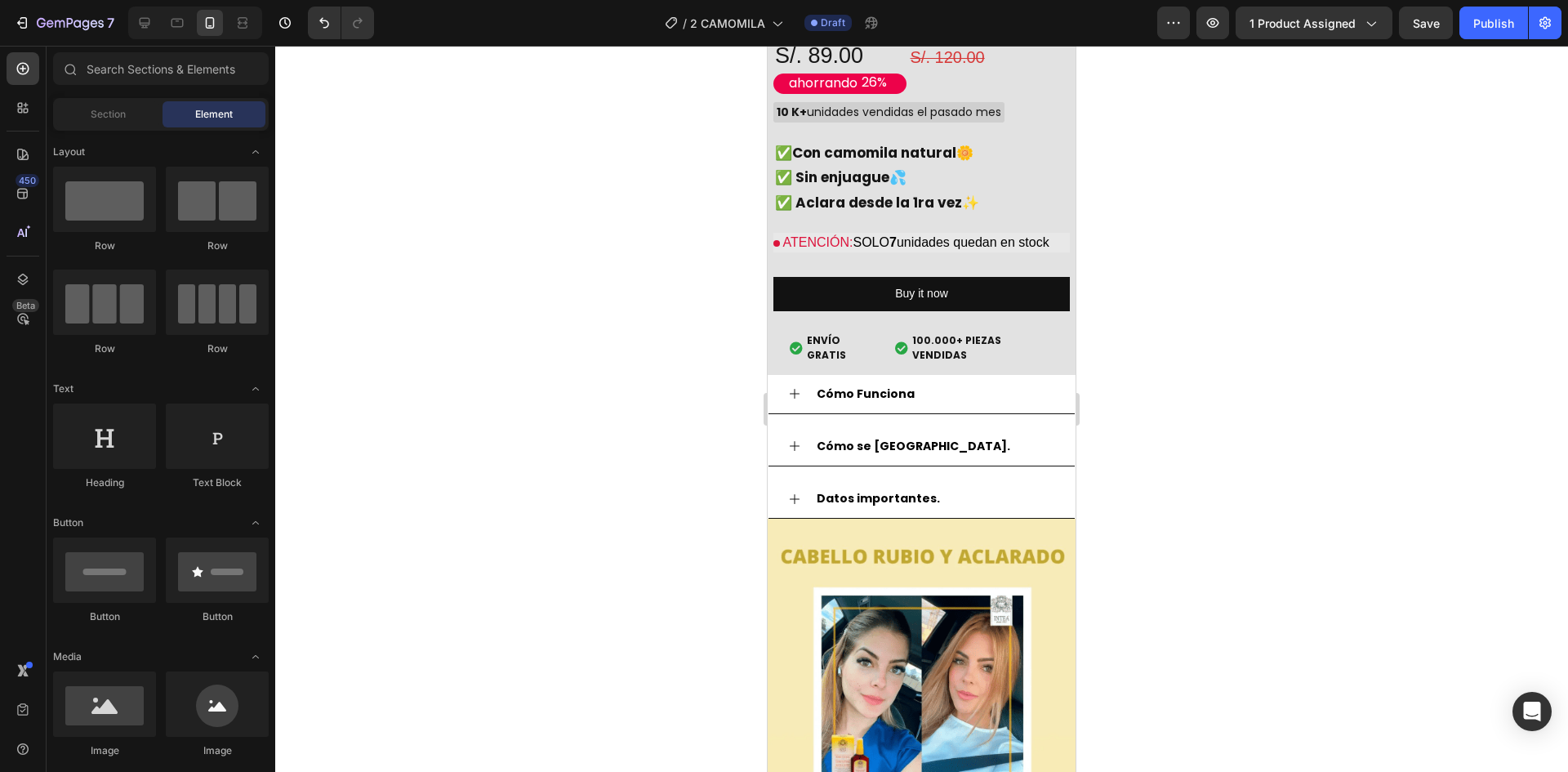
scroll to position [4147, 0]
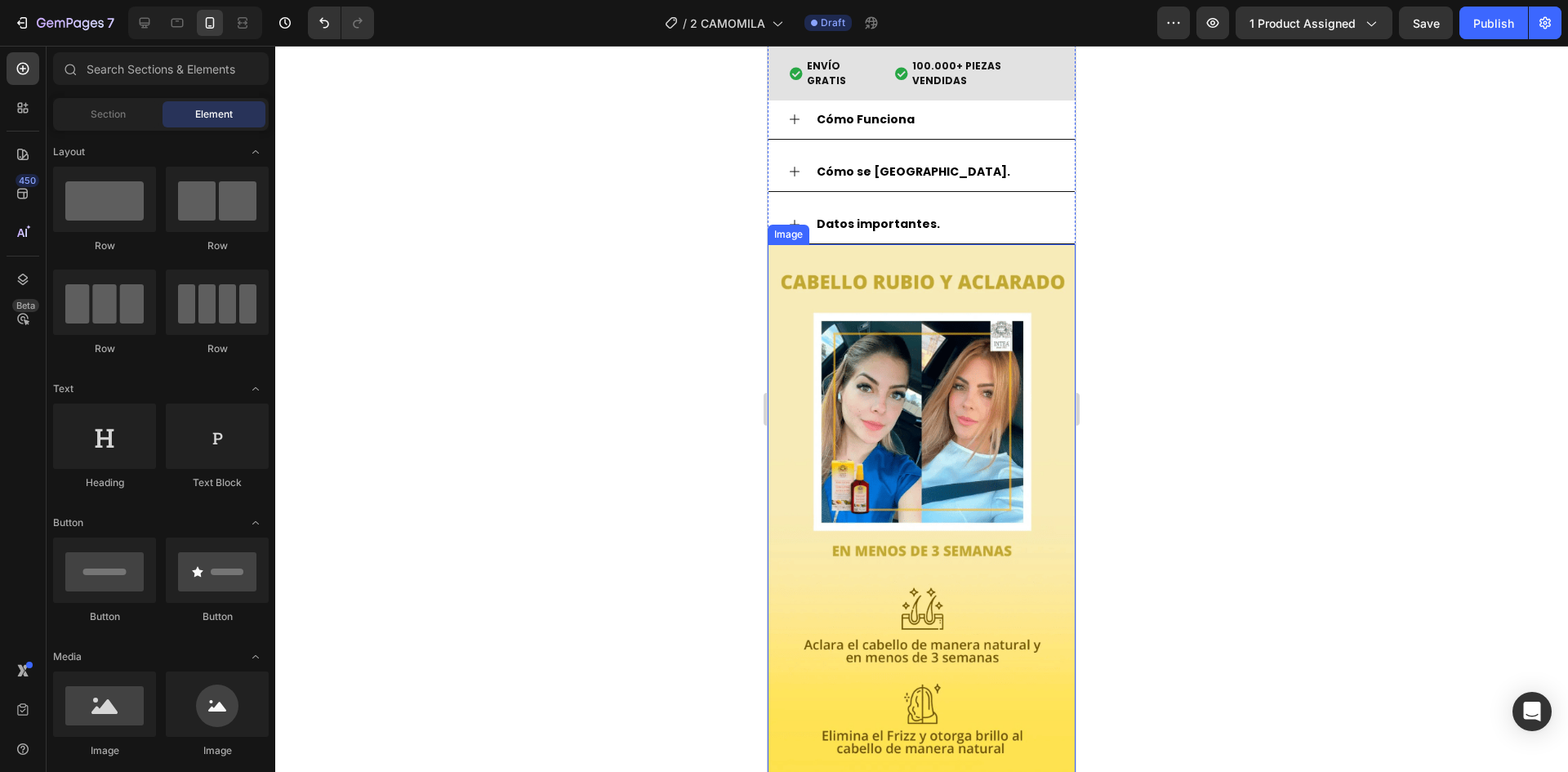
click at [990, 453] on img at bounding box center [922, 519] width 308 height 550
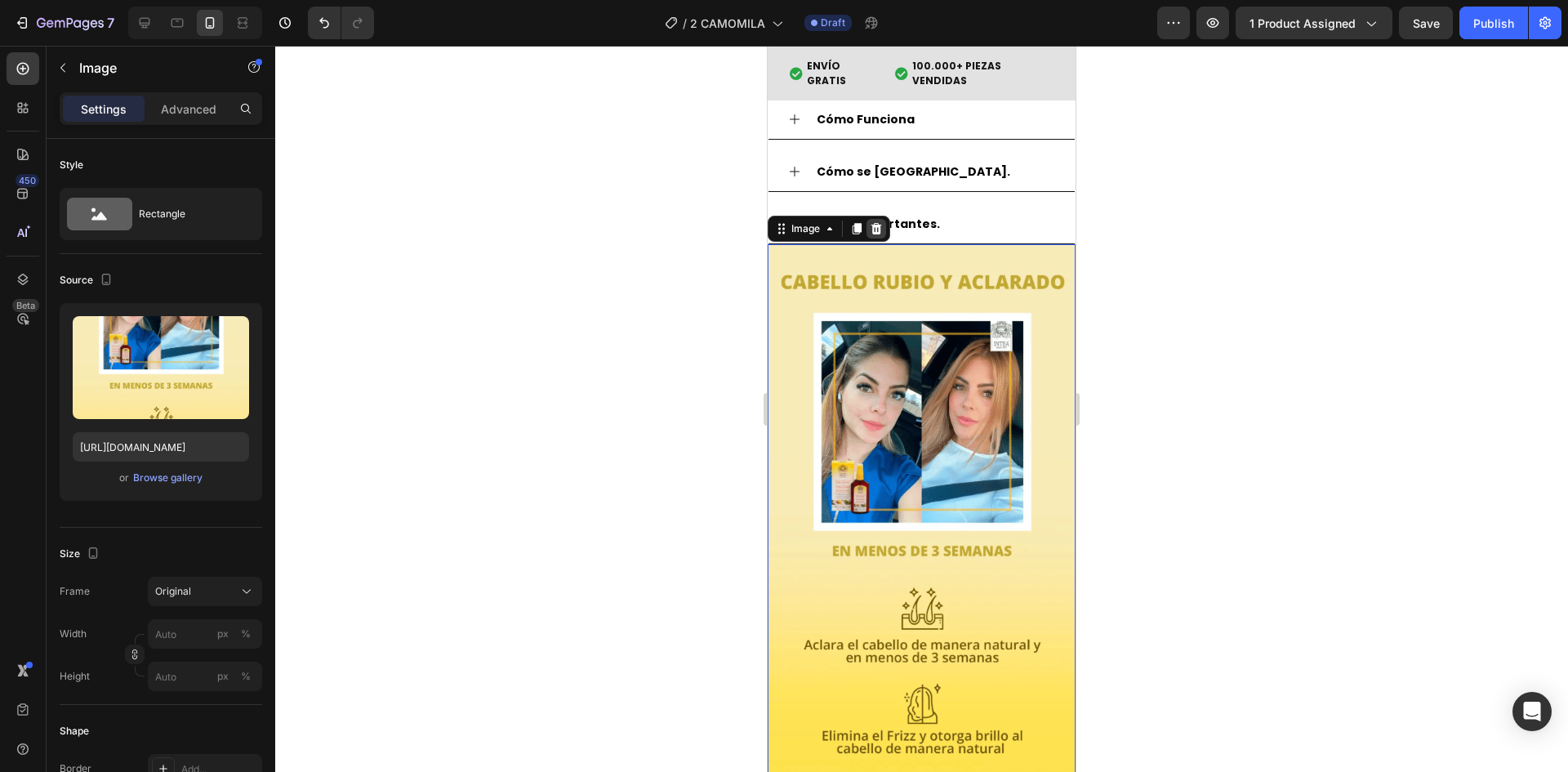
click at [880, 223] on icon at bounding box center [877, 229] width 11 height 12
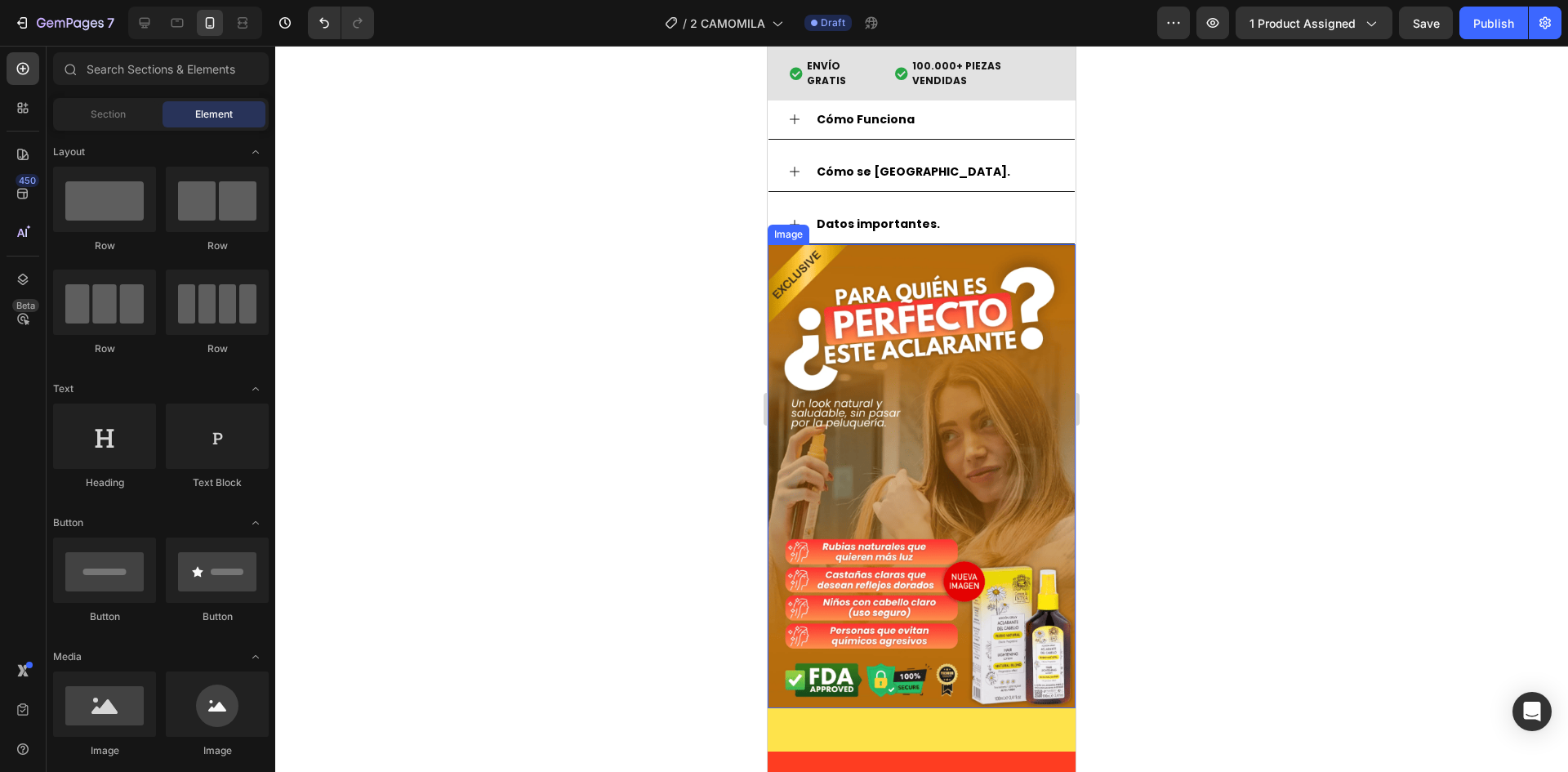
click at [880, 244] on img at bounding box center [922, 476] width 308 height 464
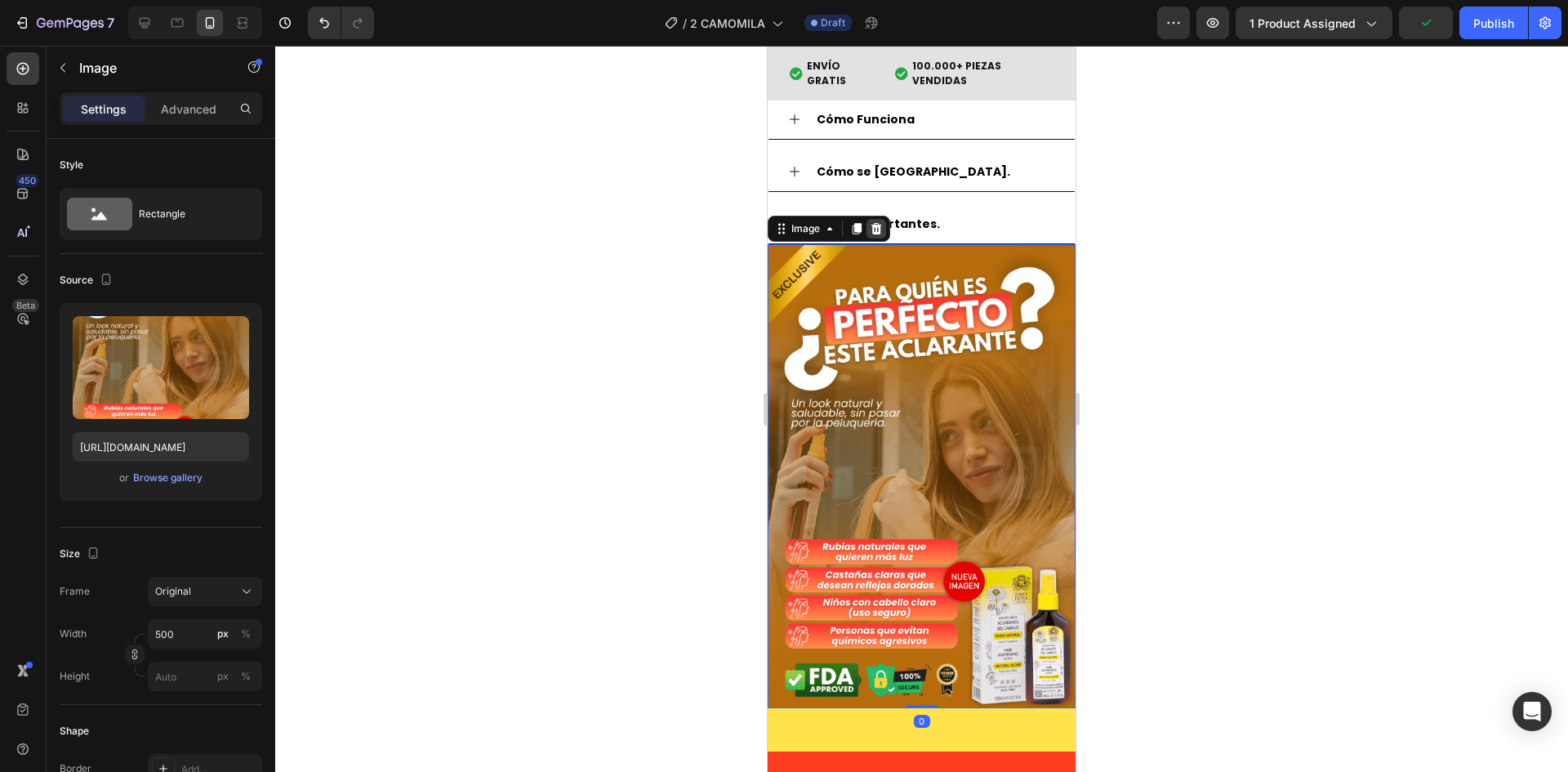
click at [877, 223] on icon at bounding box center [877, 229] width 11 height 12
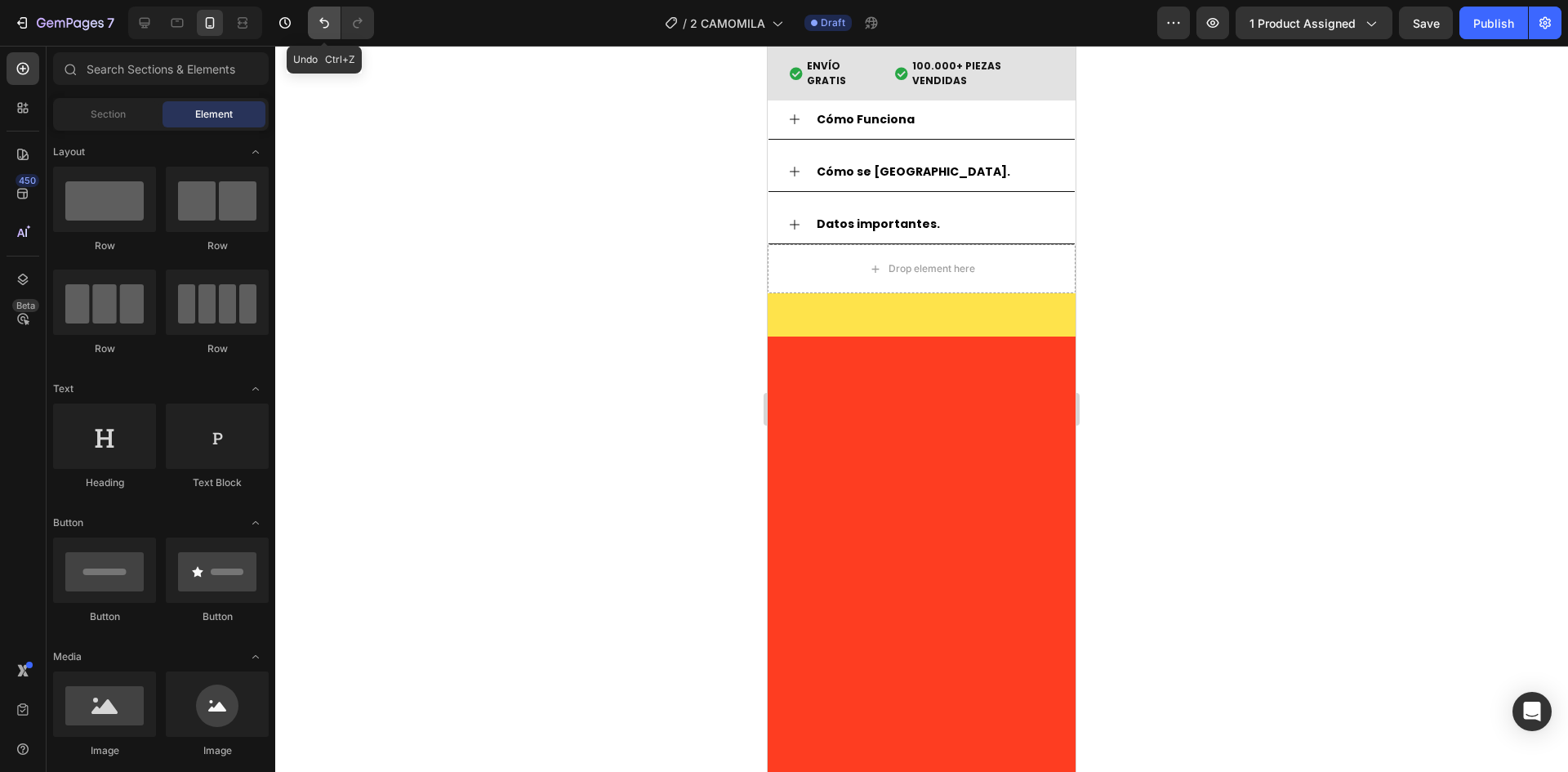
click at [333, 19] on button "Undo/Redo" at bounding box center [324, 23] width 32 height 32
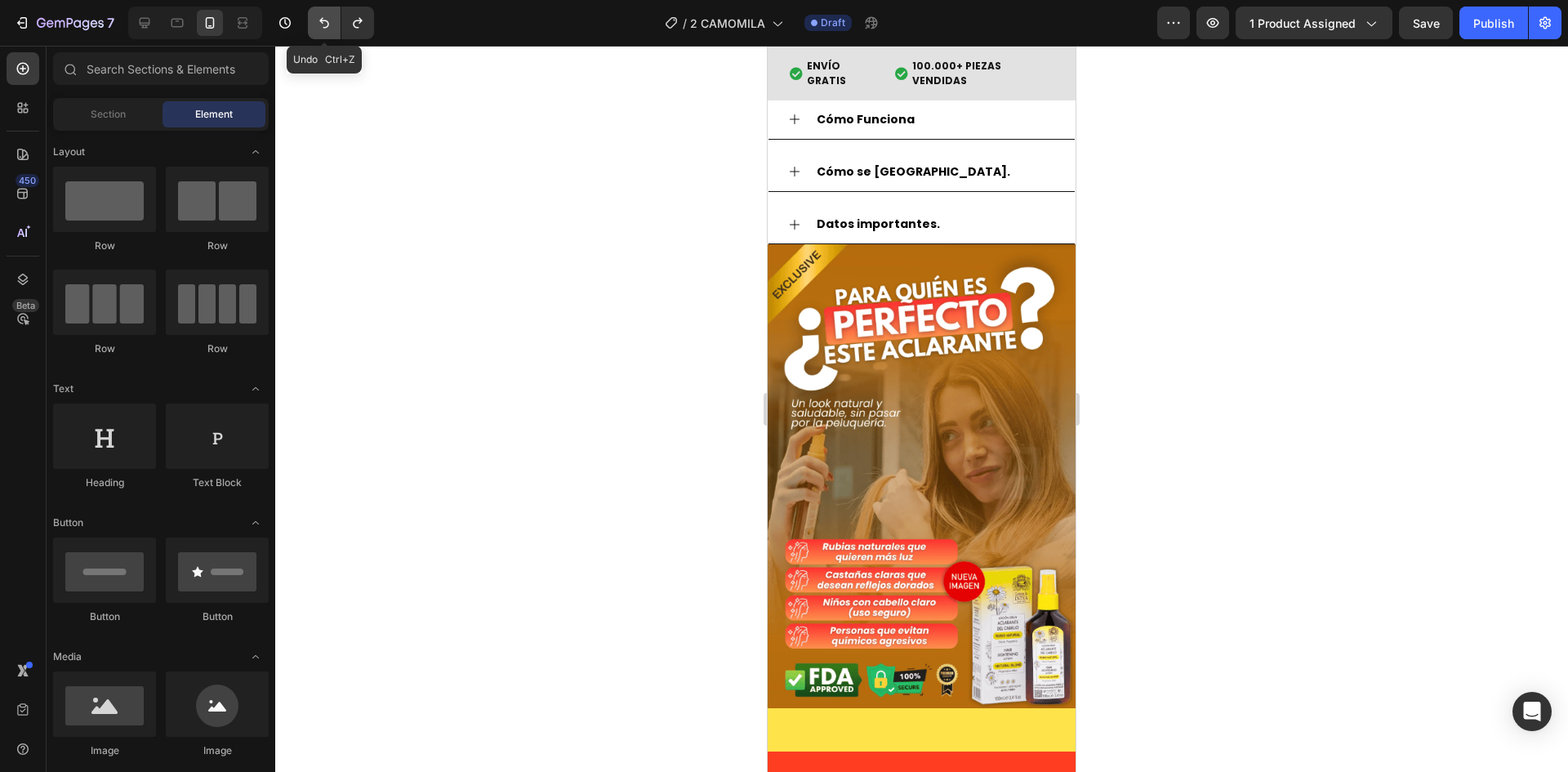
click at [333, 19] on button "Undo/Redo" at bounding box center [324, 23] width 32 height 32
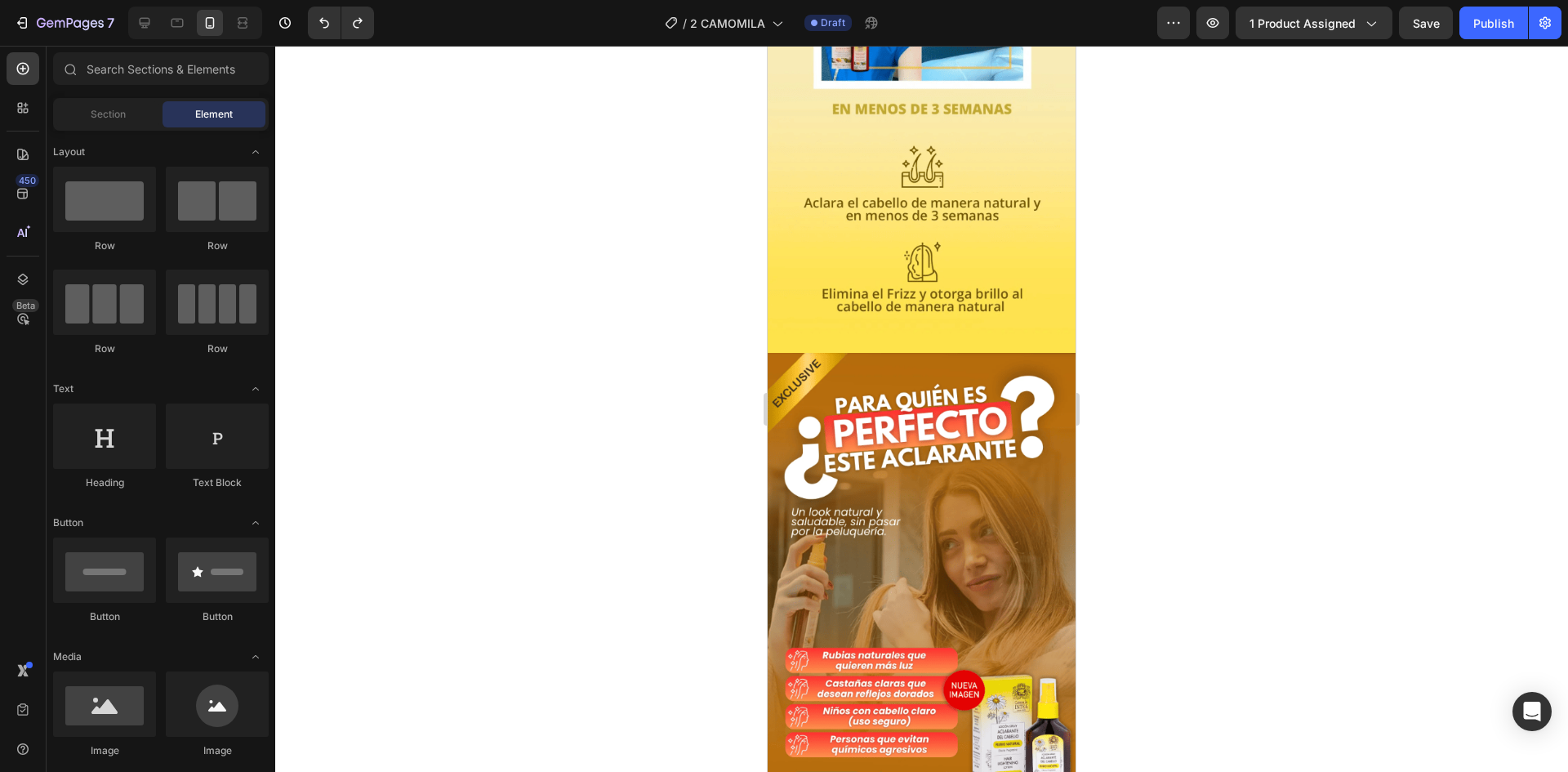
scroll to position [4779, 0]
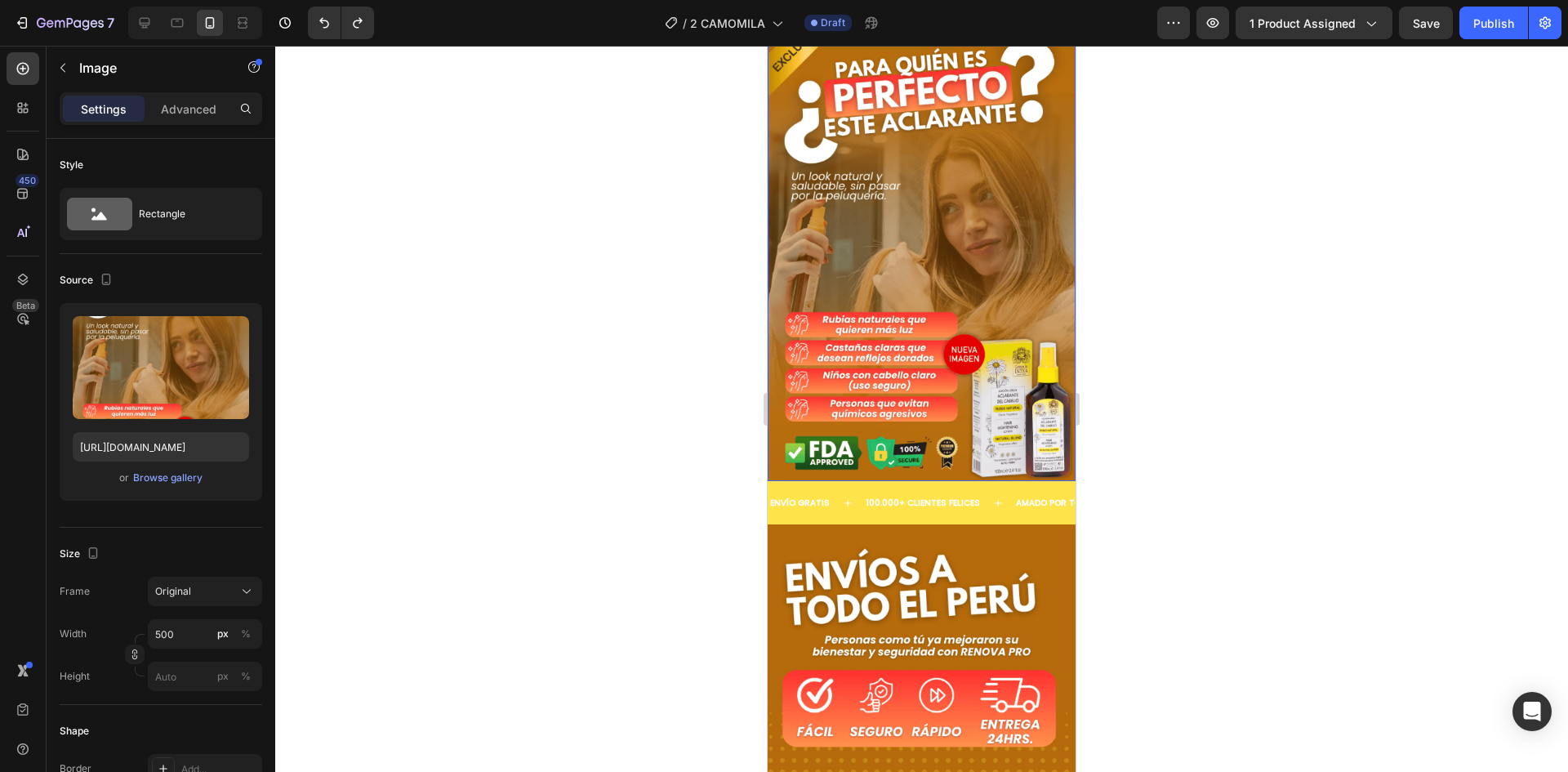
click at [945, 400] on img at bounding box center [922, 248] width 308 height 464
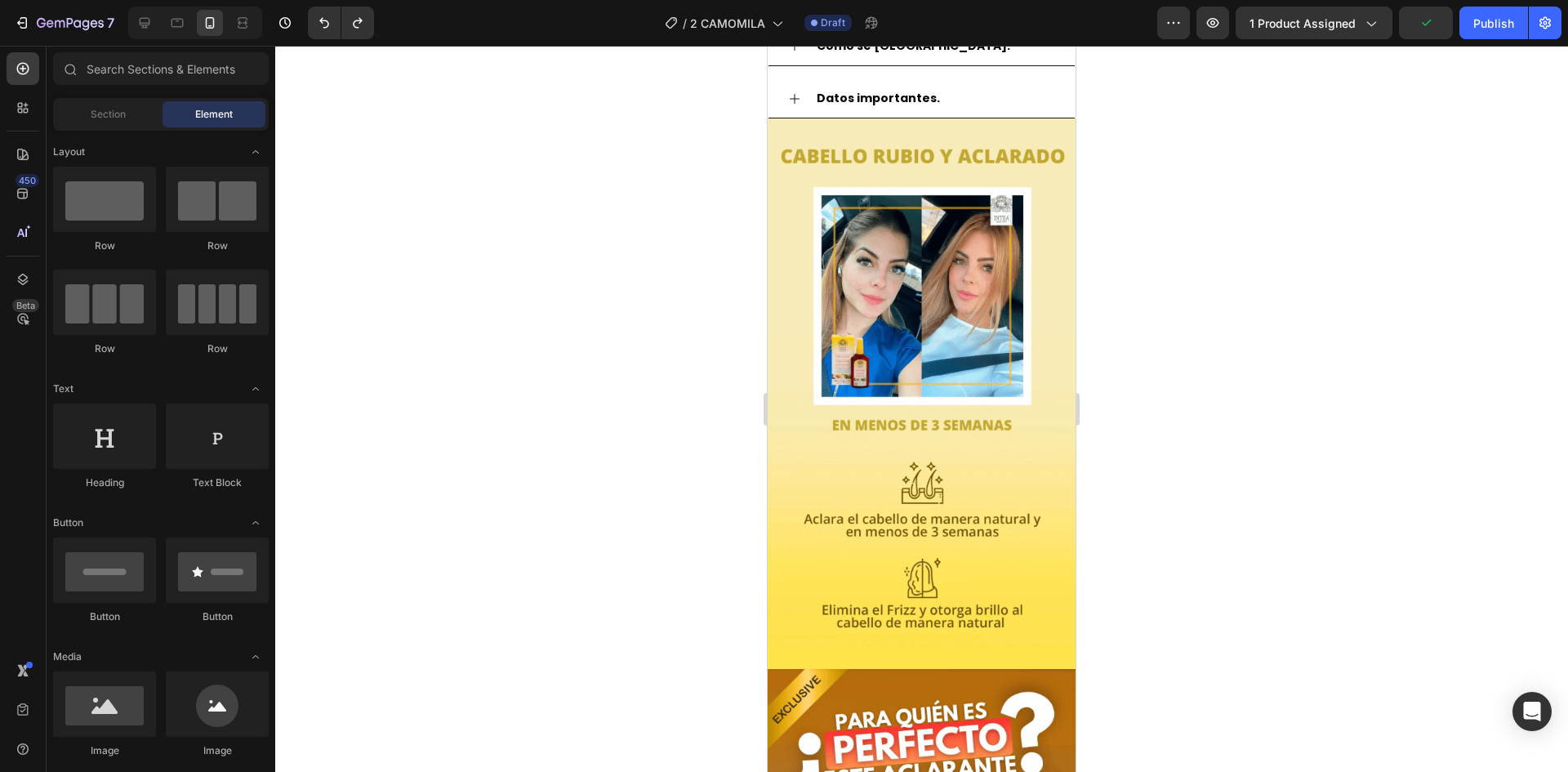
scroll to position [4182, 0]
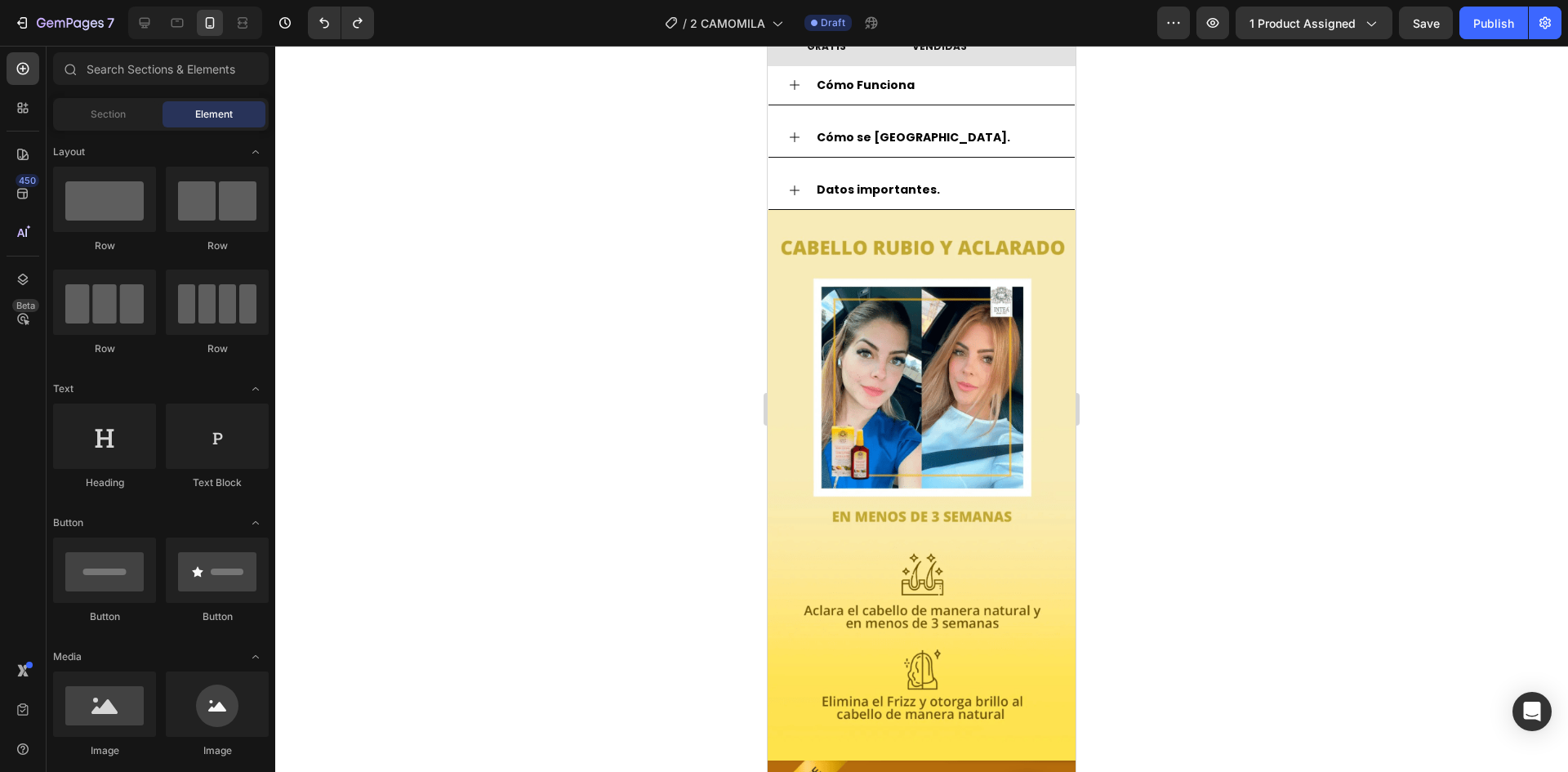
click at [981, 456] on img at bounding box center [922, 485] width 308 height 550
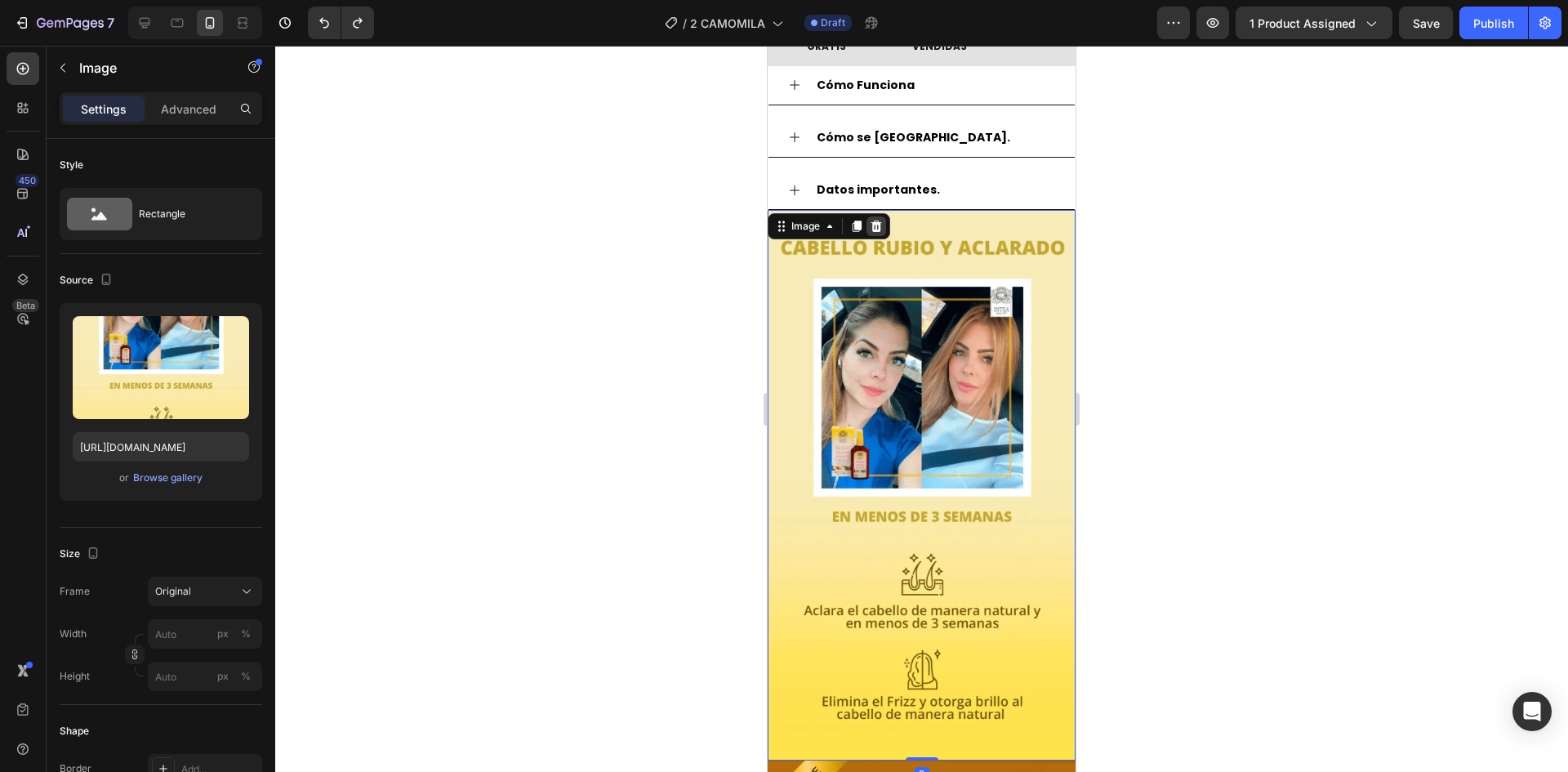
click at [878, 221] on icon at bounding box center [877, 227] width 11 height 12
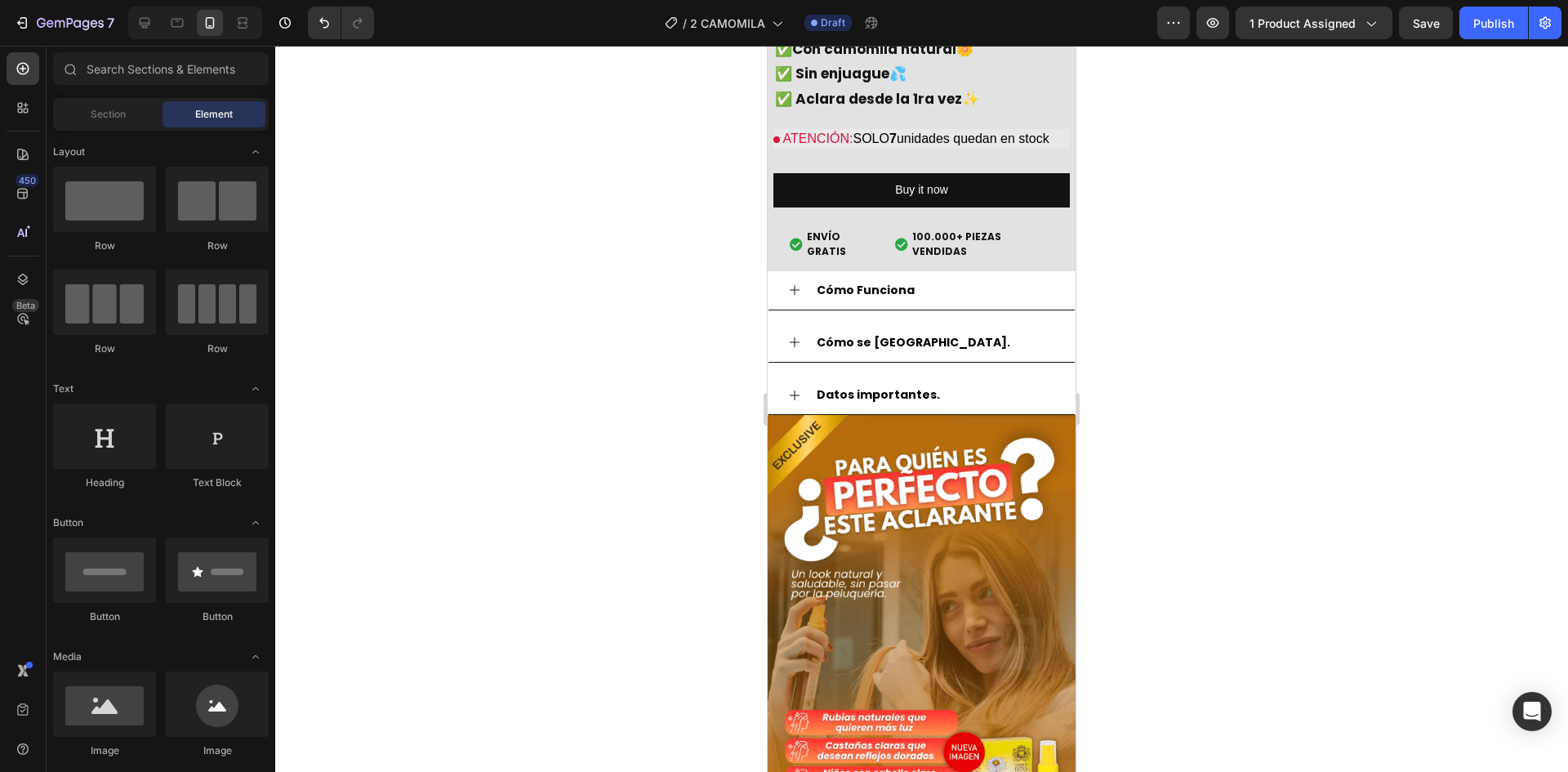
scroll to position [3944, 0]
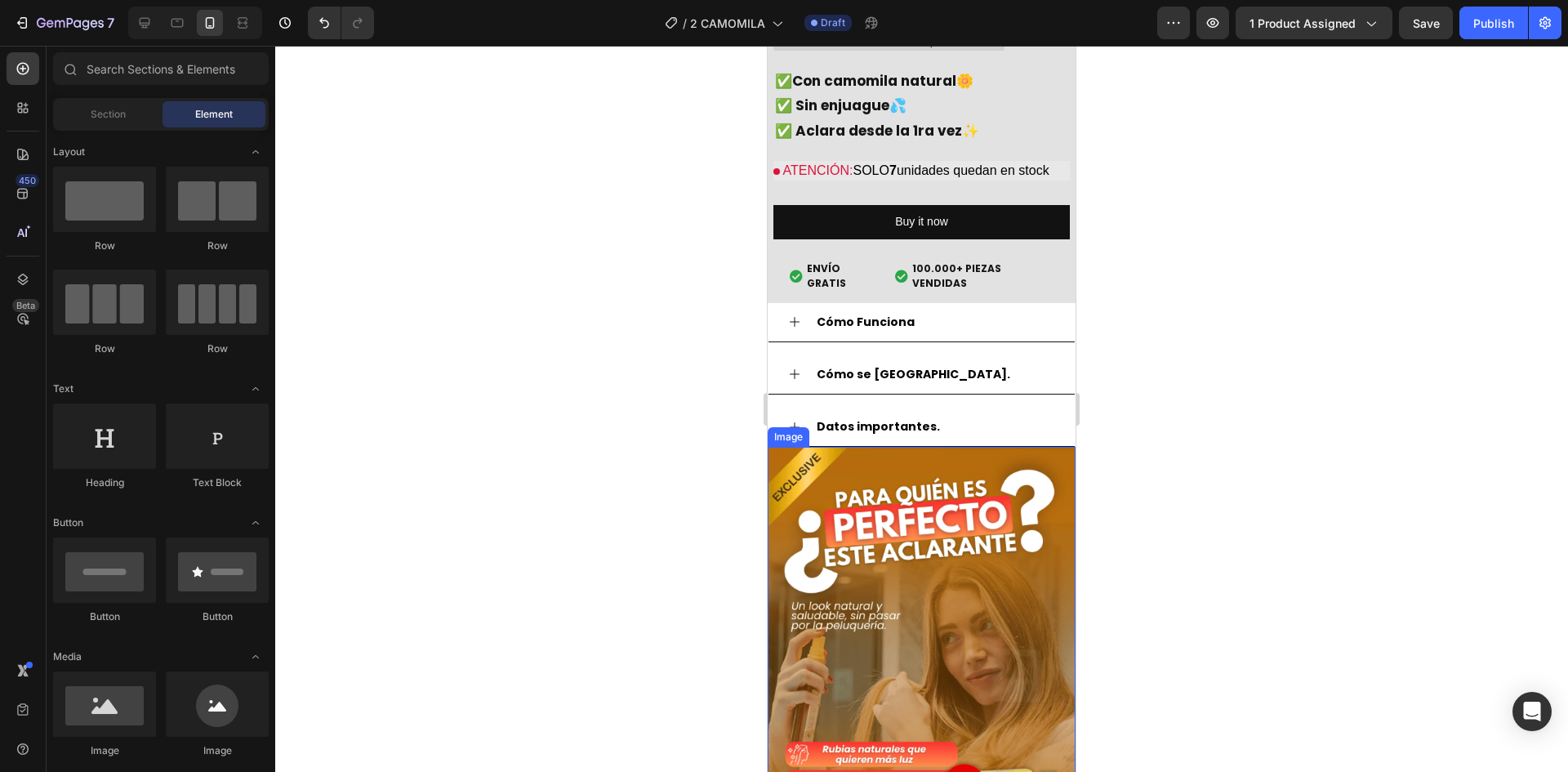
click at [967, 500] on img at bounding box center [922, 679] width 308 height 464
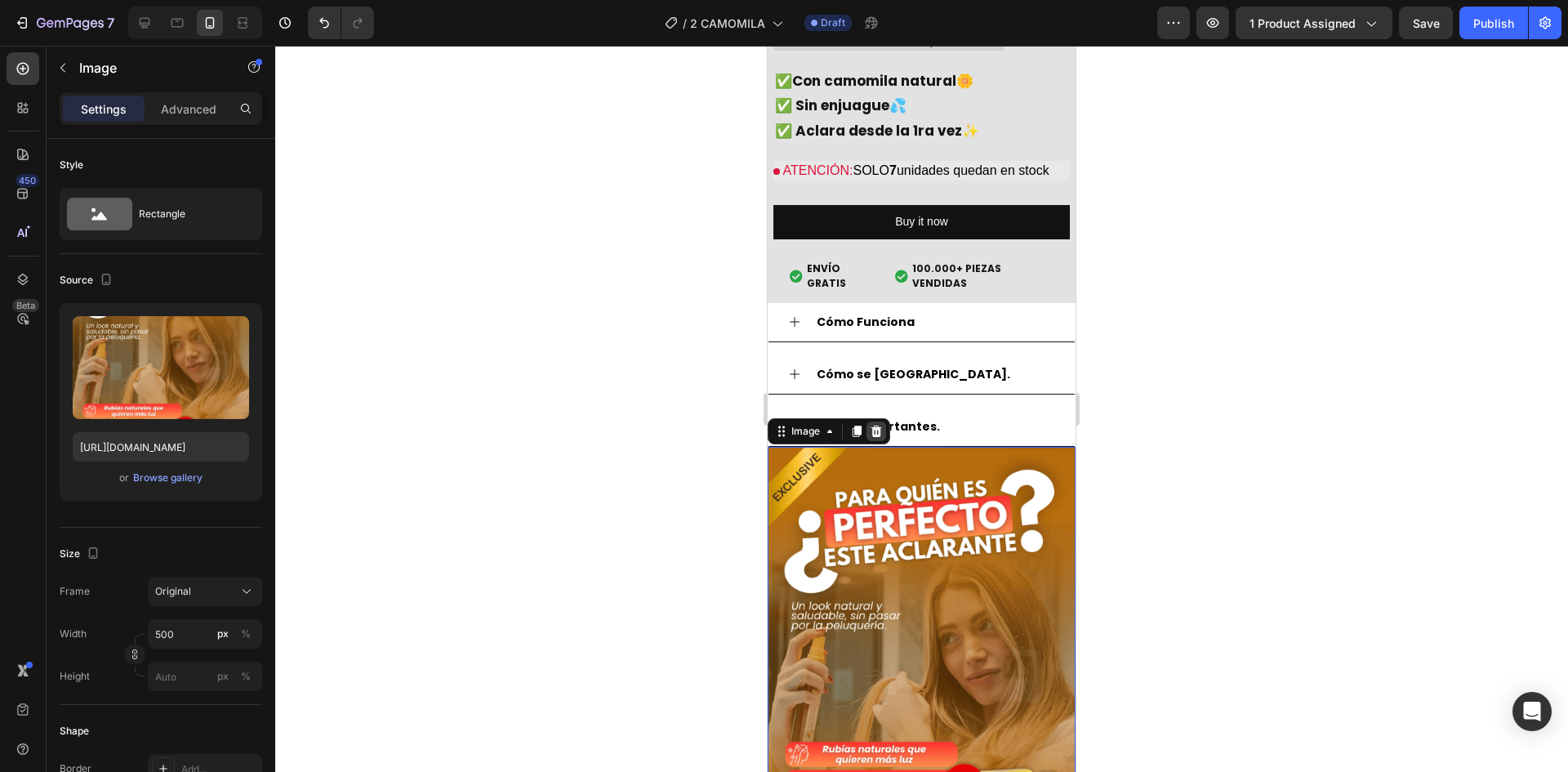
click at [884, 422] on div at bounding box center [877, 432] width 20 height 20
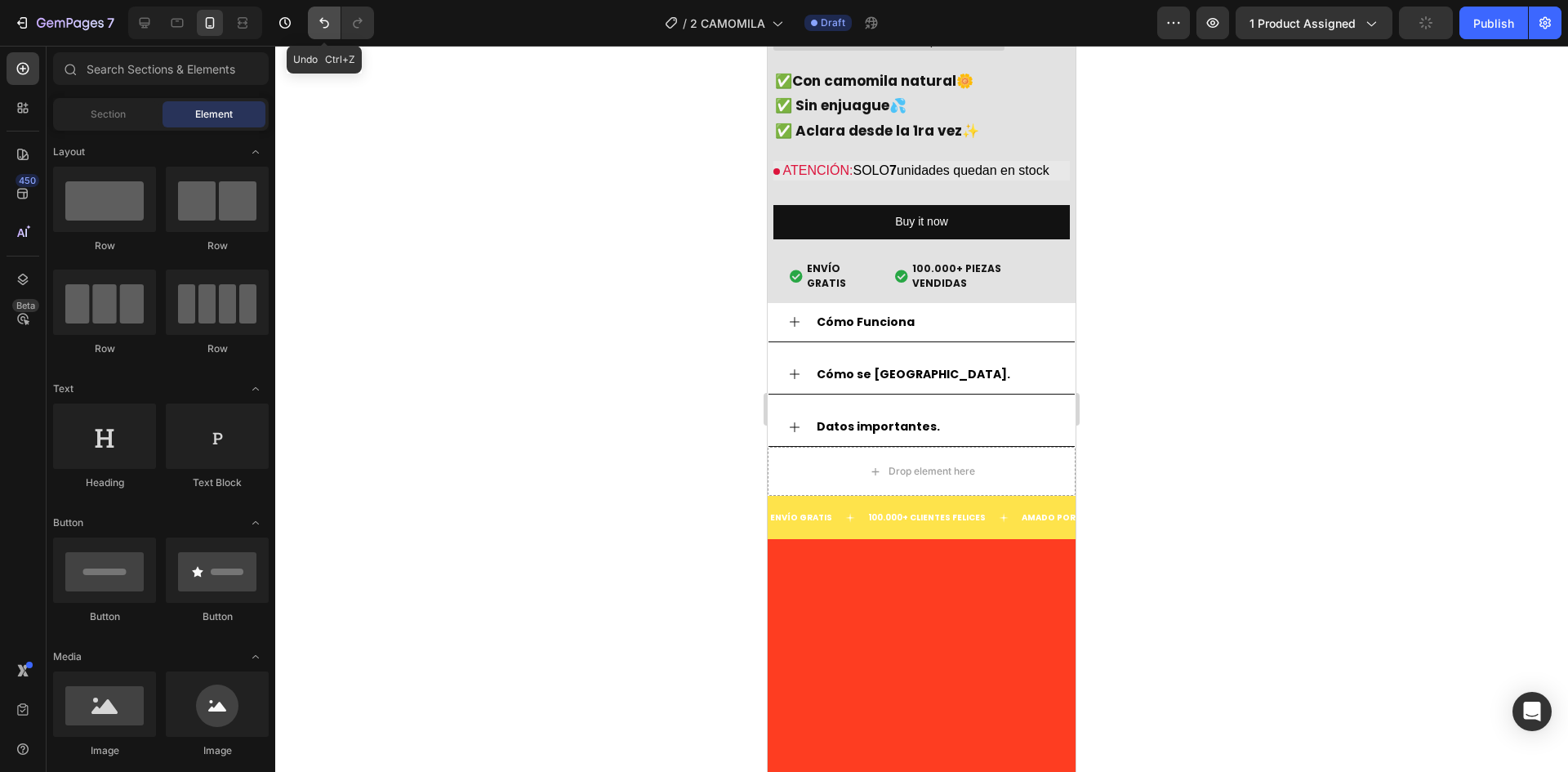
click at [311, 23] on button "Undo/Redo" at bounding box center [324, 23] width 32 height 32
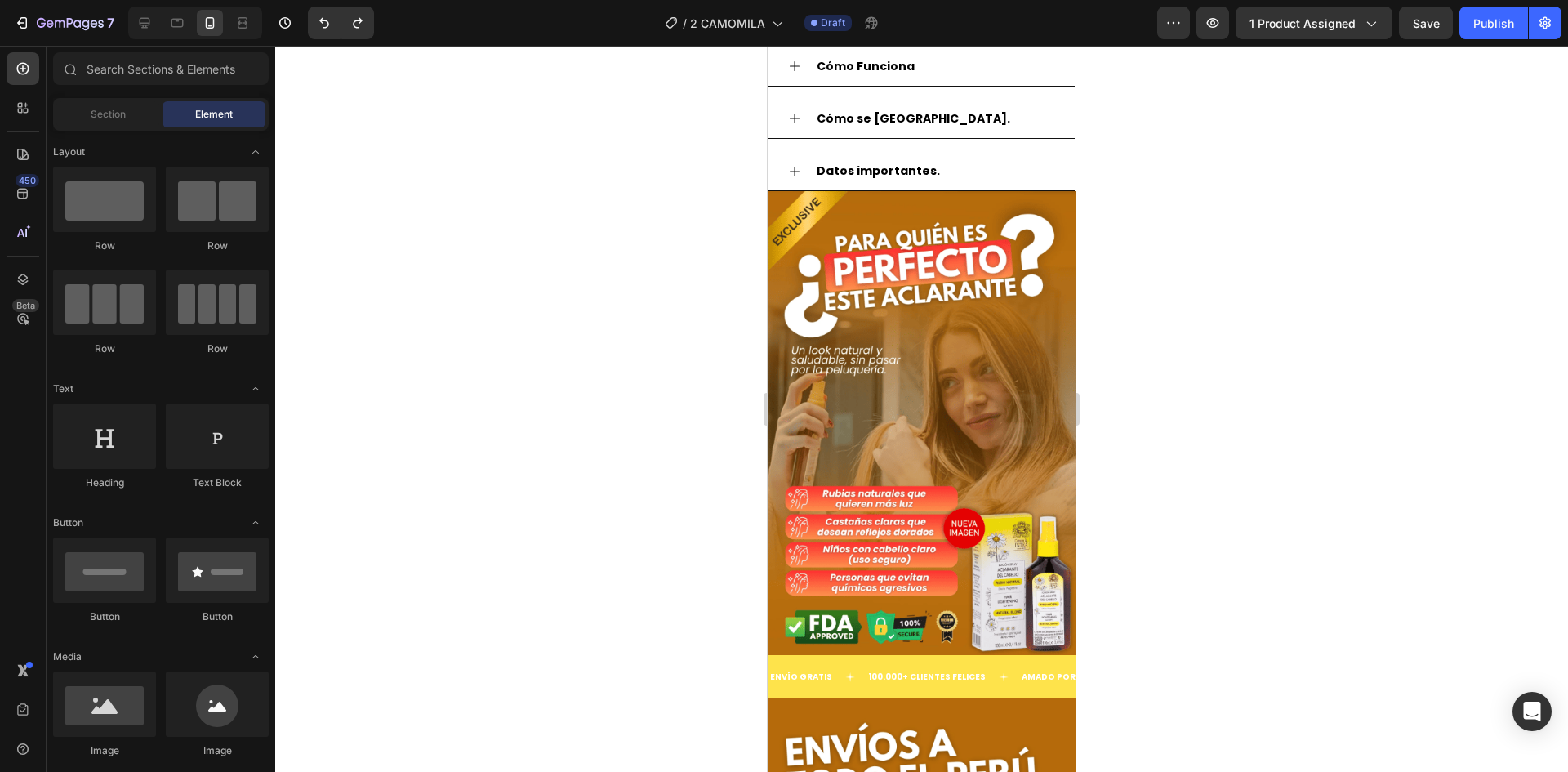
scroll to position [4284, 0]
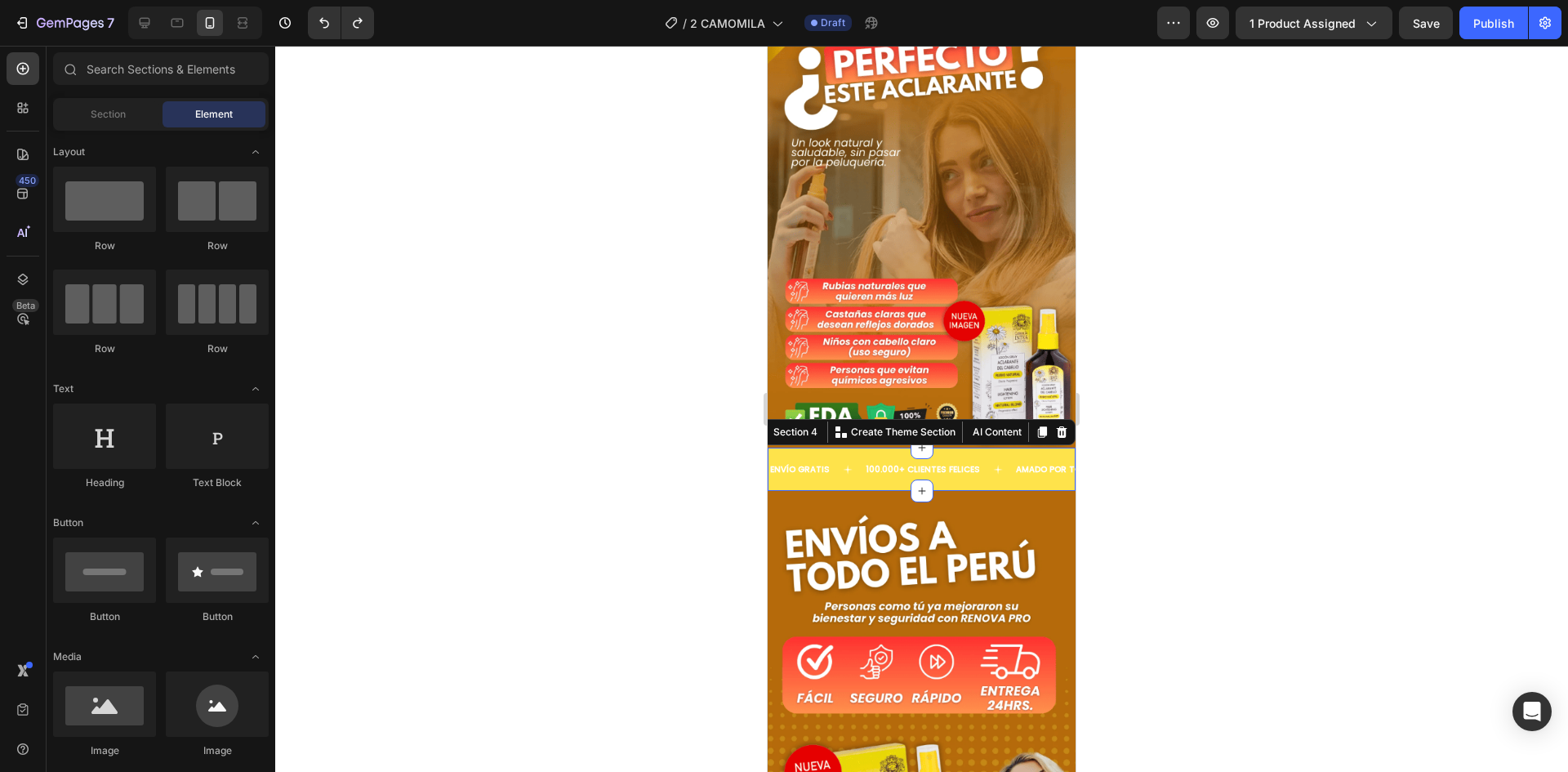
click at [998, 447] on div "ENVÍO GRATIS Text 100.000+ CLIENTES FELICES Text AMADO POR TODOS Text ENVÍO GRA…" at bounding box center [922, 469] width 308 height 43
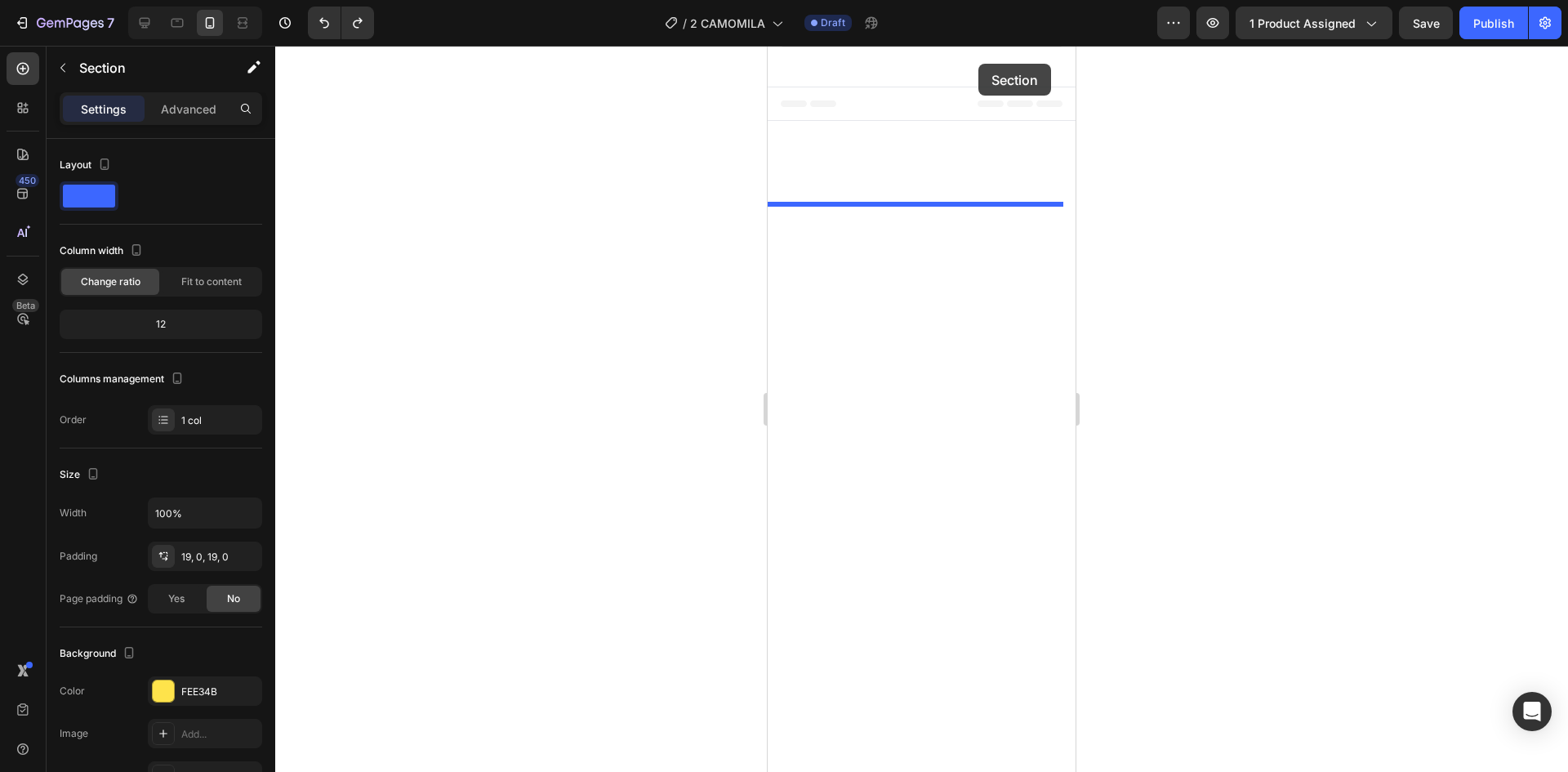
scroll to position [4009, 0]
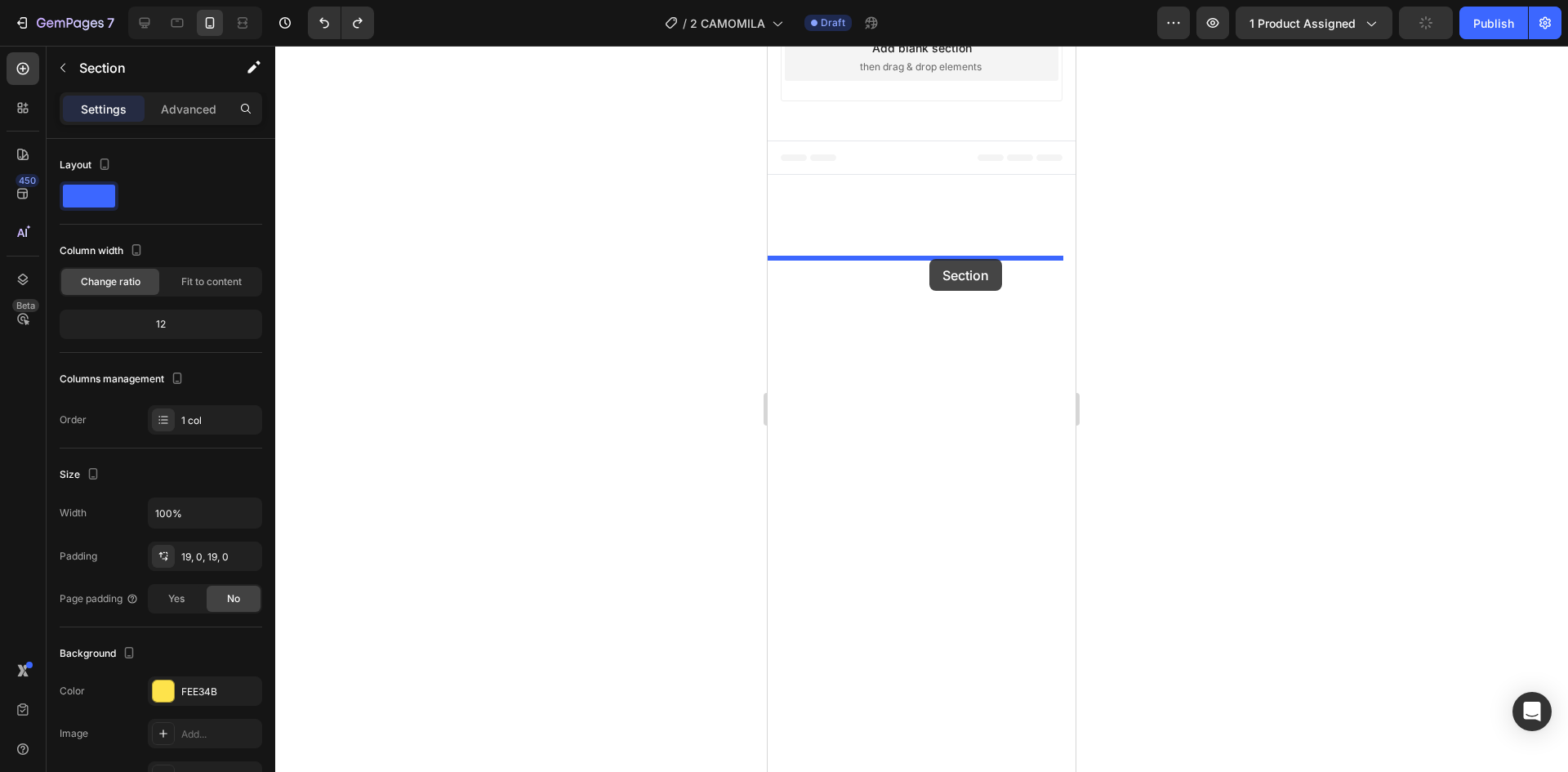
drag, startPoint x: 994, startPoint y: 434, endPoint x: 930, endPoint y: 259, distance: 186.3
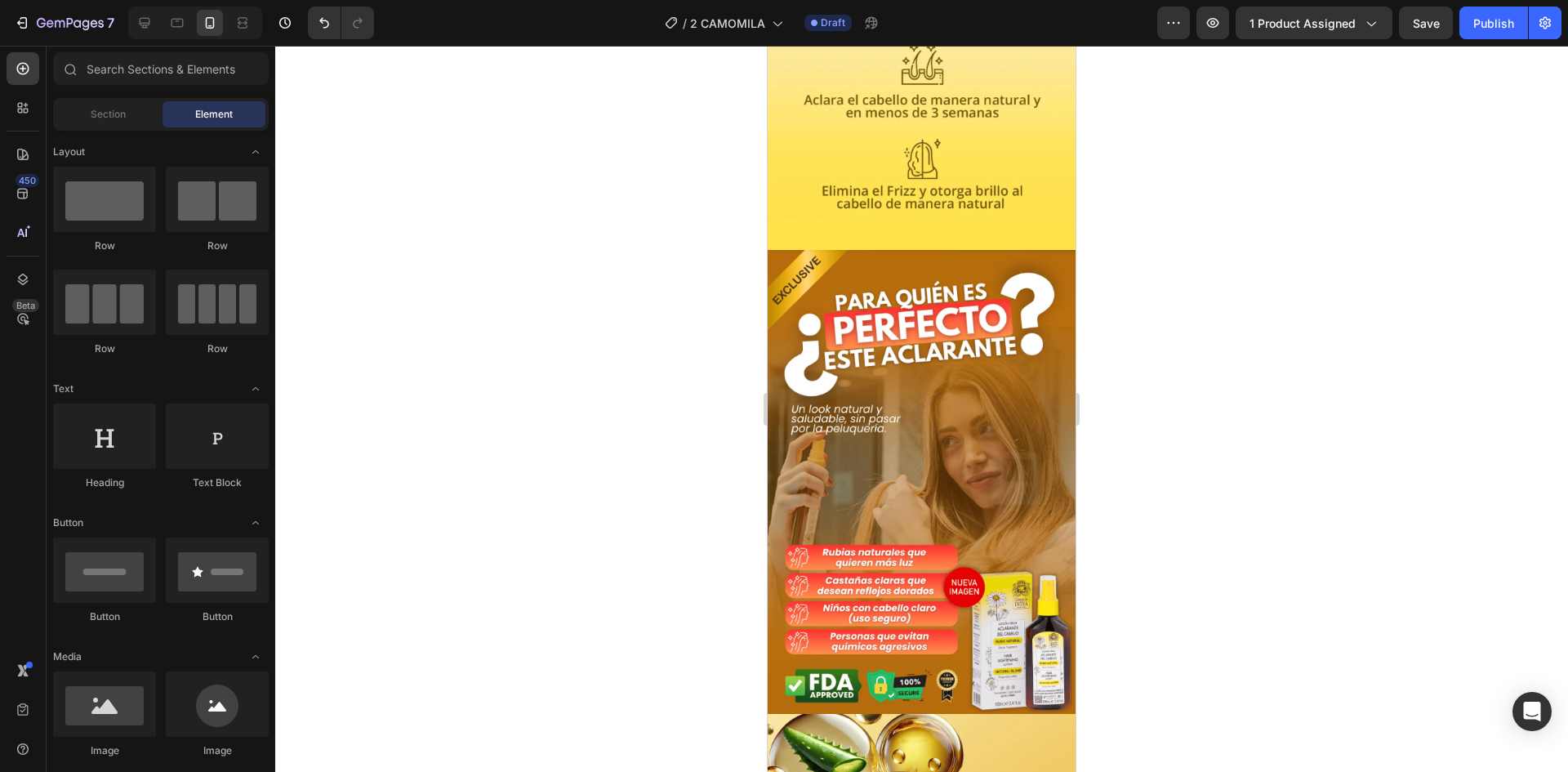
scroll to position [2801, 0]
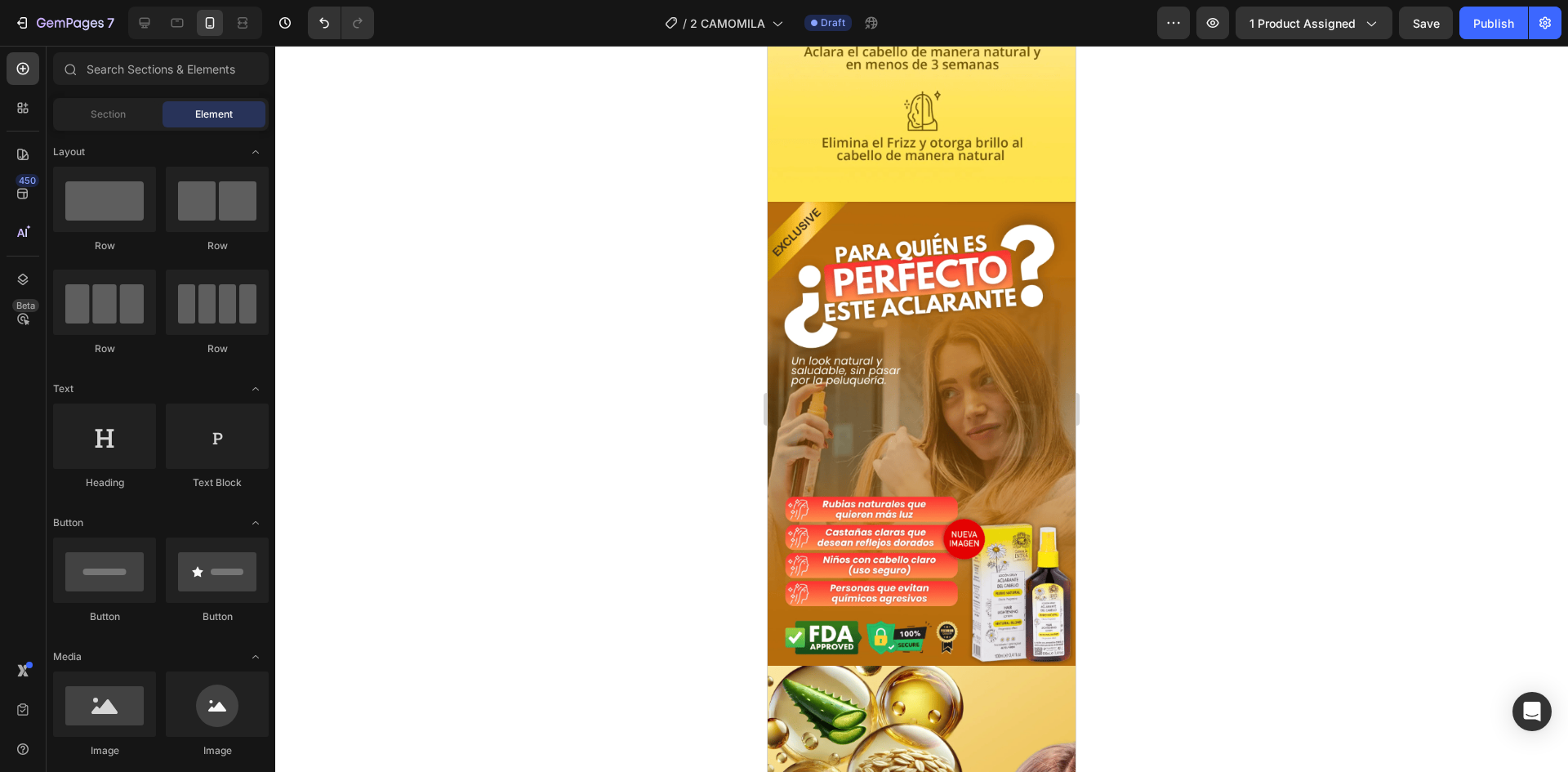
drag, startPoint x: 1071, startPoint y: 648, endPoint x: 1845, endPoint y: 590, distance: 776.2
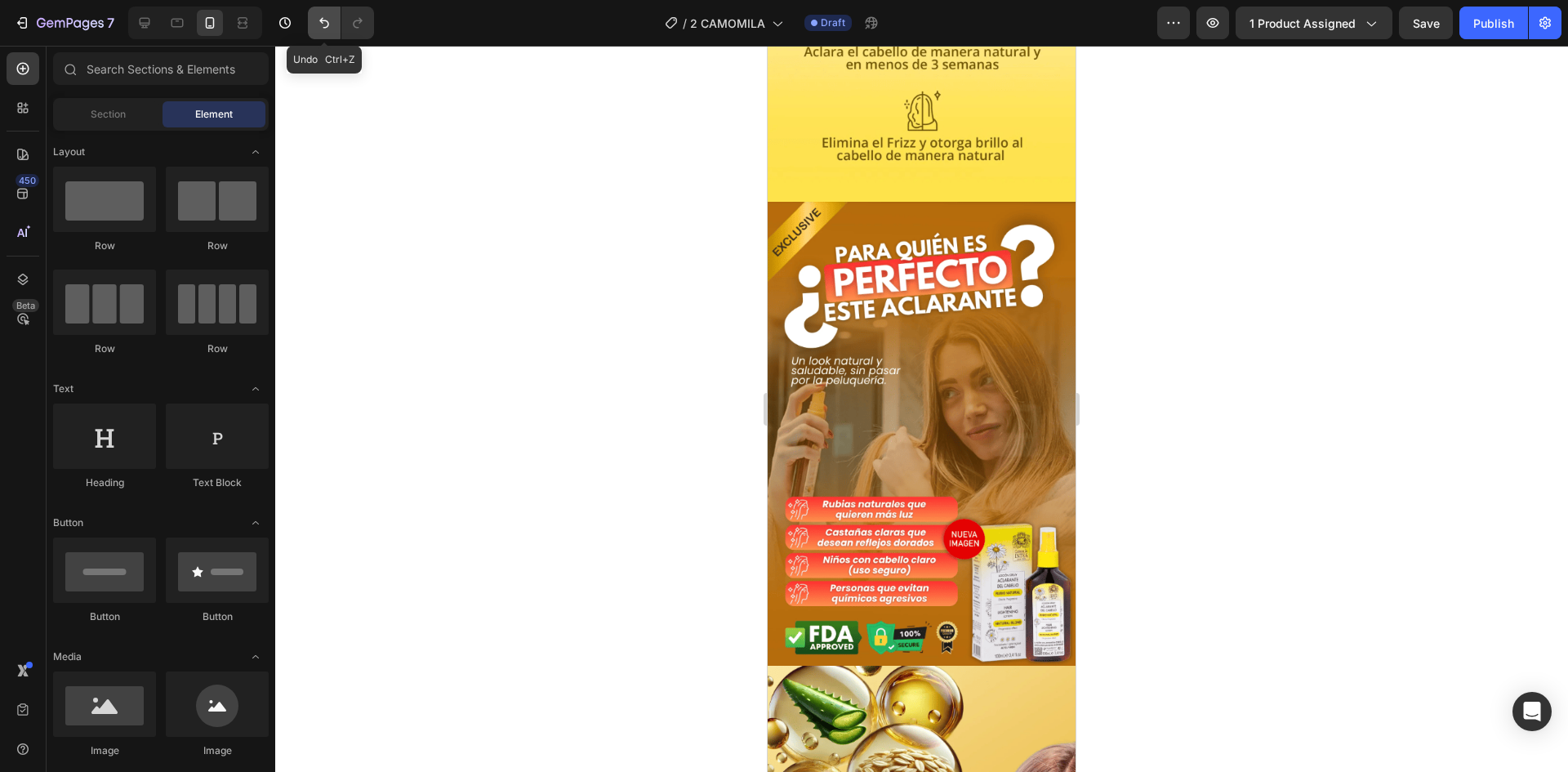
click at [321, 27] on icon "Undo/Redo" at bounding box center [324, 23] width 17 height 17
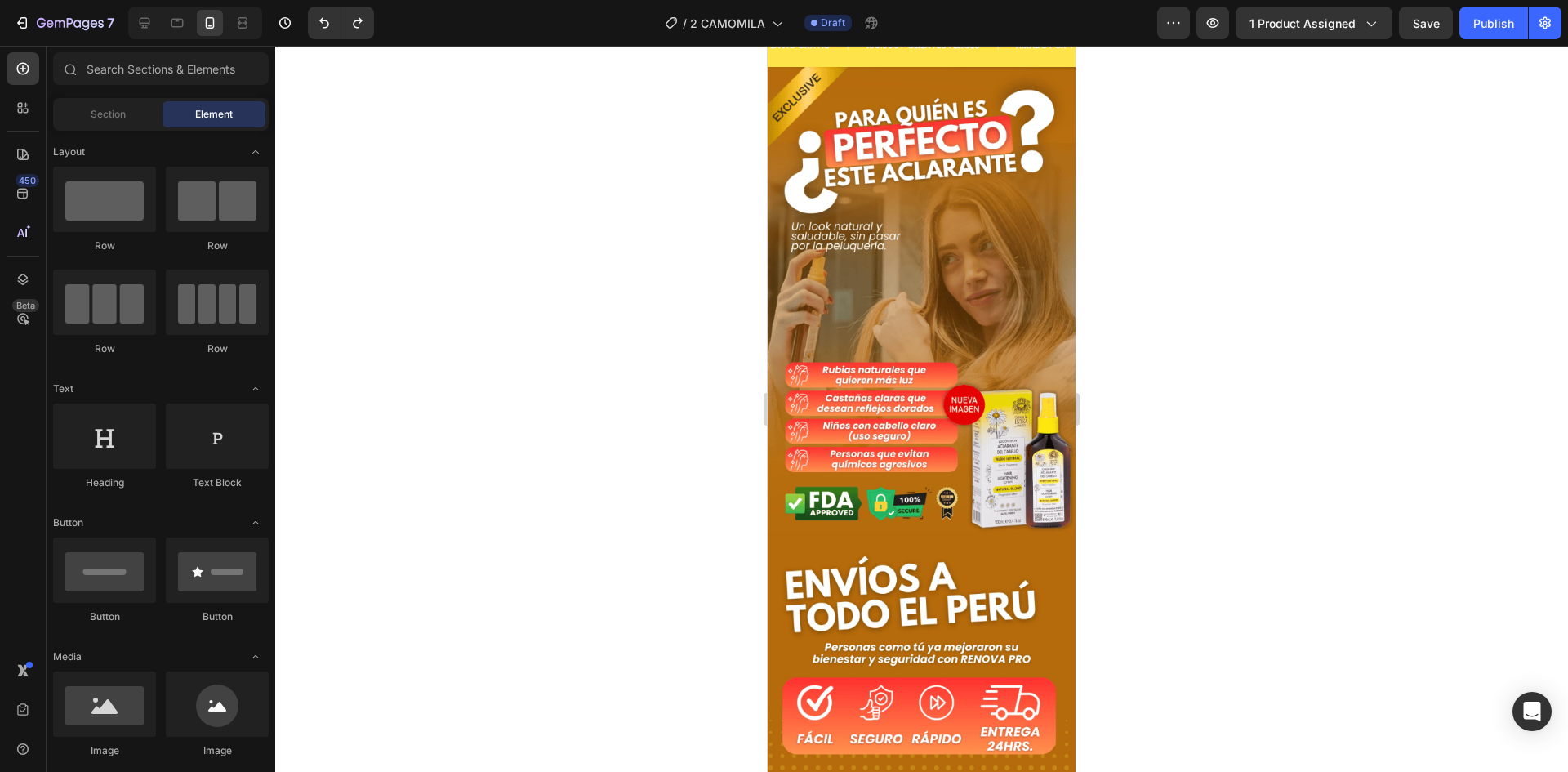
scroll to position [3033, 0]
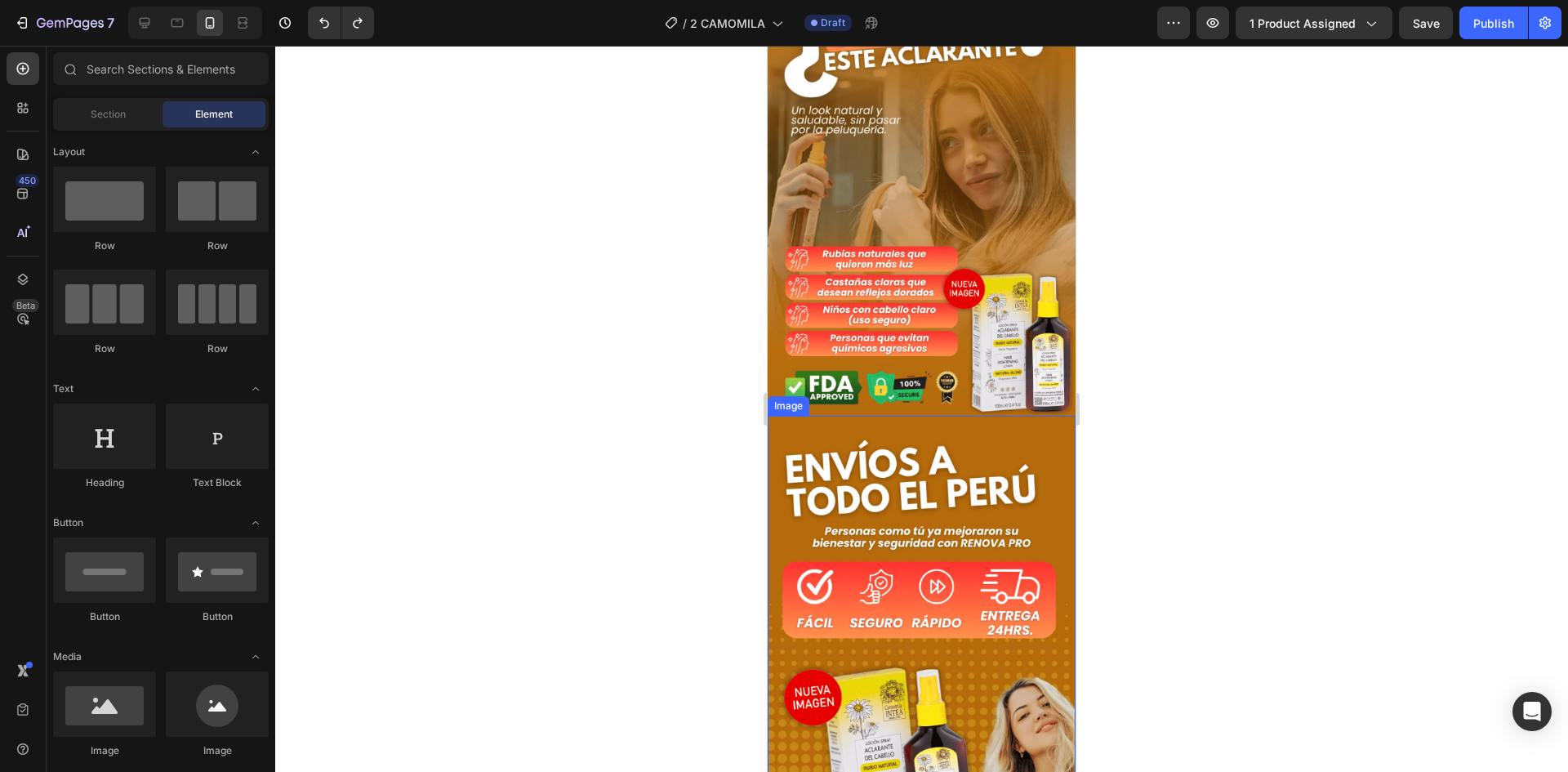
click at [981, 569] on img at bounding box center [922, 648] width 308 height 466
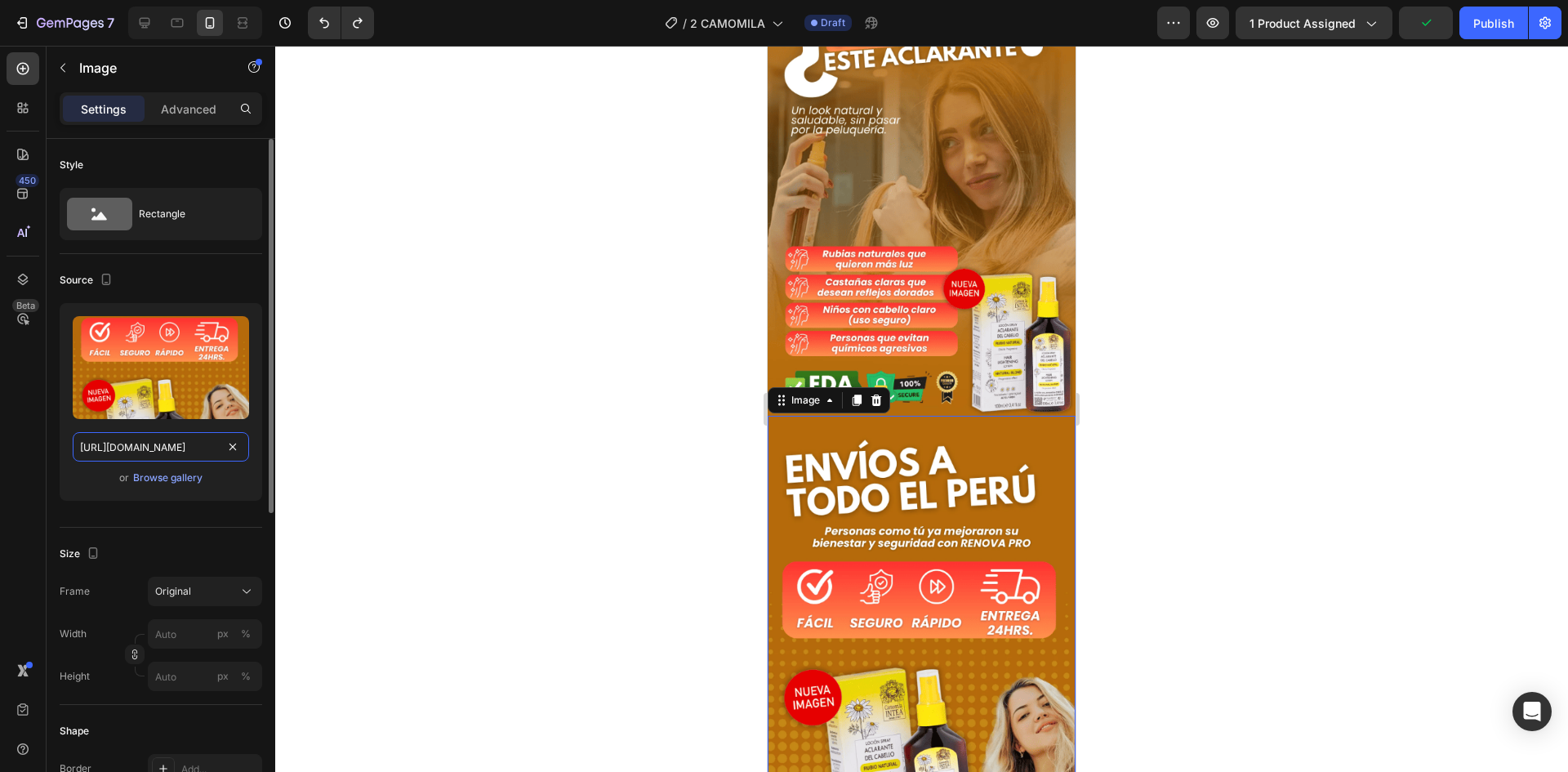
click at [159, 455] on input "https://i.ibb.co/pr0jqCnS/Captura-de-pantalla-2025-08-24-144501.png" at bounding box center [161, 447] width 177 height 29
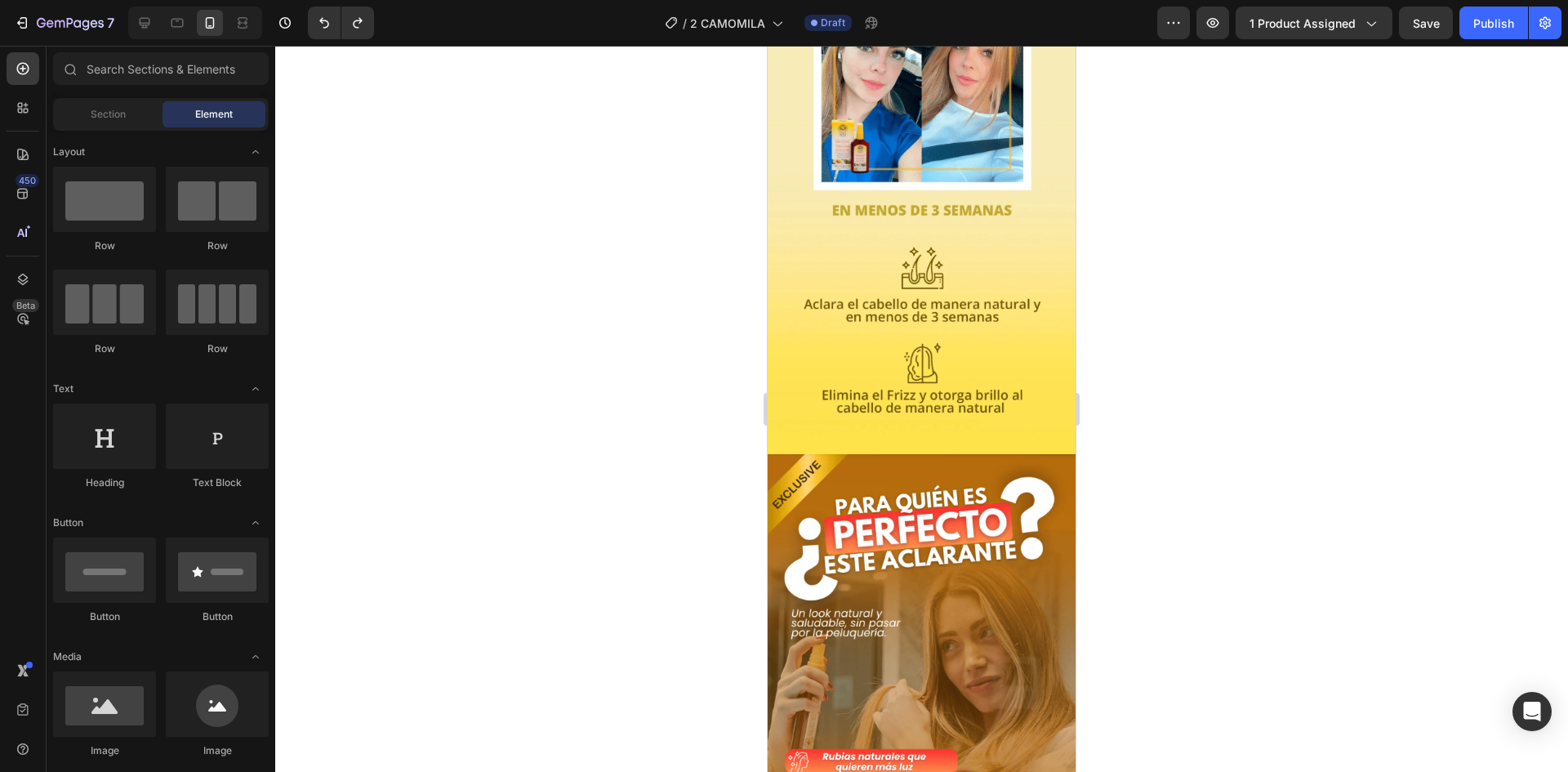
scroll to position [2659, 0]
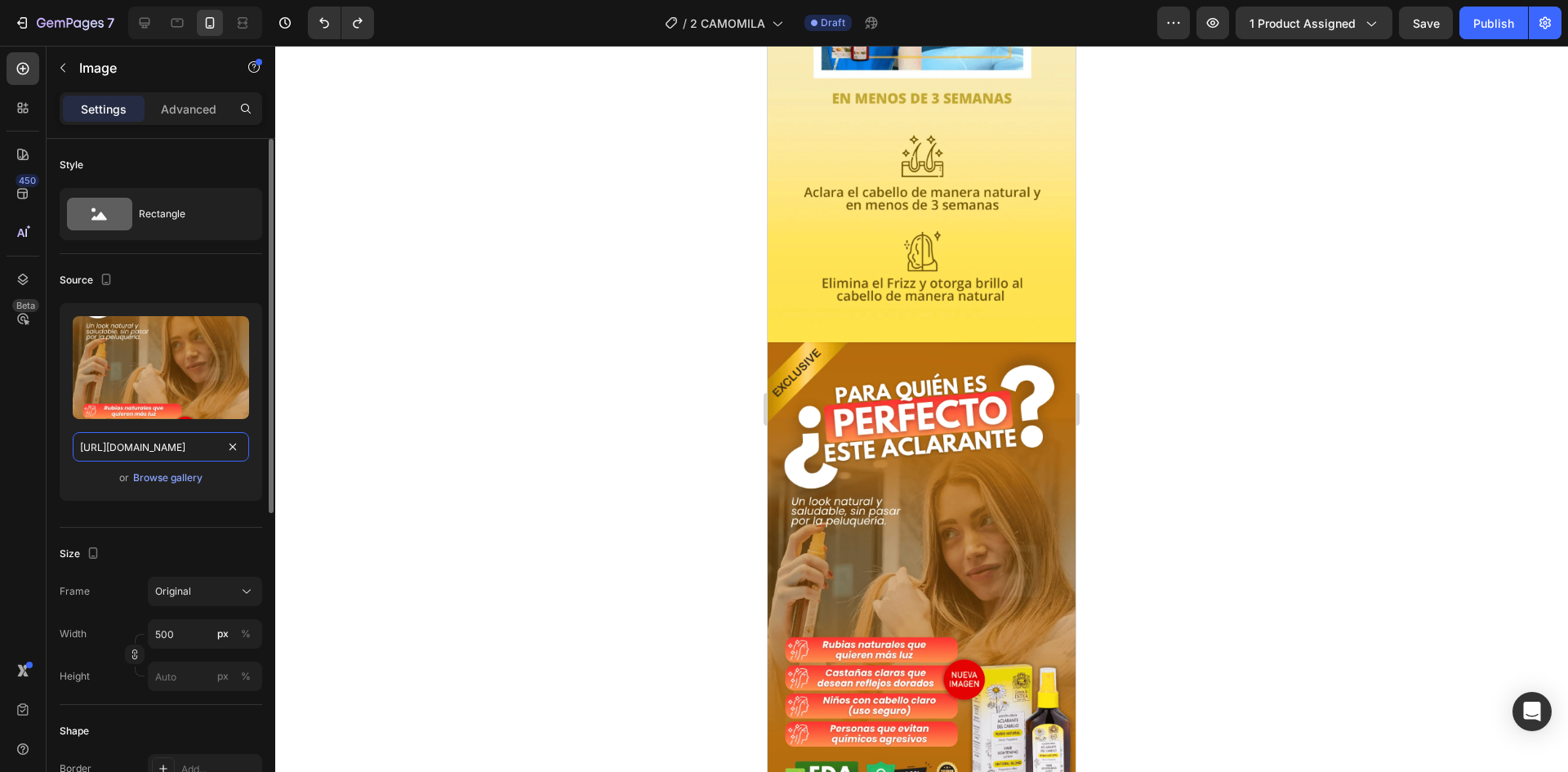
click at [193, 442] on input "https://i.ibb.co/hRc7gMrg/Captura-de-pantalla-2025-08-24-145028.png" at bounding box center [161, 447] width 177 height 29
paste input "pr0jqCnS/Captura-de-pantalla-2025-08-24-144501"
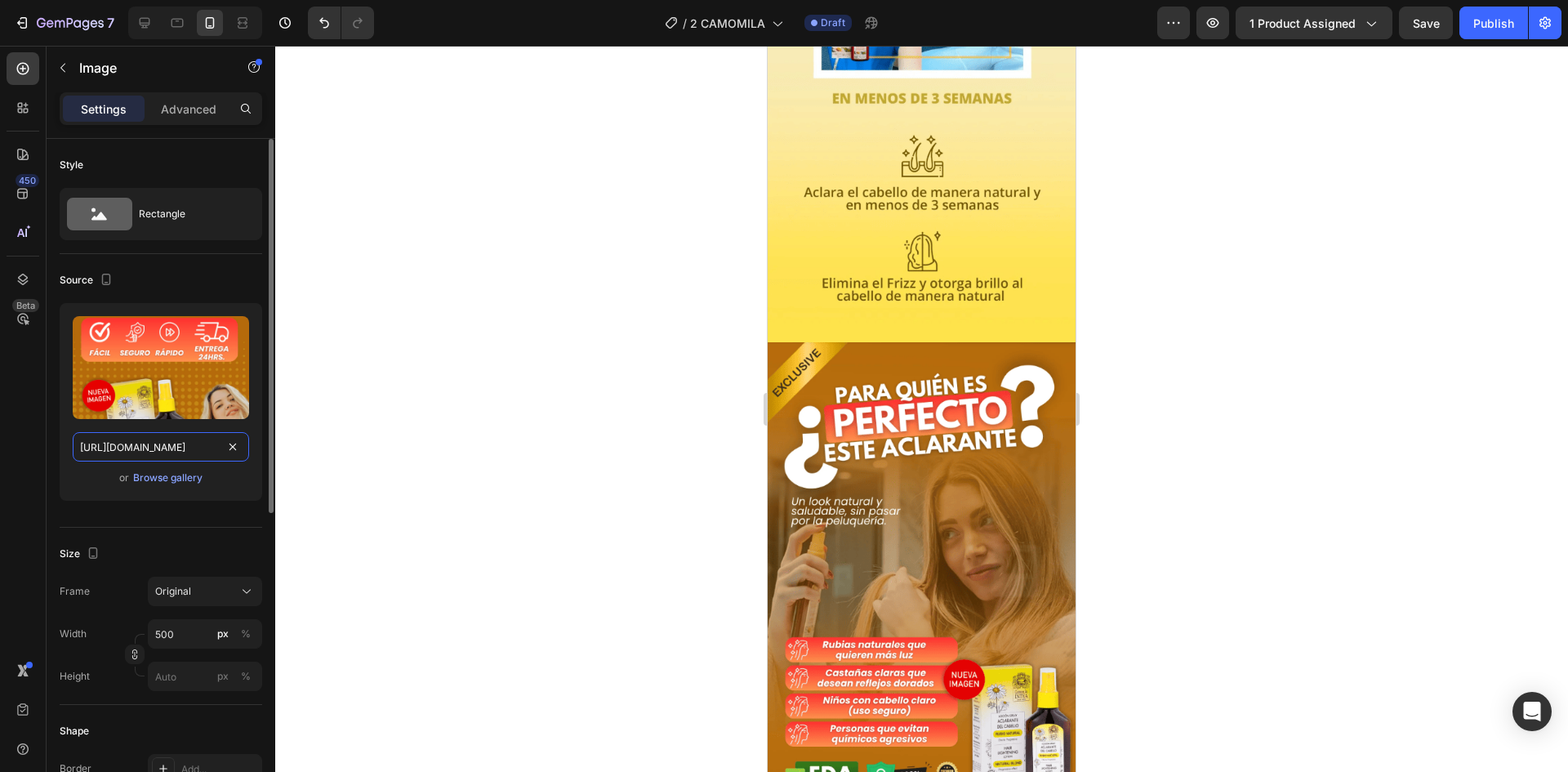
scroll to position [0, 194]
type input "https://i.ibb.co/pr0jqCnS/Captura-de-pantalla-2025-08-24-144501.png"
click at [241, 469] on div "or Browse gallery" at bounding box center [161, 478] width 177 height 20
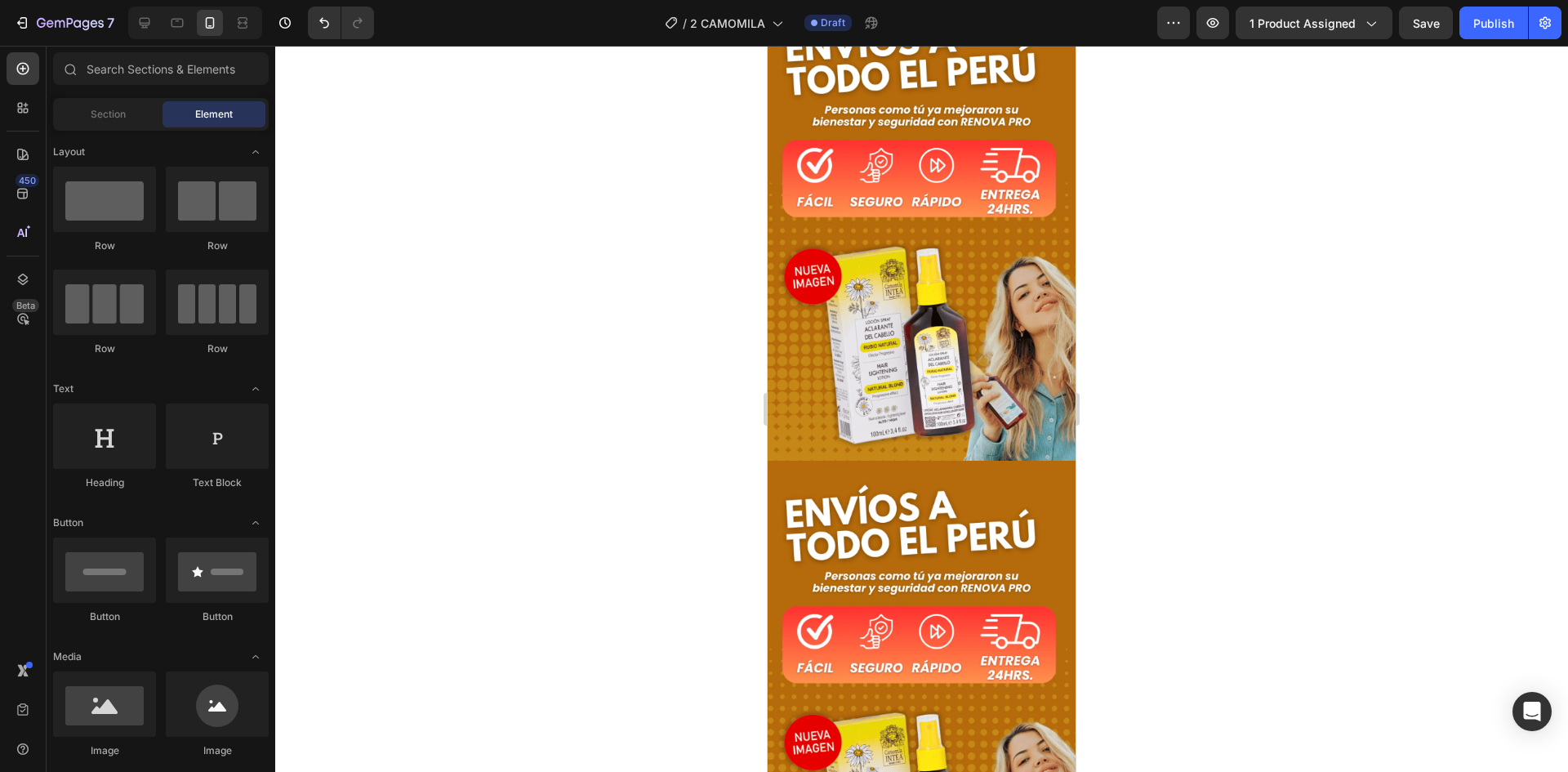
scroll to position [3039, 0]
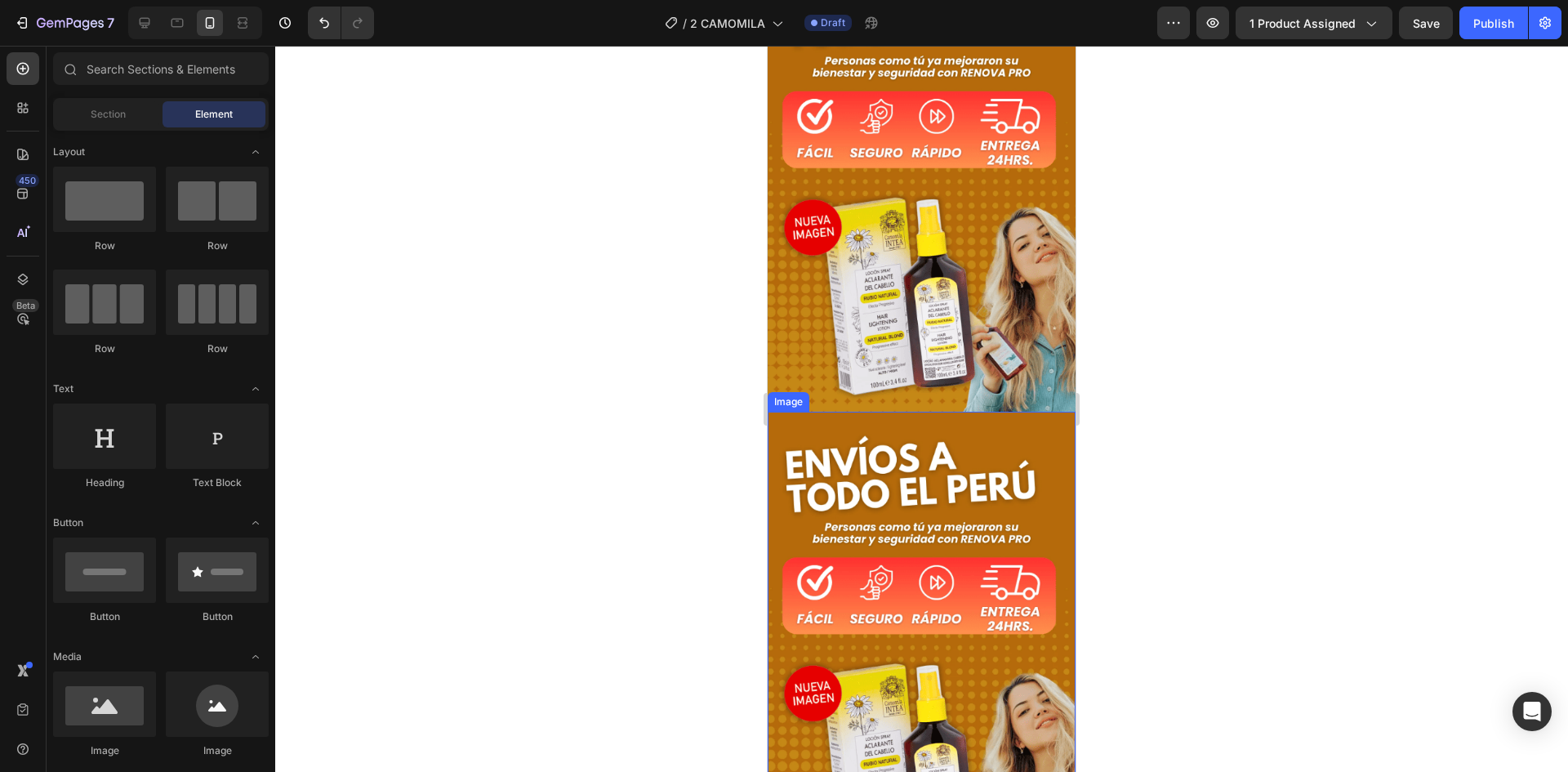
click at [1050, 616] on img at bounding box center [922, 644] width 308 height 466
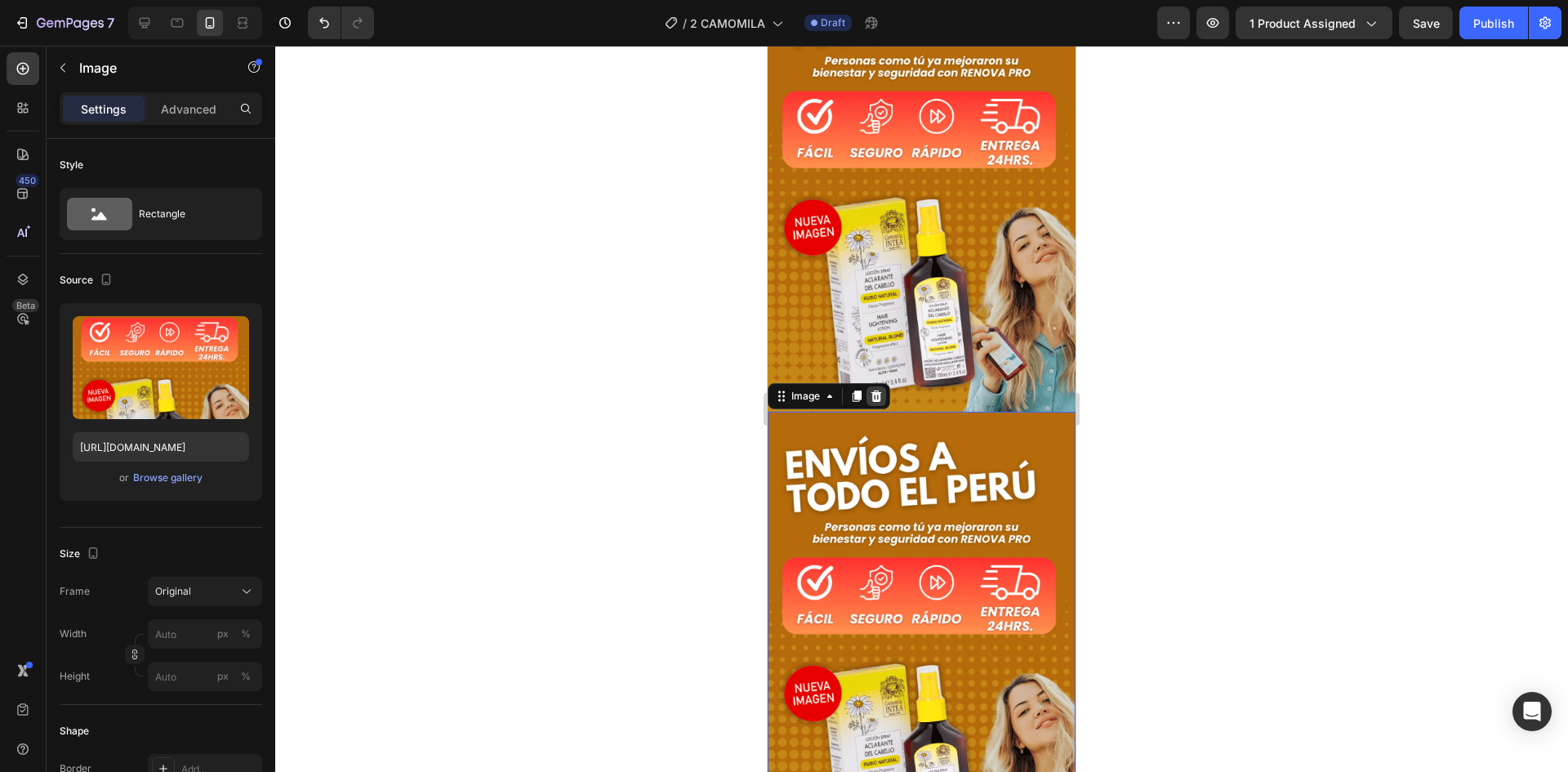
click at [879, 389] on icon at bounding box center [877, 395] width 11 height 12
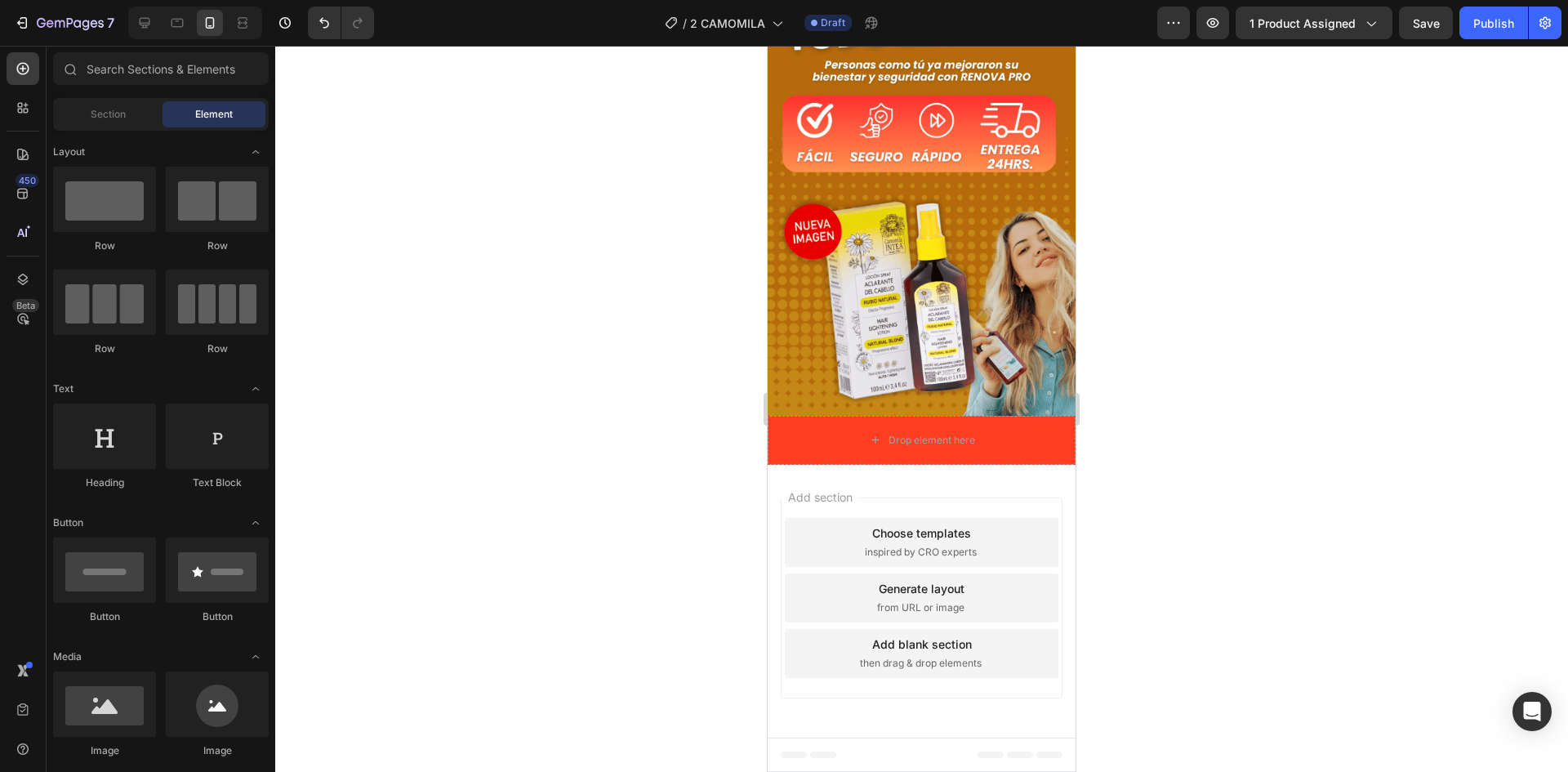
scroll to position [3015, 0]
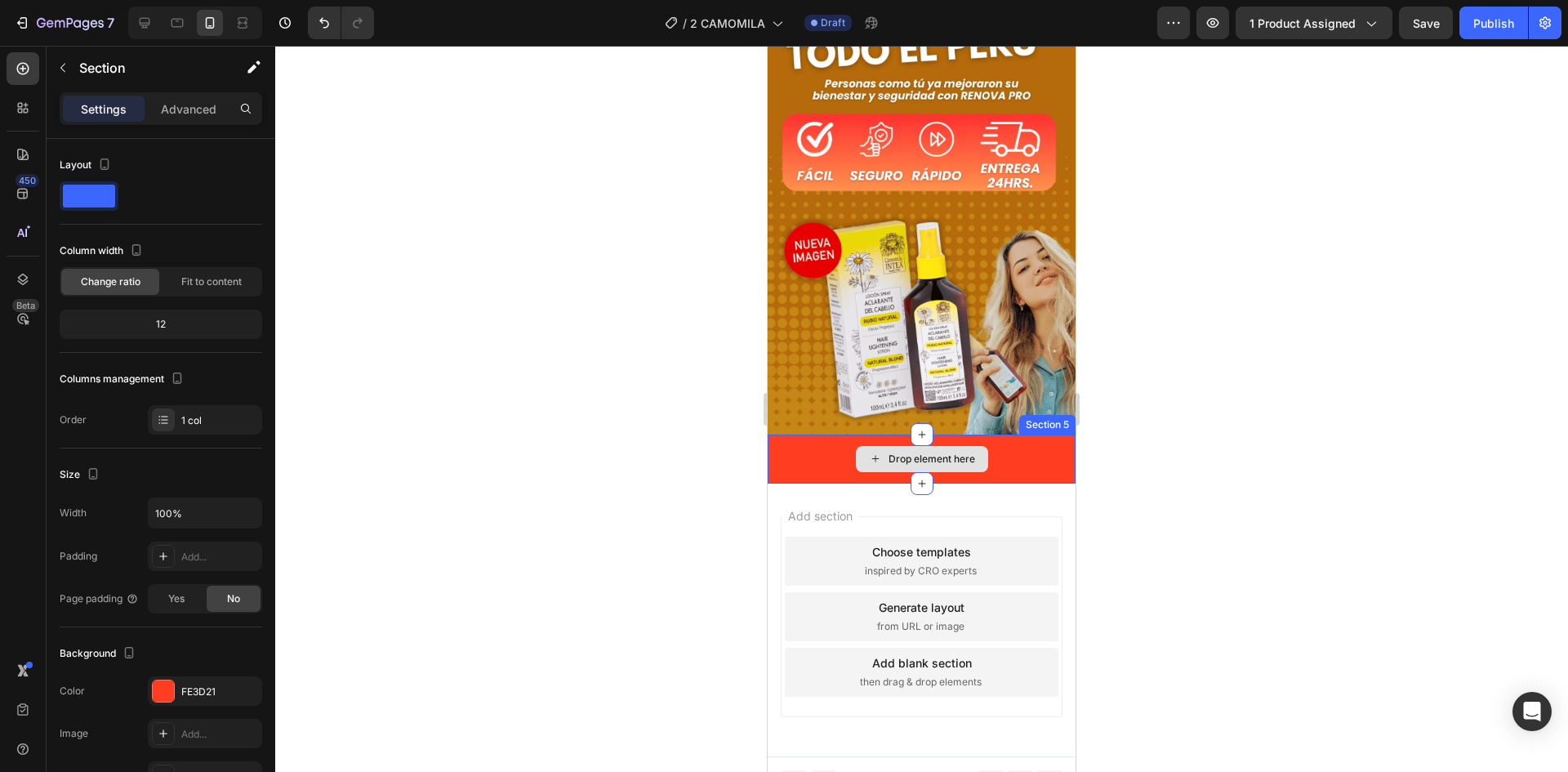
click at [1052, 451] on div "Drop element here" at bounding box center [922, 459] width 308 height 49
click at [951, 452] on div "Drop element here" at bounding box center [932, 458] width 86 height 13
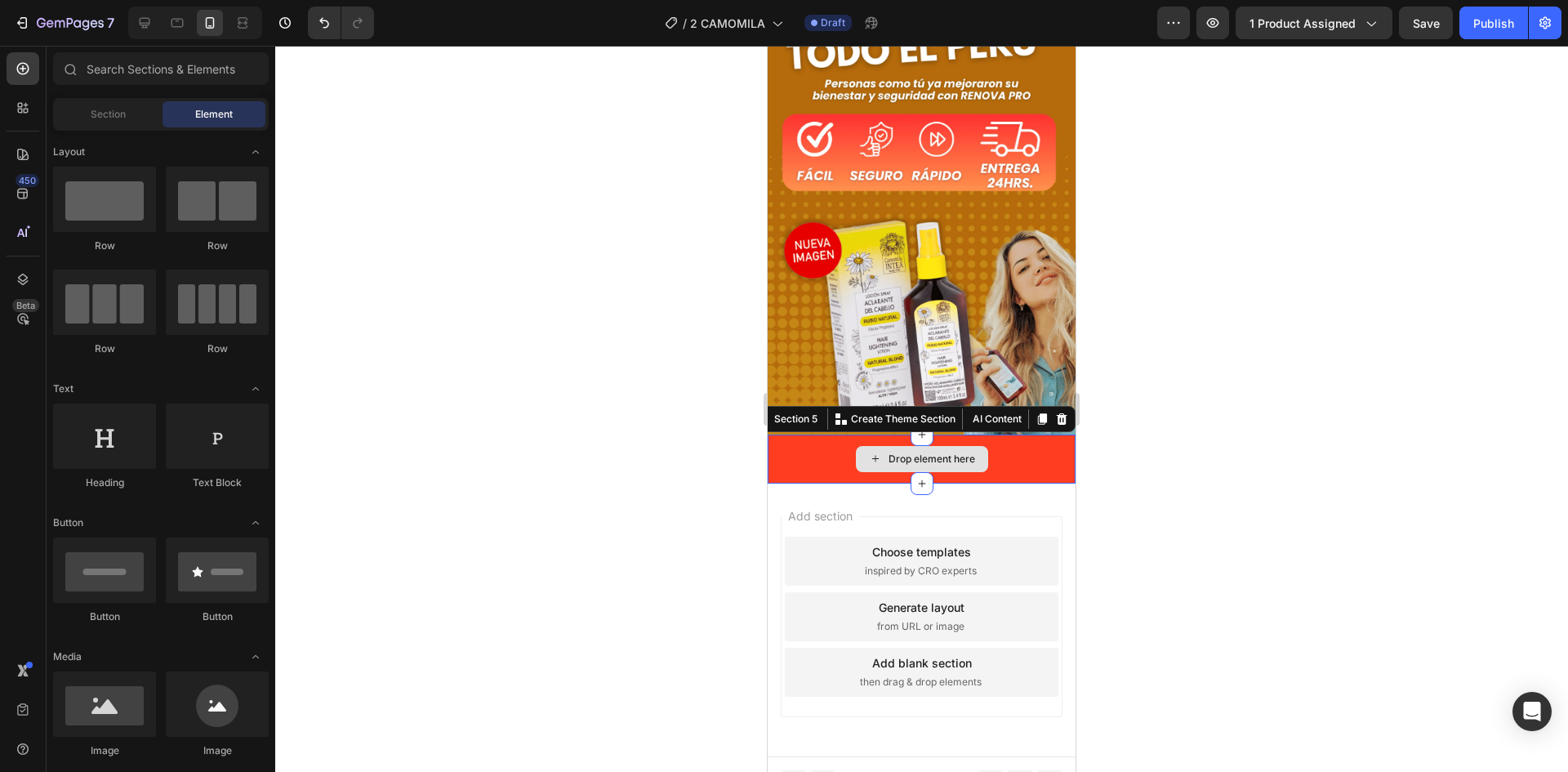
click at [1020, 441] on div "Drop element here" at bounding box center [922, 459] width 308 height 49
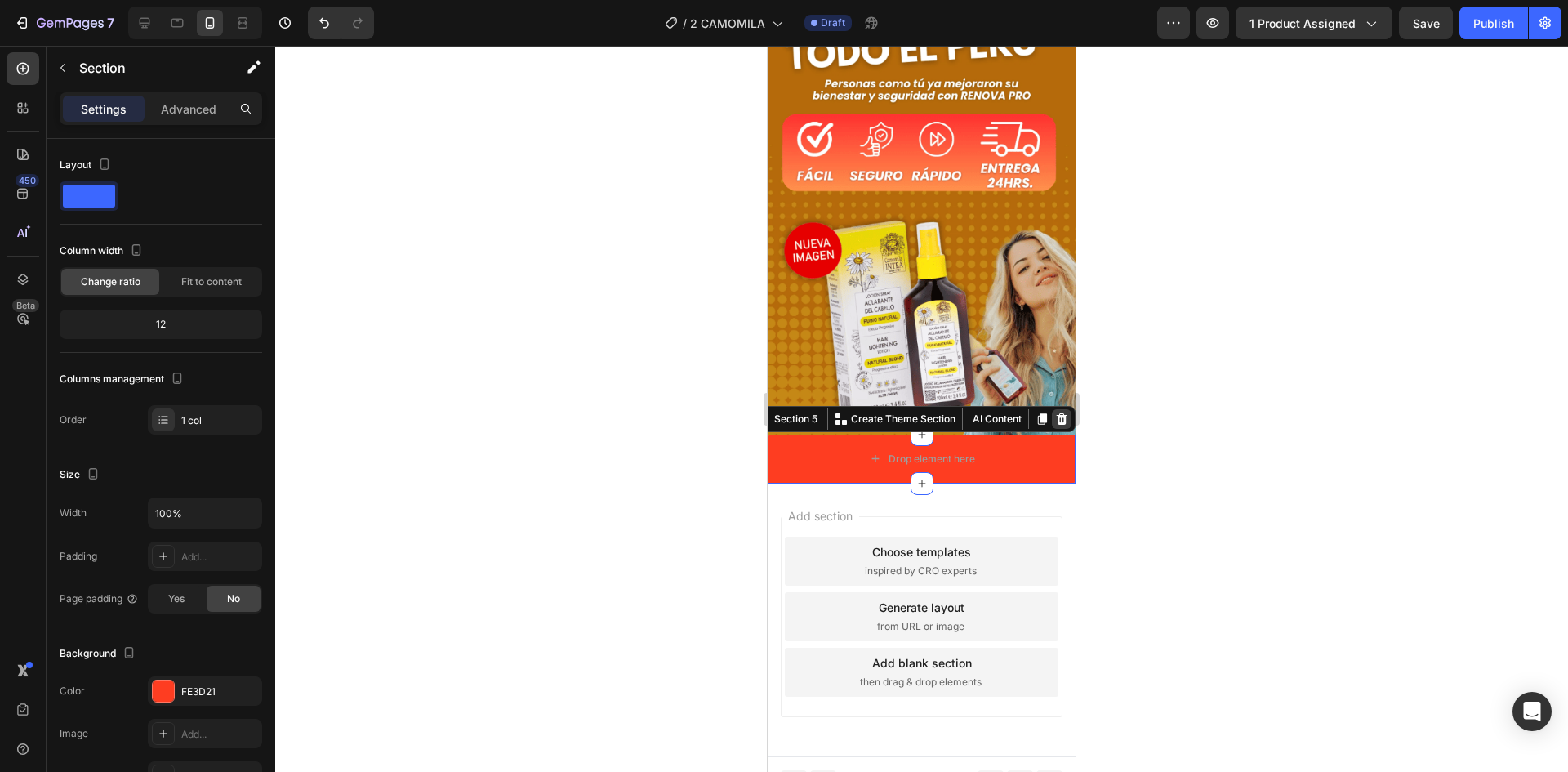
click at [1052, 409] on div at bounding box center [1062, 419] width 20 height 20
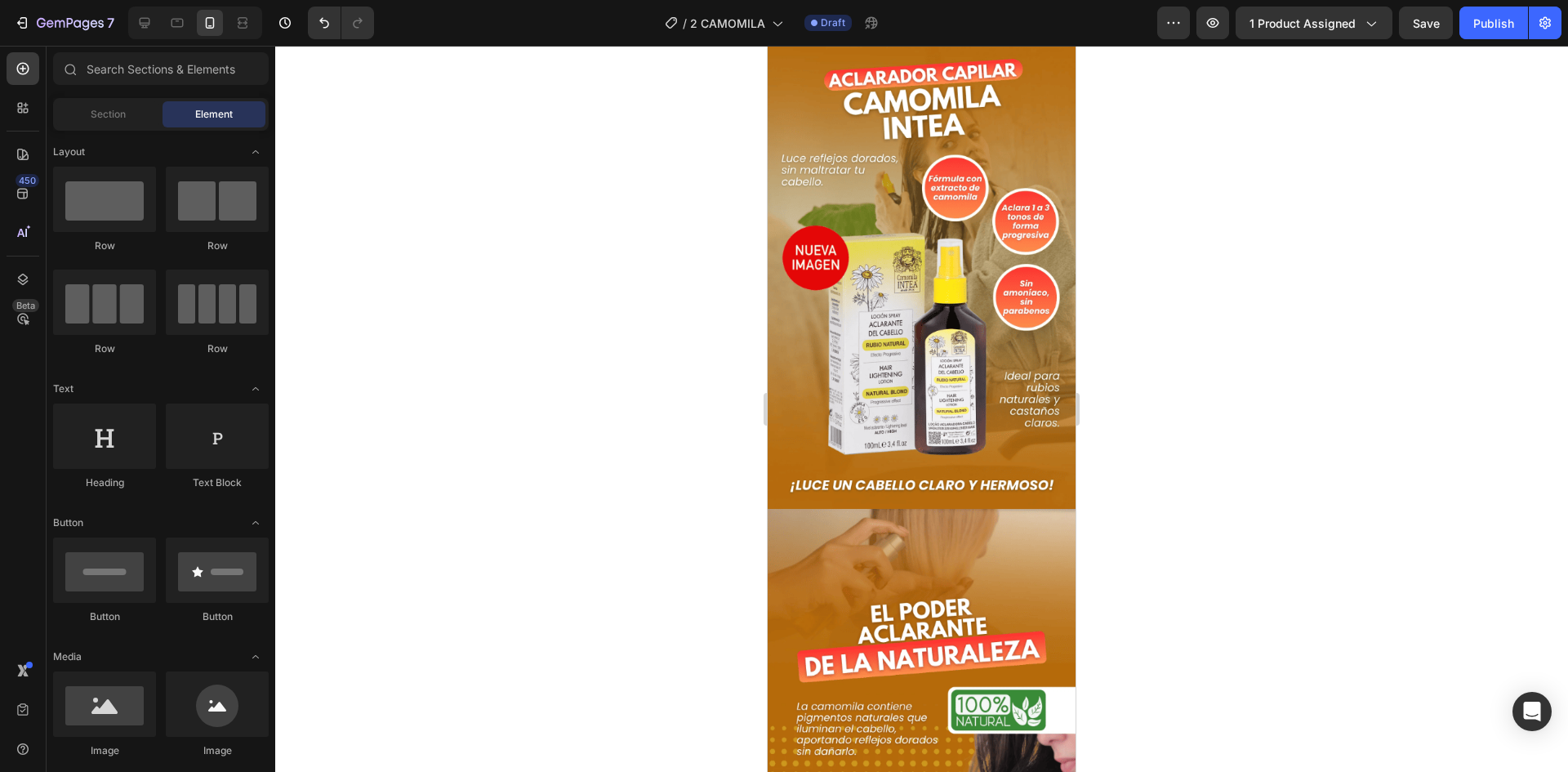
scroll to position [0, 0]
